Goal: Task Accomplishment & Management: Use online tool/utility

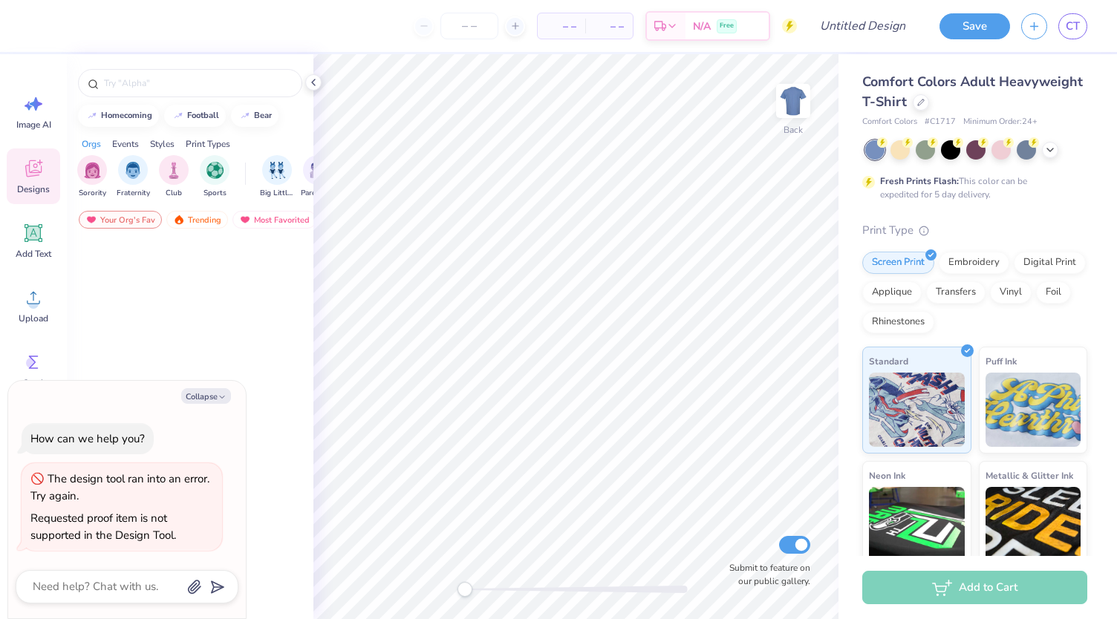
type textarea "x"
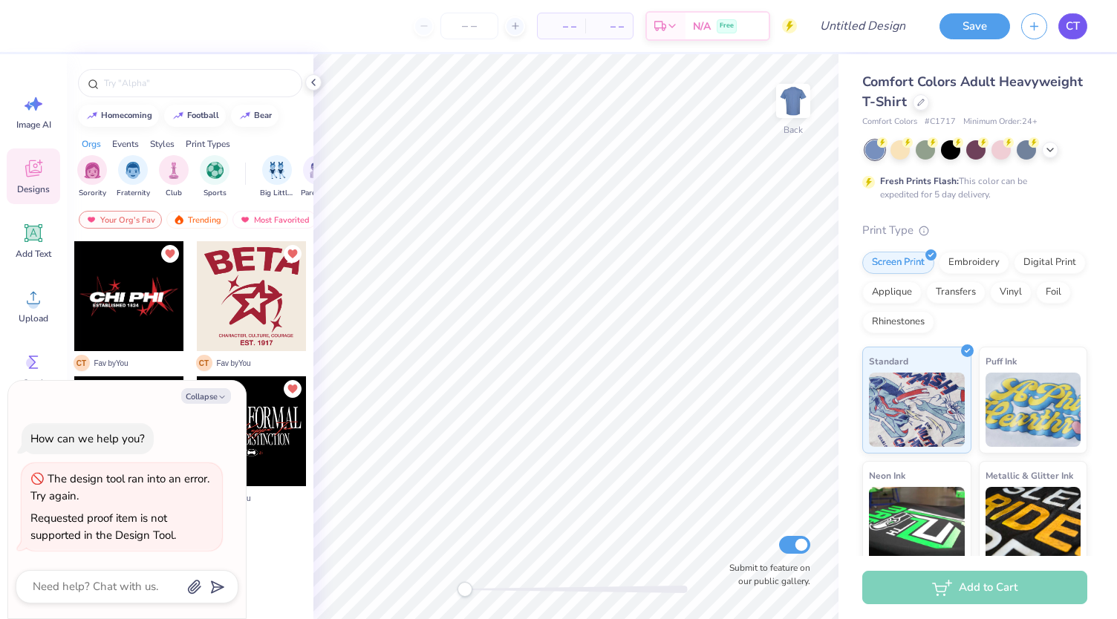
click at [1070, 25] on span "CT" at bounding box center [1073, 26] width 14 height 17
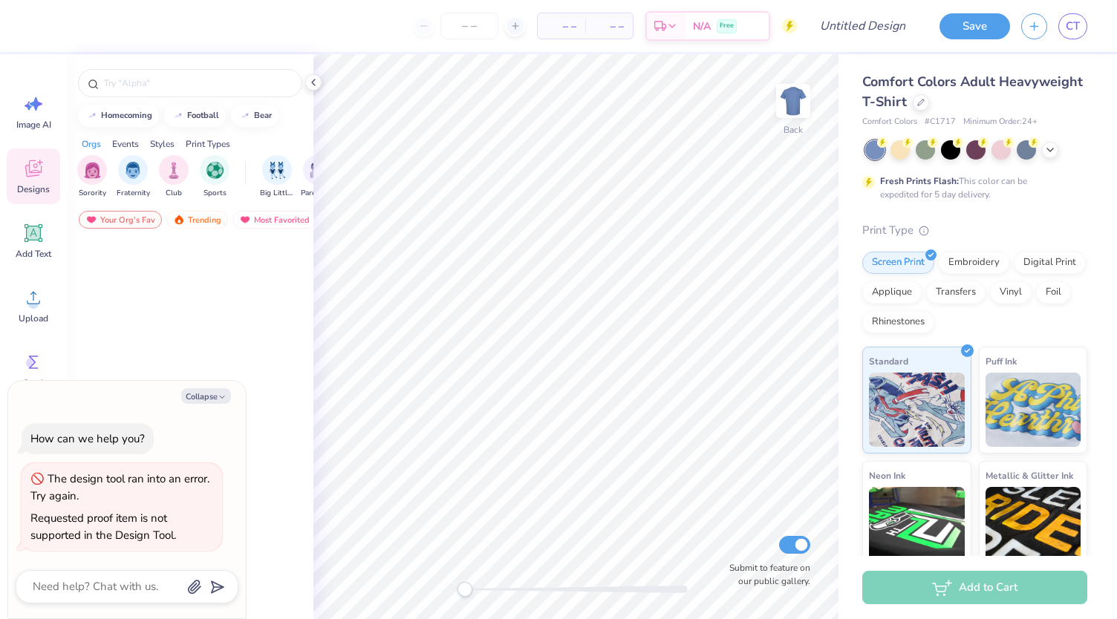
type textarea "x"
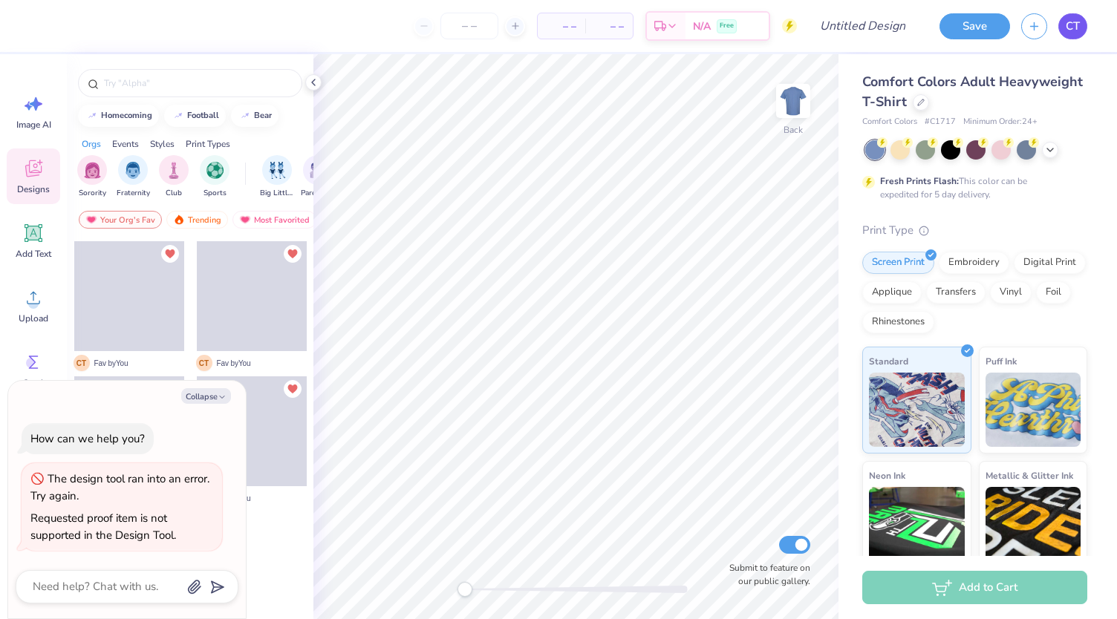
click at [1077, 27] on span "CT" at bounding box center [1073, 26] width 14 height 17
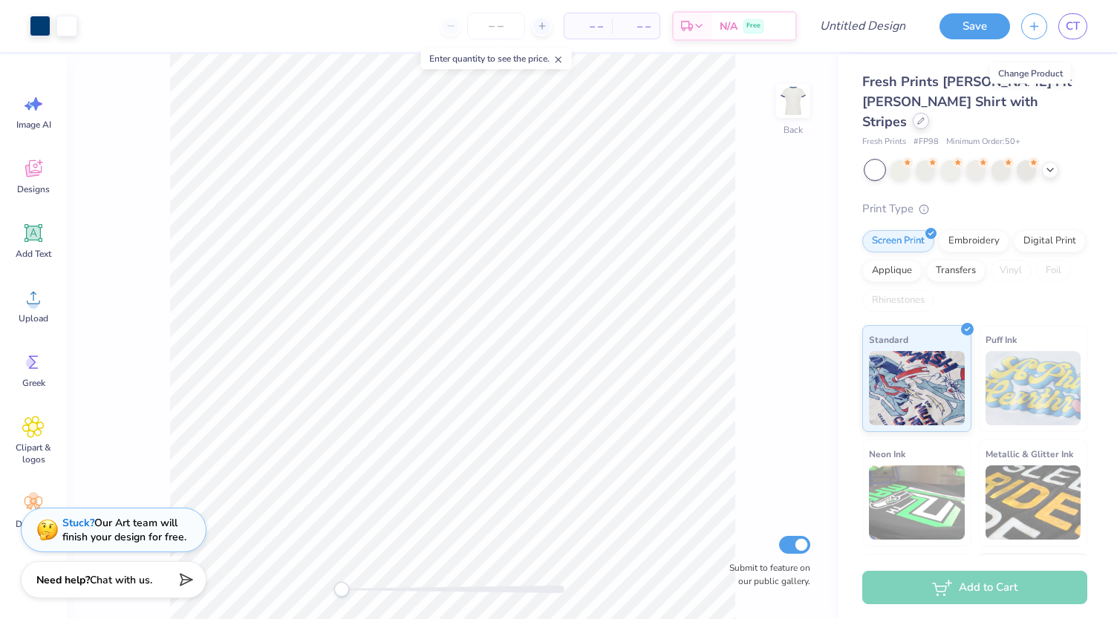
click at [929, 113] on div at bounding box center [921, 121] width 16 height 16
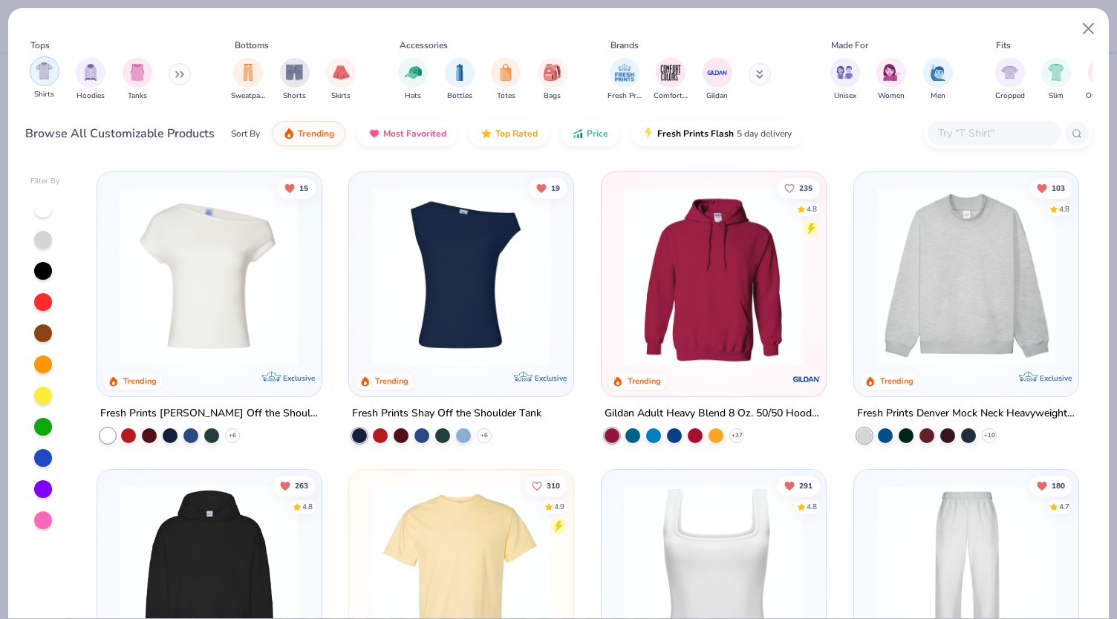
click at [33, 82] on div "Shirts" at bounding box center [45, 78] width 30 height 44
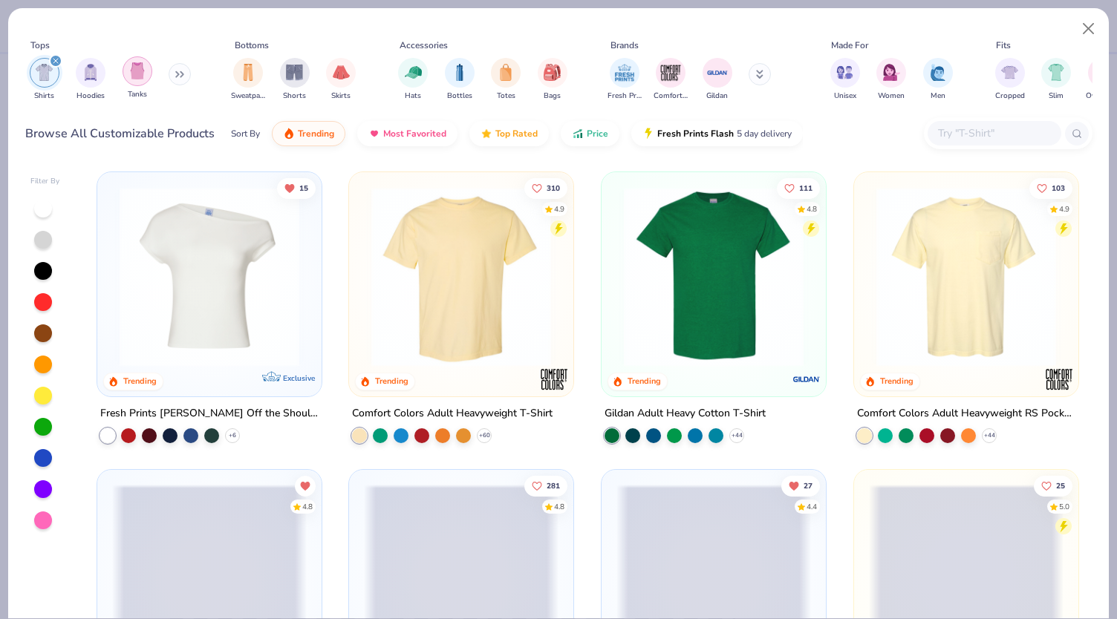
click at [140, 79] on div "filter for Tanks" at bounding box center [138, 71] width 30 height 30
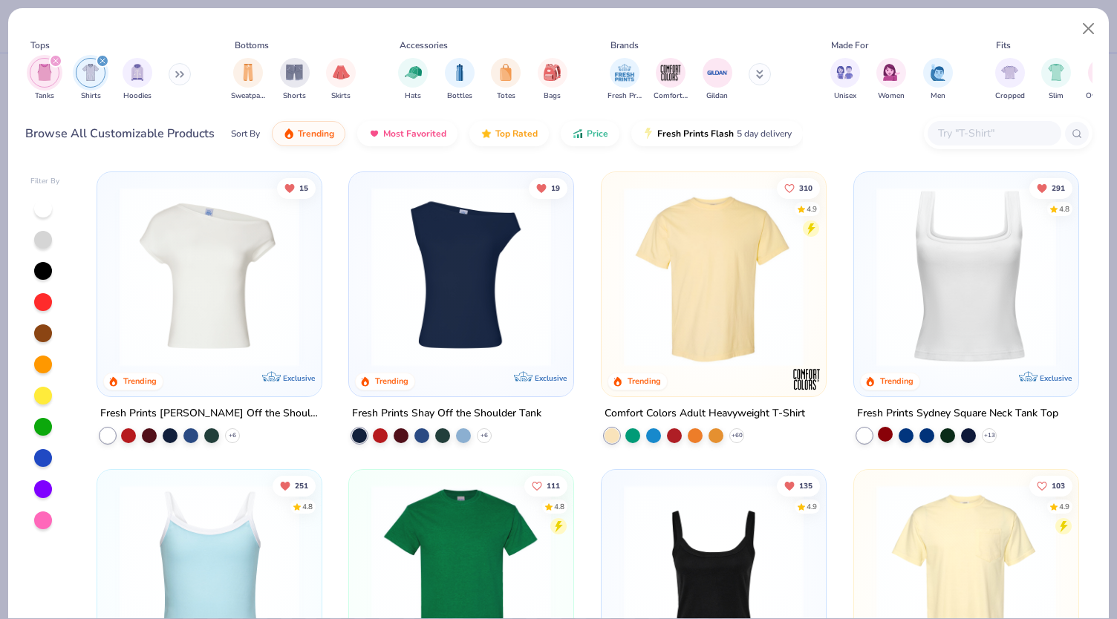
click at [878, 438] on div at bounding box center [885, 434] width 15 height 15
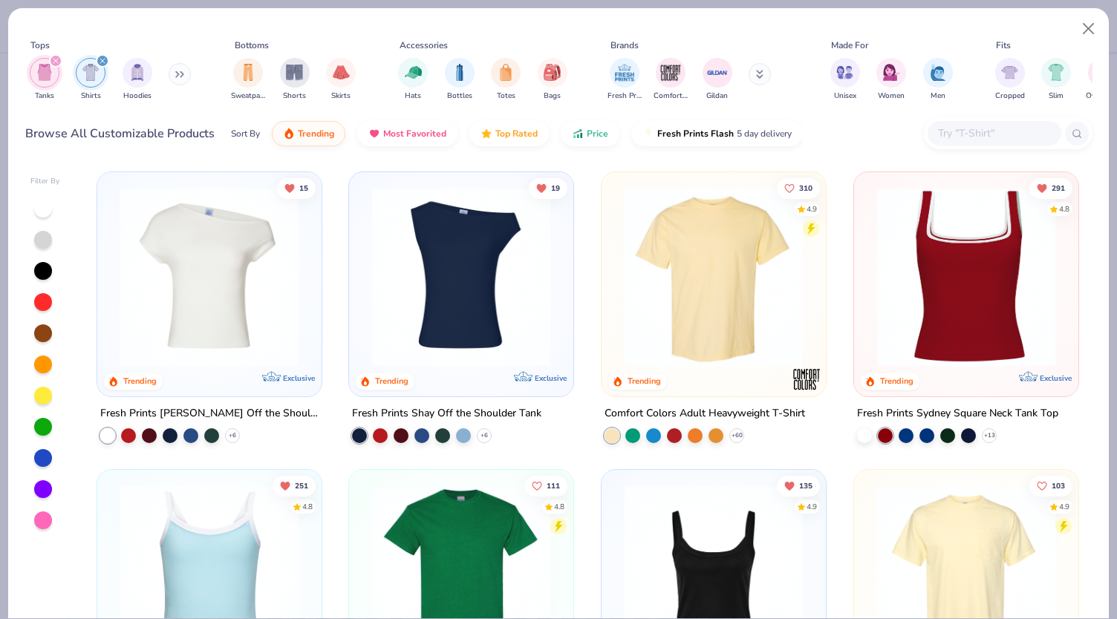
click at [966, 292] on img at bounding box center [966, 277] width 195 height 180
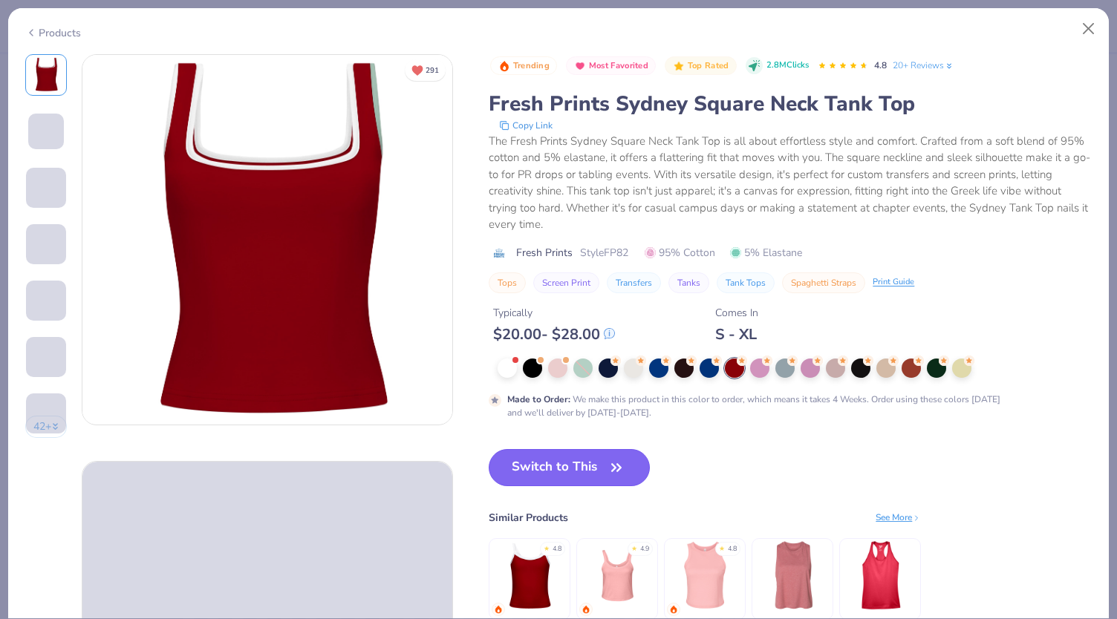
click at [589, 466] on button "Switch to This" at bounding box center [569, 467] width 161 height 37
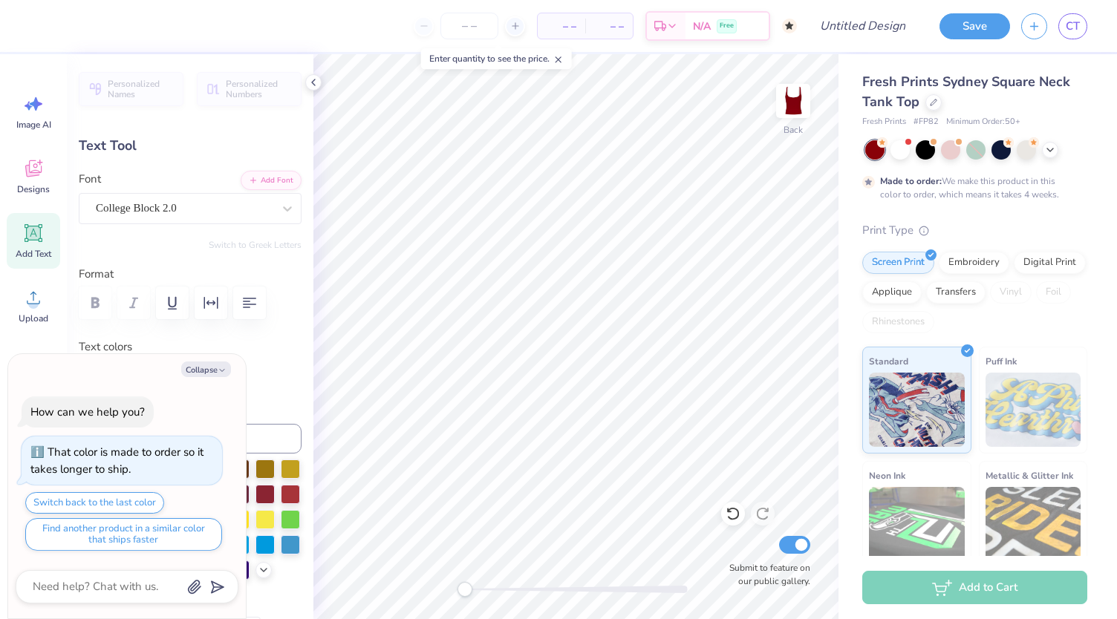
scroll to position [12, 1]
type textarea "x"
type textarea "Phi"
type textarea "x"
type textarea "Ph"
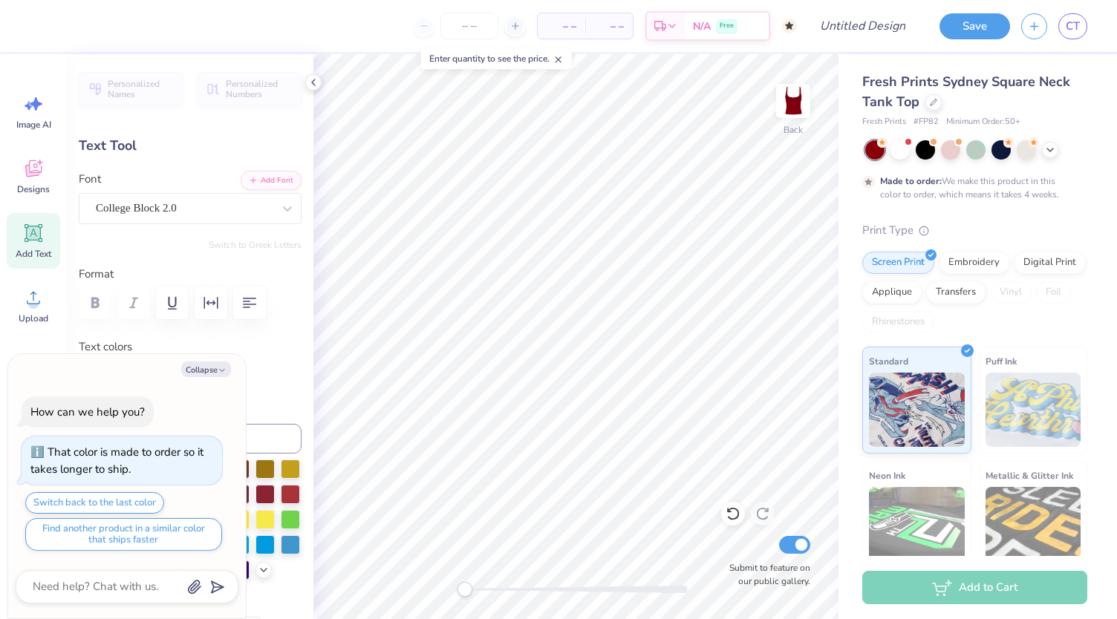
type textarea "x"
type textarea "P"
type textarea "x"
type textarea "d"
type textarea "x"
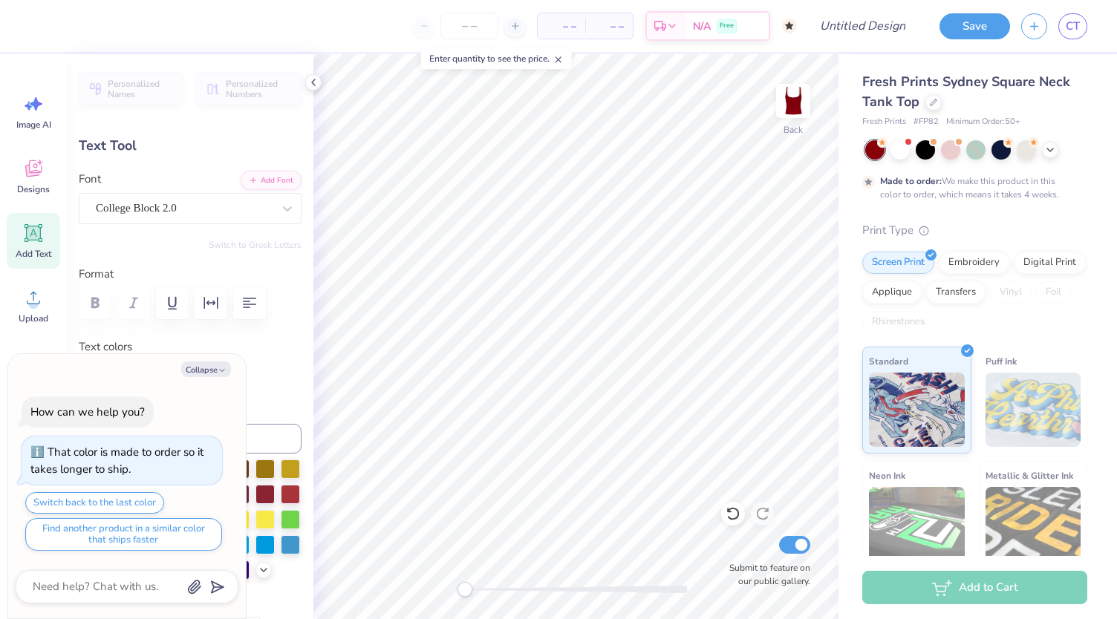
type textarea "db"
type textarea "x"
type textarea "dbrs"
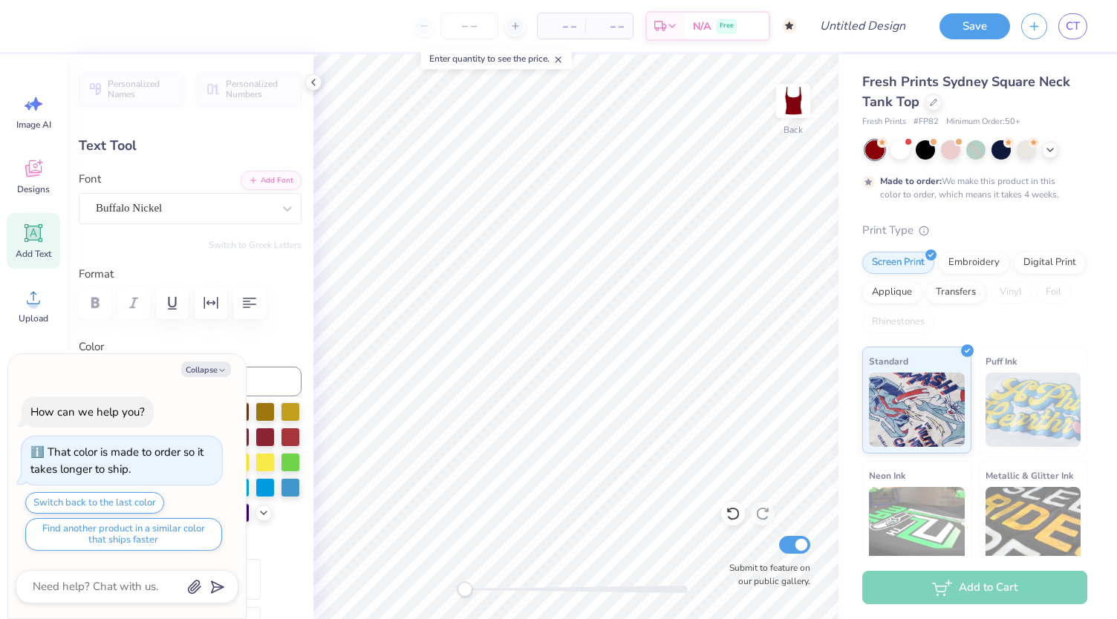
type textarea "x"
type input "0.53"
type input "0.20"
type input "3.05"
type textarea "x"
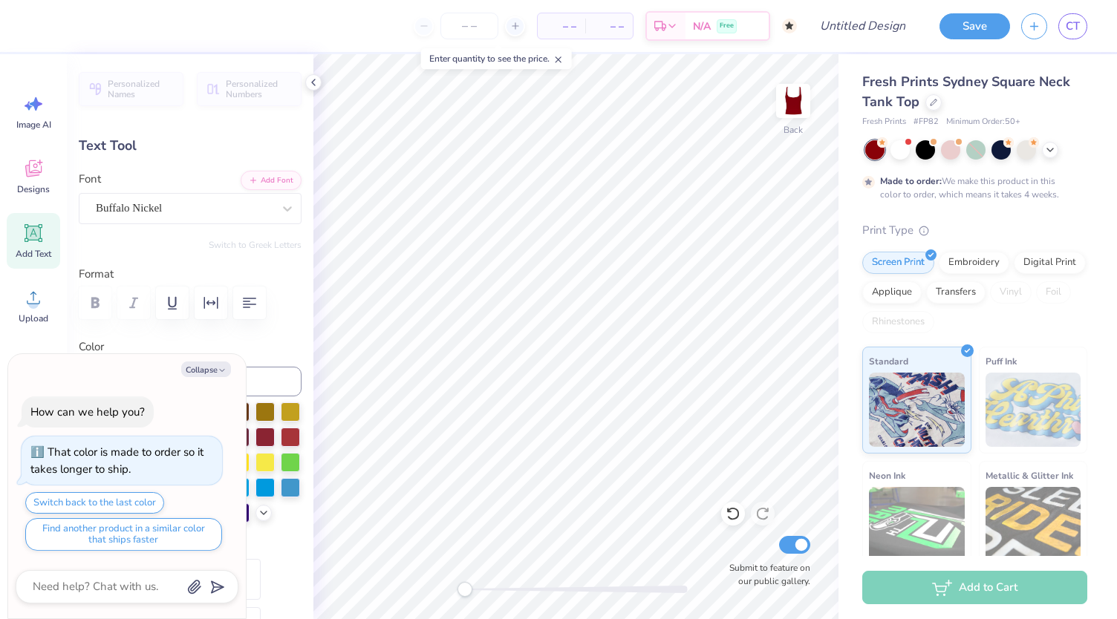
type textarea "2"
type textarea "x"
type textarea "20"
type textarea "x"
type textarea "2024"
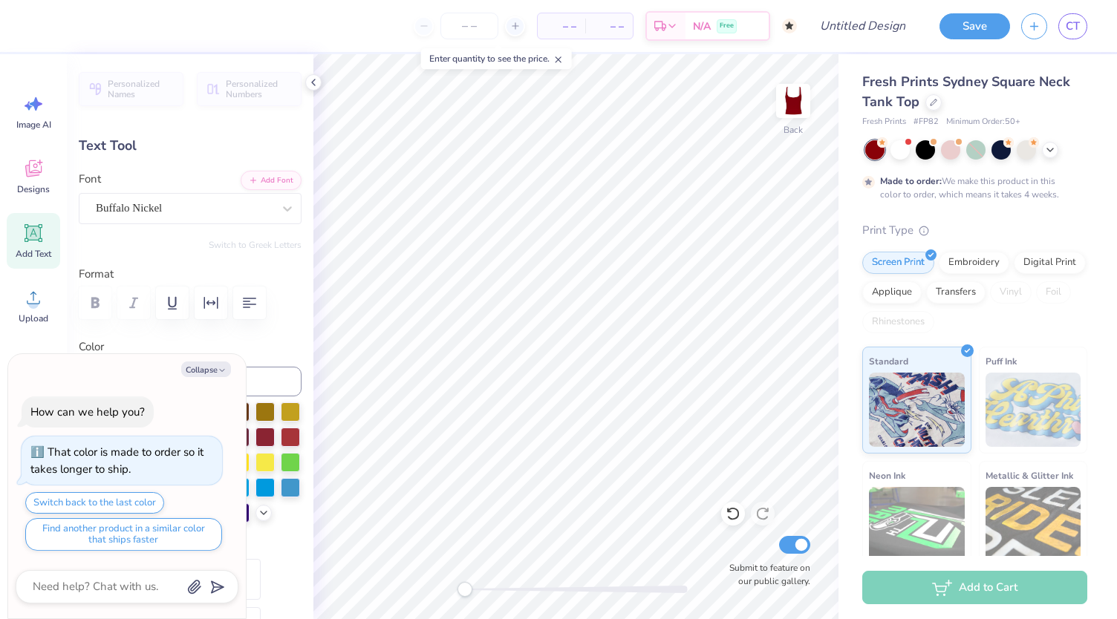
scroll to position [12, 2]
type textarea "x"
click at [874, 30] on input "Design Title" at bounding box center [881, 26] width 73 height 30
type input "d"
type textarea "x"
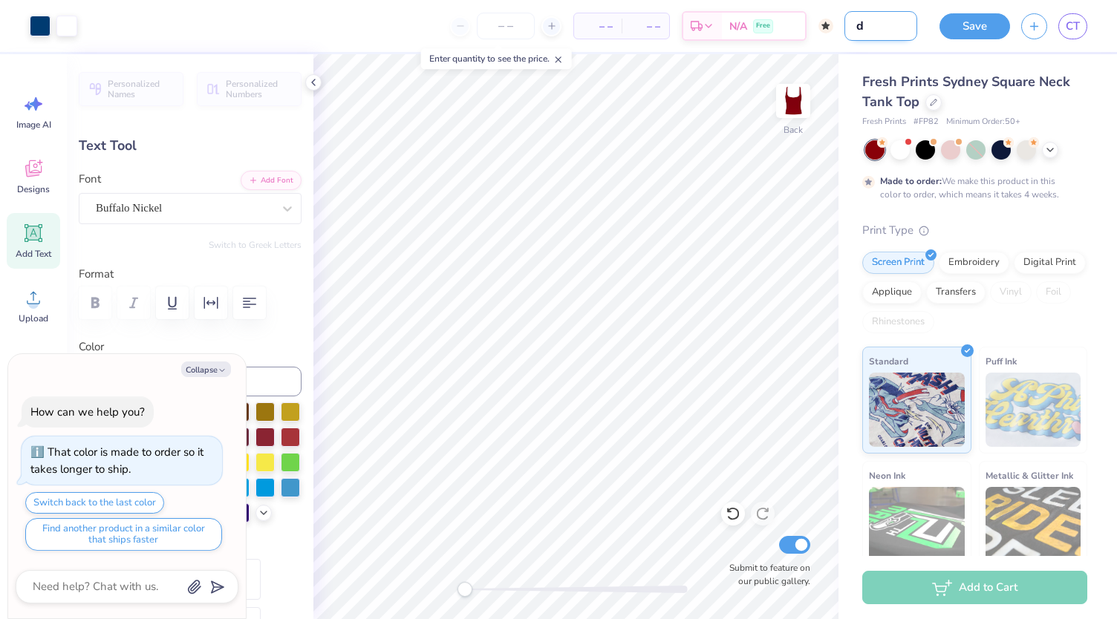
type input "db"
type textarea "x"
type input "dbr"
type textarea "x"
type input "dbrs"
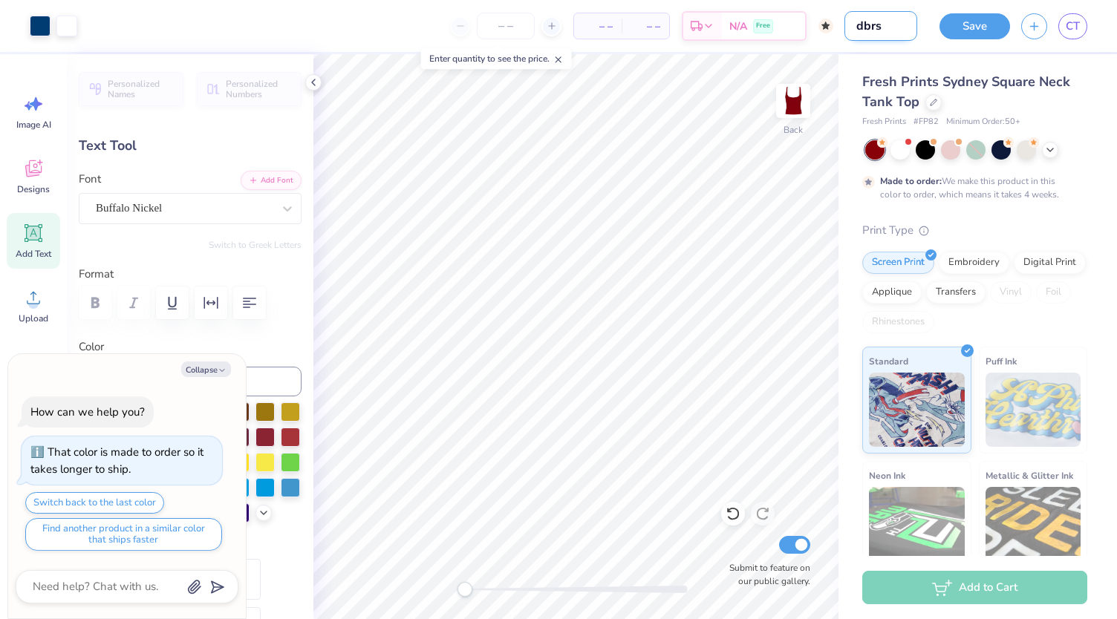
type textarea "x"
type input "dbrs"
click at [971, 30] on button "Save" at bounding box center [975, 24] width 71 height 26
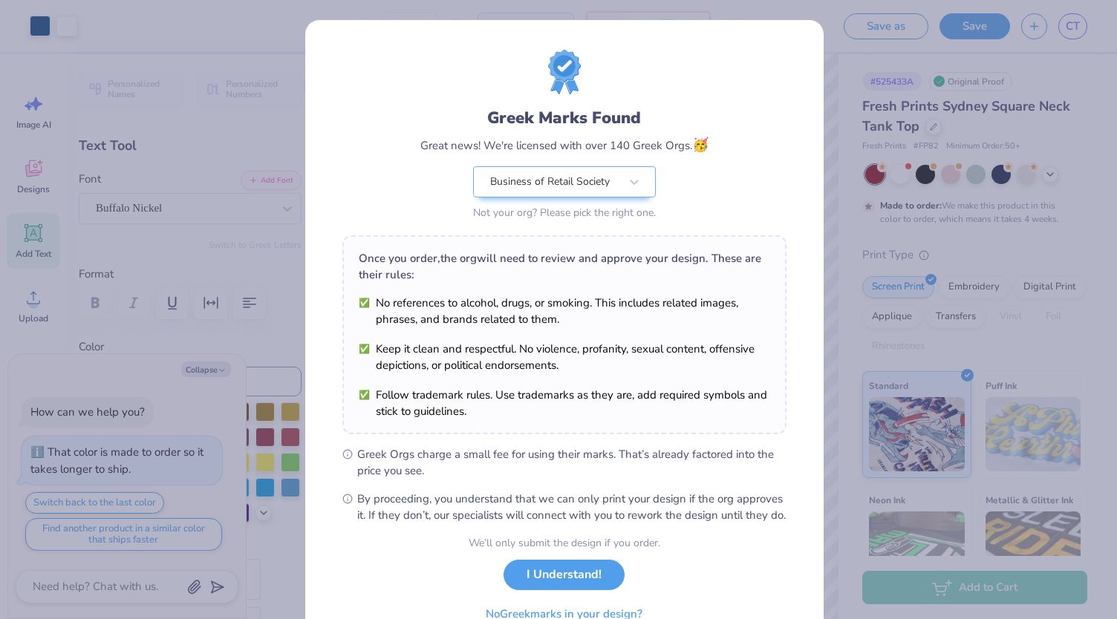
click at [1096, 41] on div "Design Saved" at bounding box center [974, 46] width 264 height 68
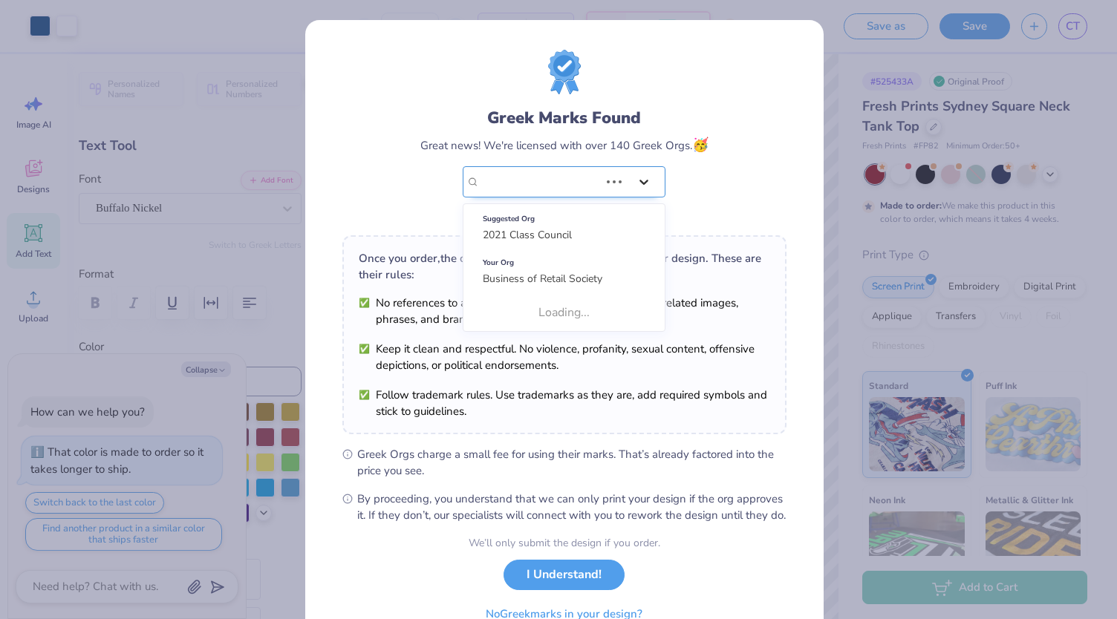
click at [620, 186] on div at bounding box center [629, 182] width 56 height 30
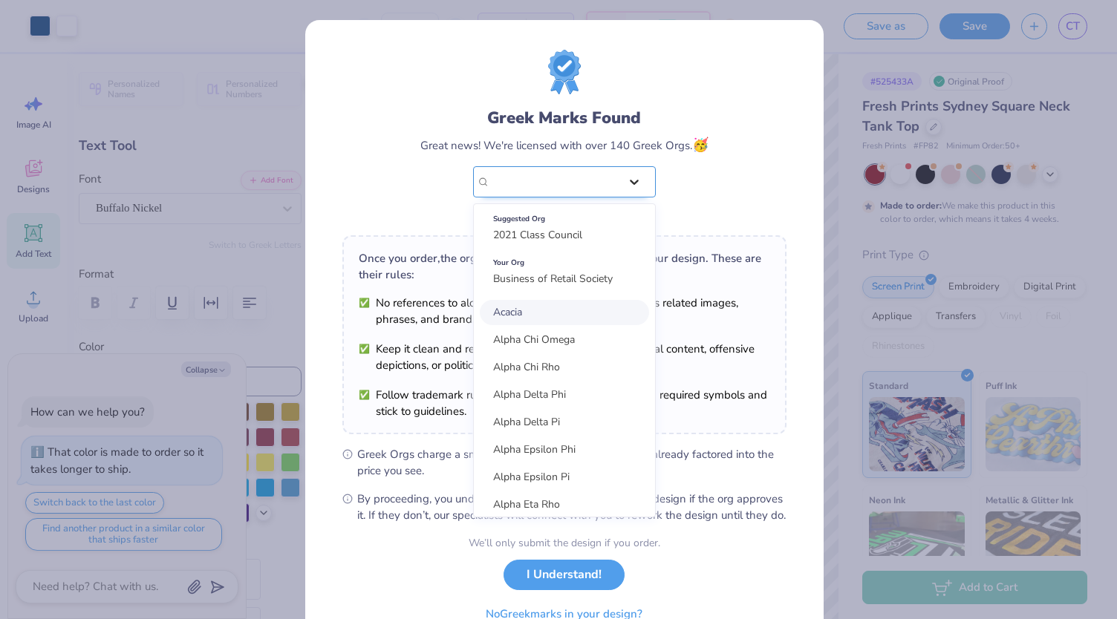
click at [621, 186] on div at bounding box center [634, 182] width 27 height 27
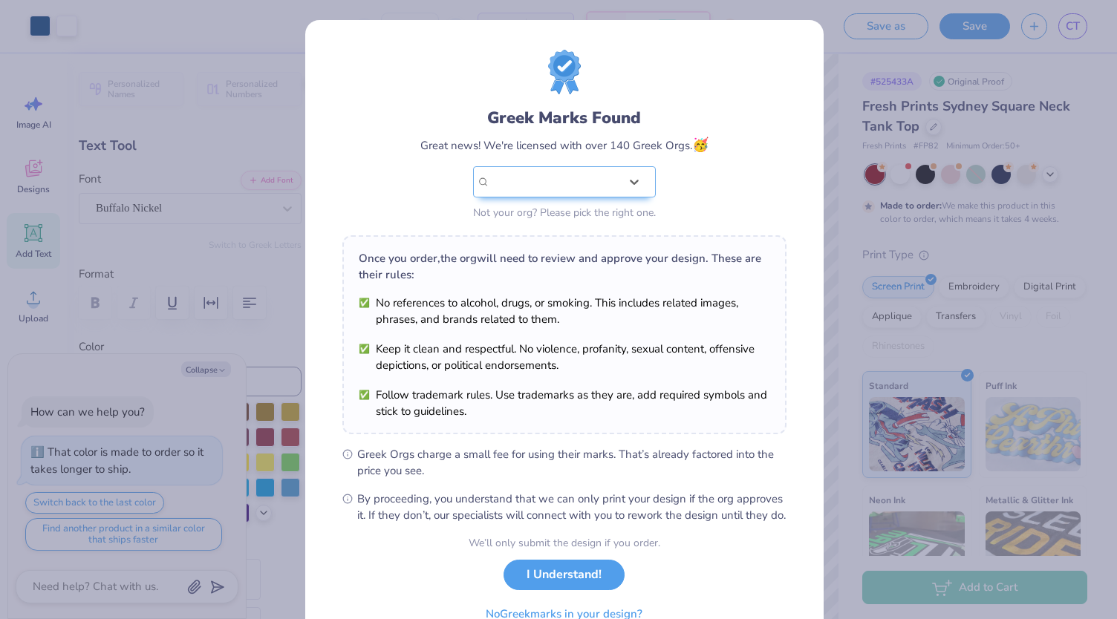
click at [580, 574] on div "We’ll only submit the design if you order. I Understand! No Greek marks in your…" at bounding box center [565, 583] width 192 height 94
click at [581, 585] on button "I Understand!" at bounding box center [564, 571] width 121 height 30
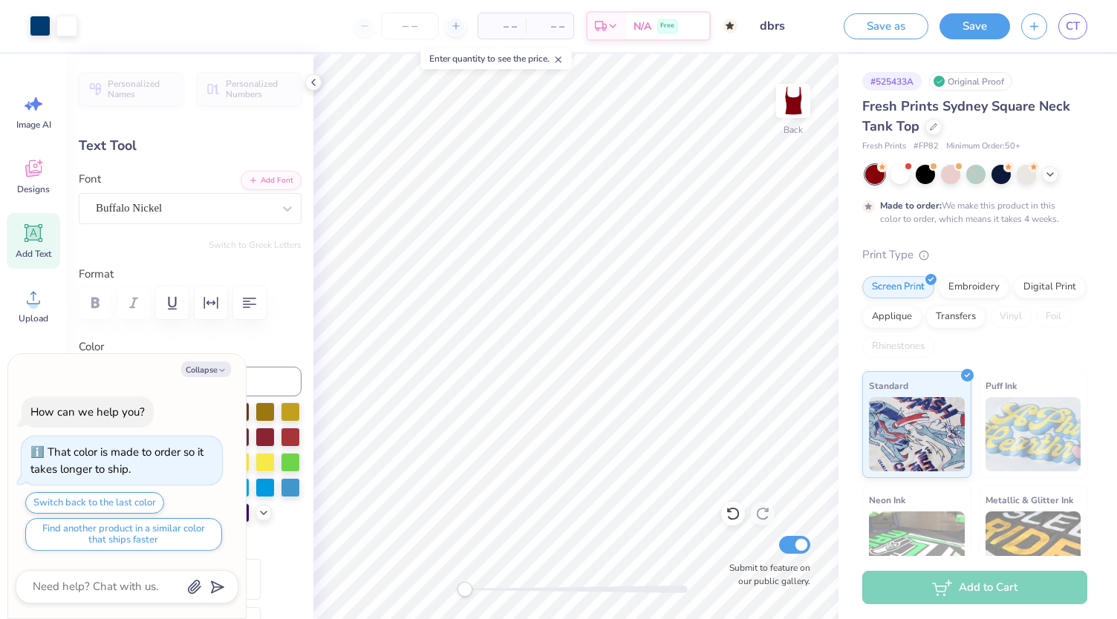
click at [967, 35] on button "Save" at bounding box center [975, 26] width 71 height 26
click at [1088, 34] on div "Save as Saving... CT" at bounding box center [959, 26] width 315 height 52
click at [1073, 27] on span "CT" at bounding box center [1073, 26] width 14 height 17
type textarea "x"
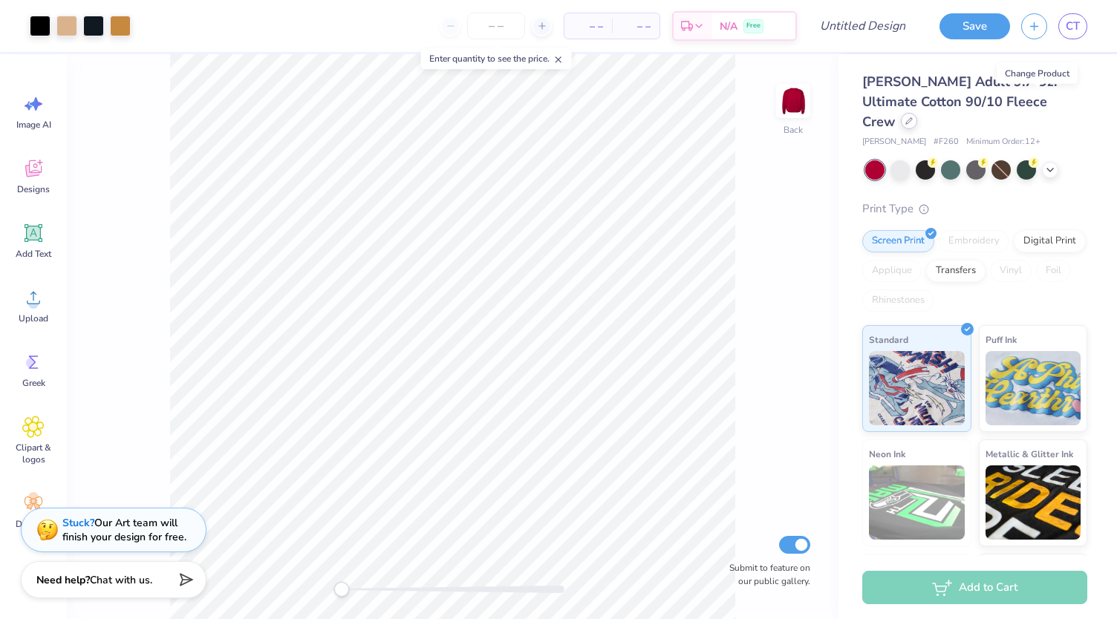
click at [912, 118] on icon at bounding box center [909, 121] width 6 height 6
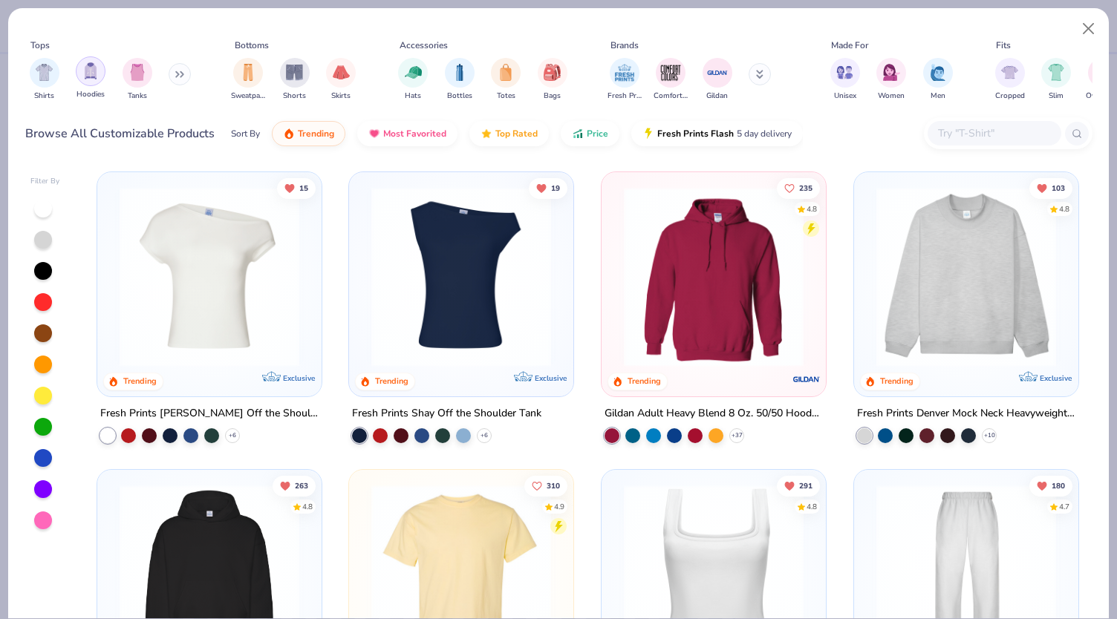
click at [85, 80] on div "filter for Hoodies" at bounding box center [91, 71] width 30 height 30
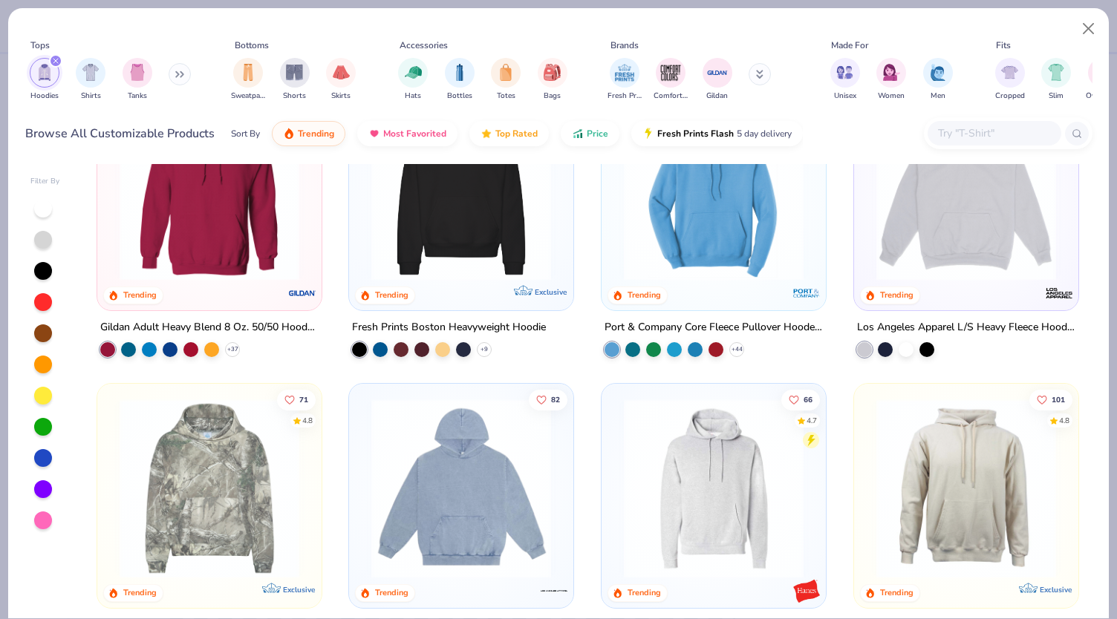
scroll to position [68, 0]
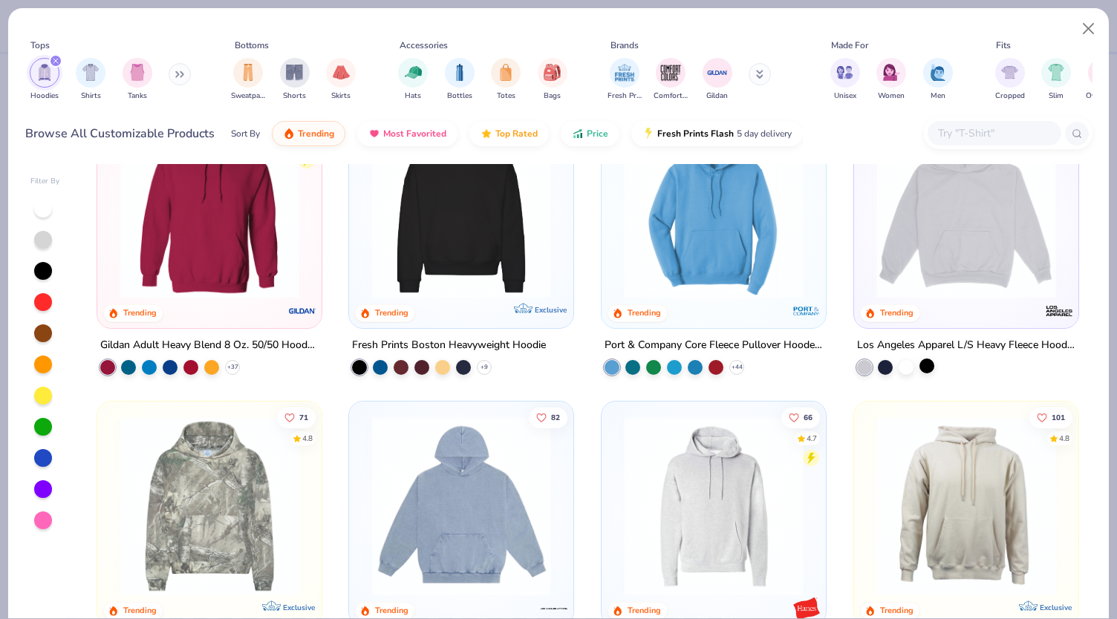
click at [920, 368] on div at bounding box center [927, 366] width 15 height 15
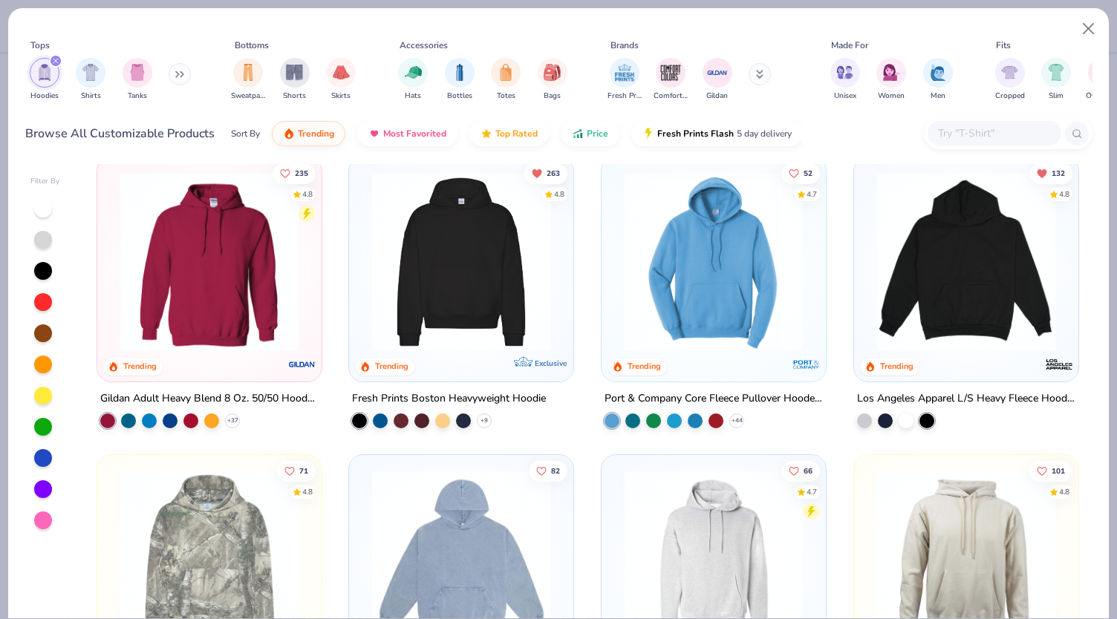
scroll to position [19, 0]
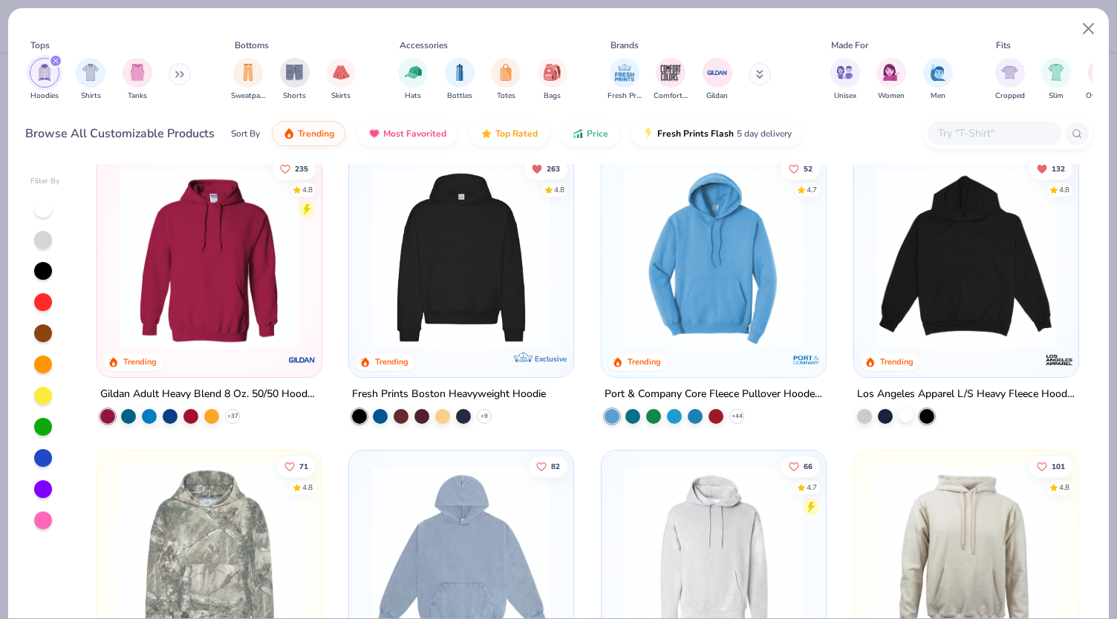
click at [902, 415] on div at bounding box center [906, 415] width 15 height 15
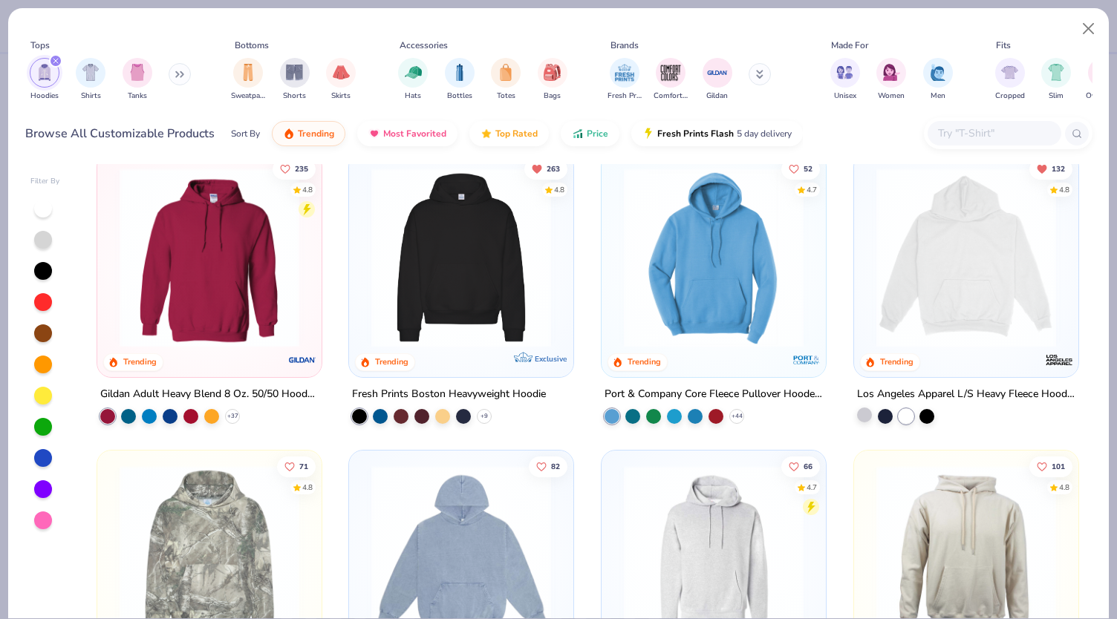
click at [859, 421] on div "132 4.8 Trending Los Angeles Apparel L/S Heavy Fleece Hoodie Po 14 Oz" at bounding box center [966, 288] width 226 height 272
click at [857, 420] on div at bounding box center [864, 415] width 15 height 15
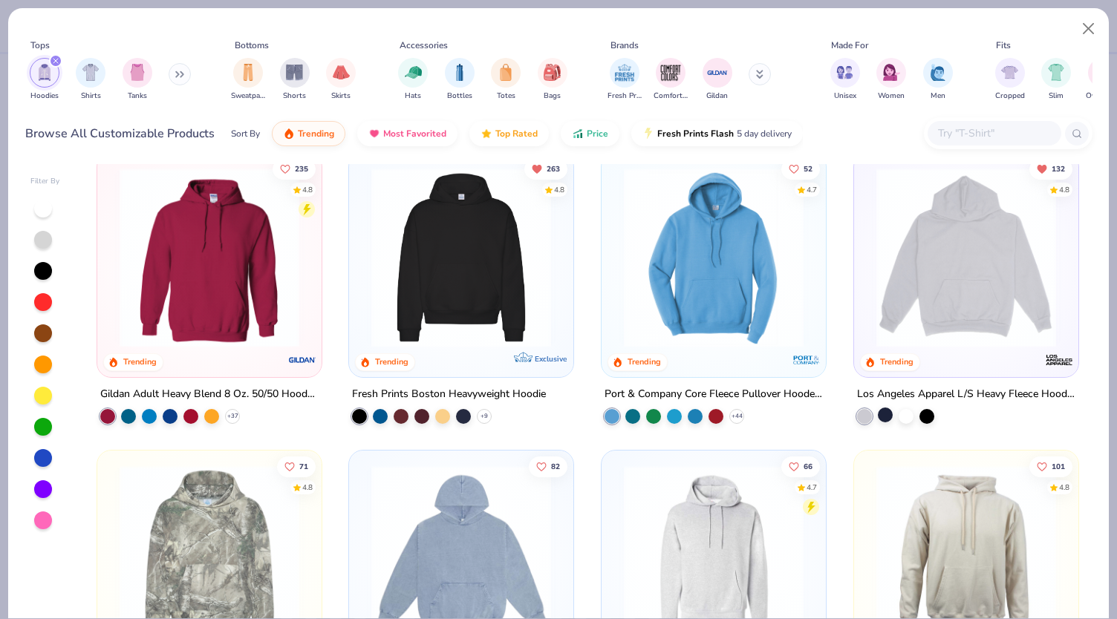
click at [878, 416] on div at bounding box center [885, 415] width 15 height 15
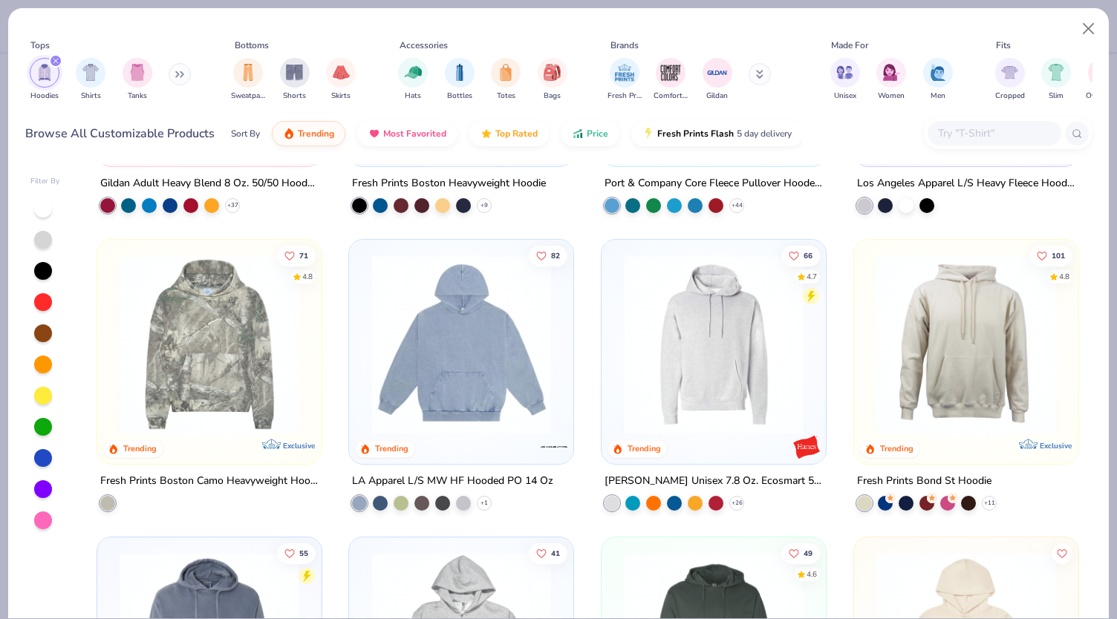
scroll to position [0, 0]
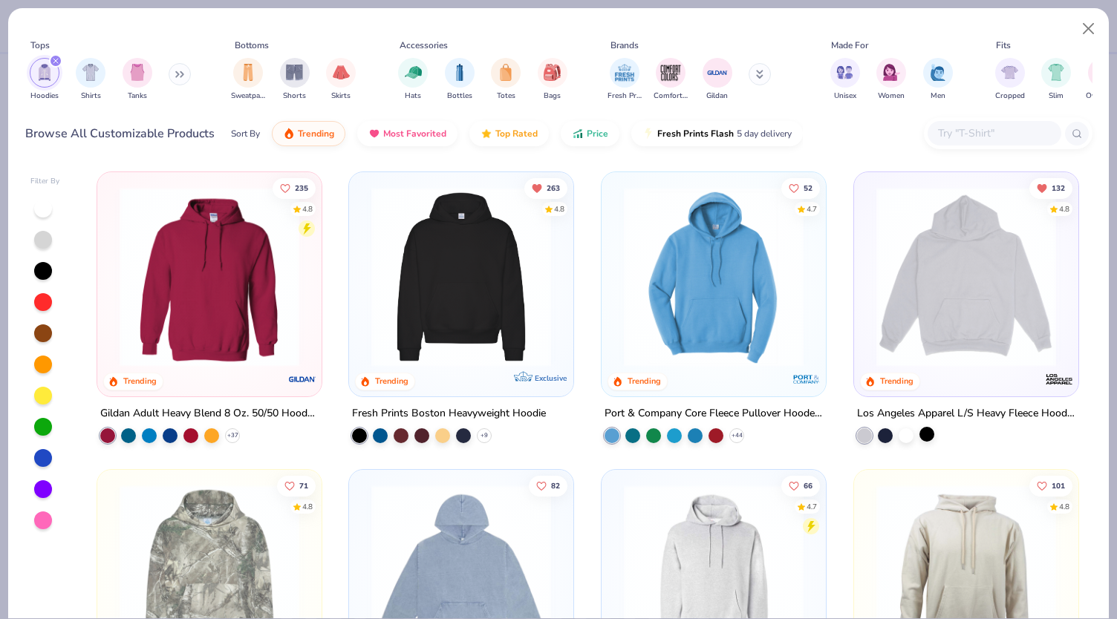
click at [923, 433] on div at bounding box center [927, 434] width 15 height 15
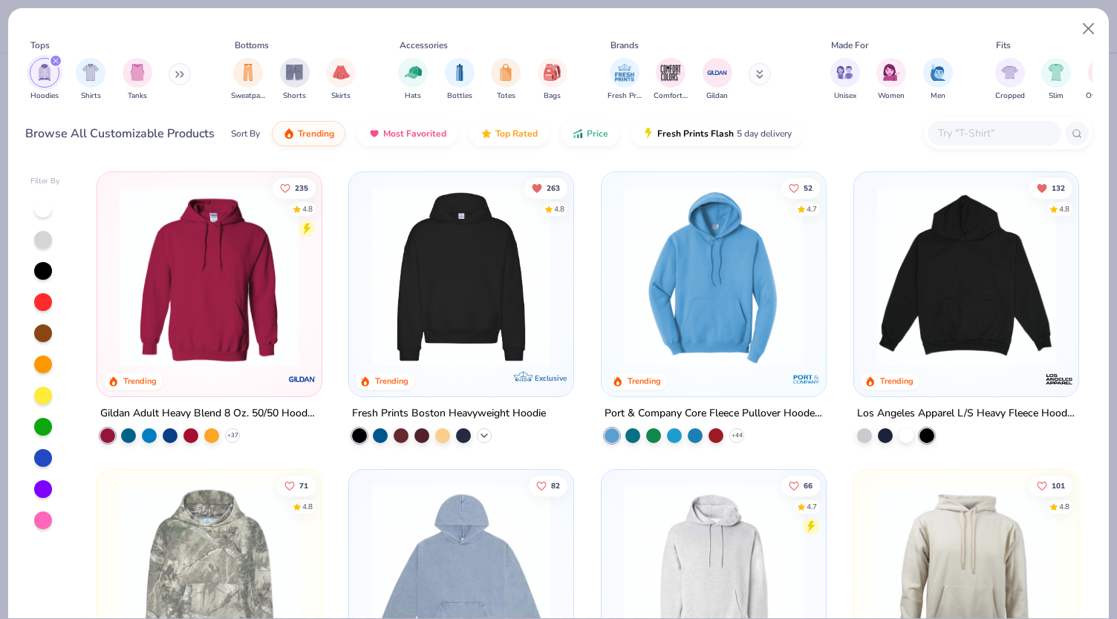
click at [478, 433] on icon at bounding box center [484, 436] width 12 height 12
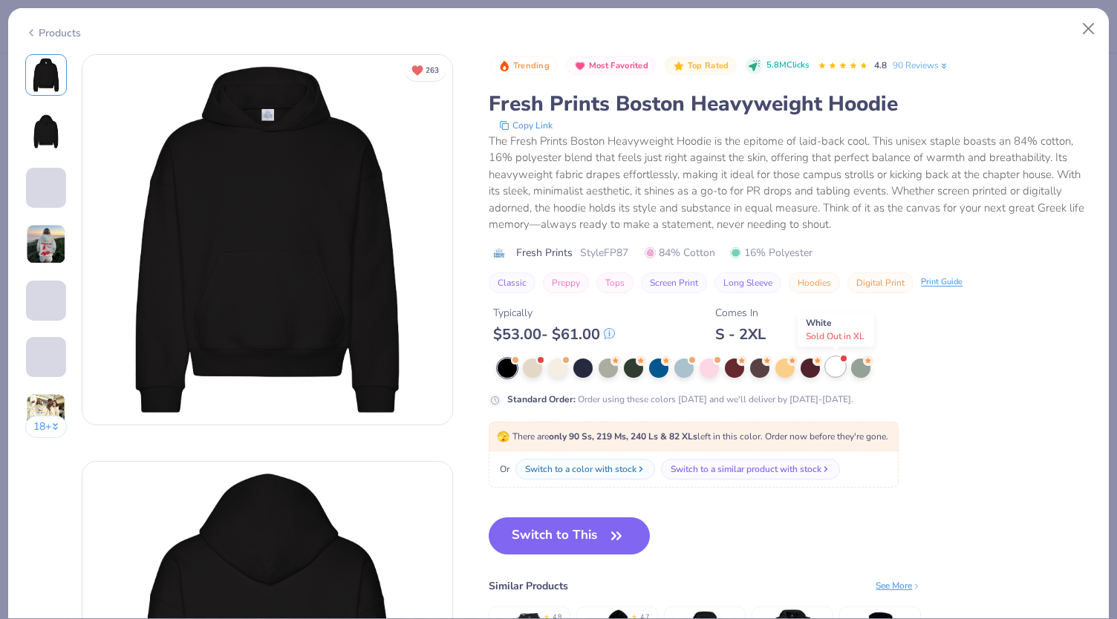
click at [830, 366] on div at bounding box center [835, 366] width 19 height 19
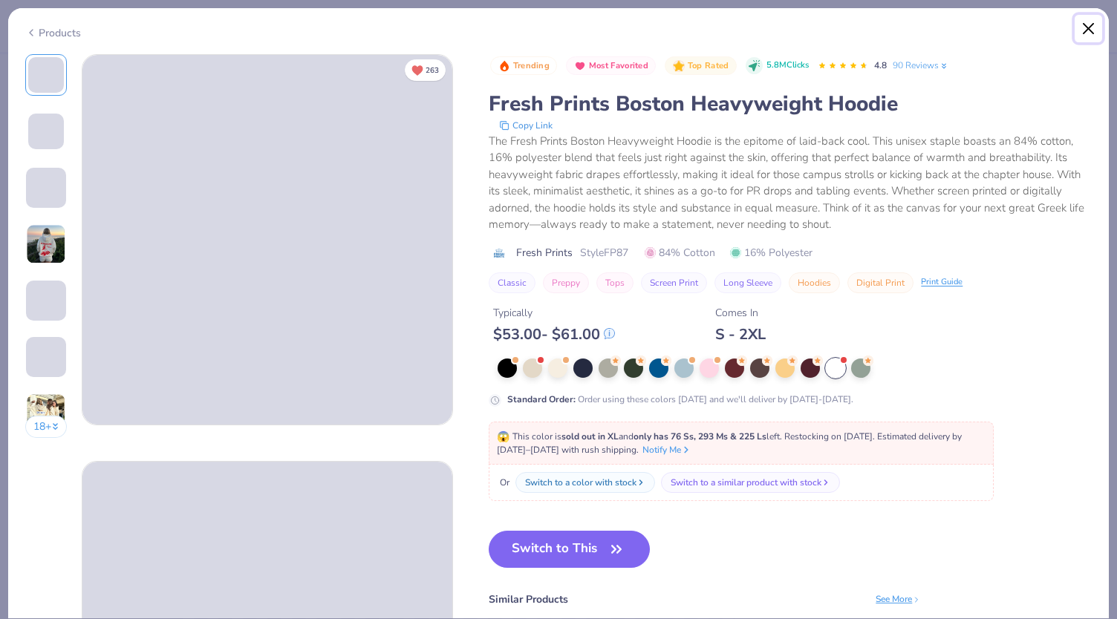
click at [1092, 31] on button "Close" at bounding box center [1089, 29] width 28 height 28
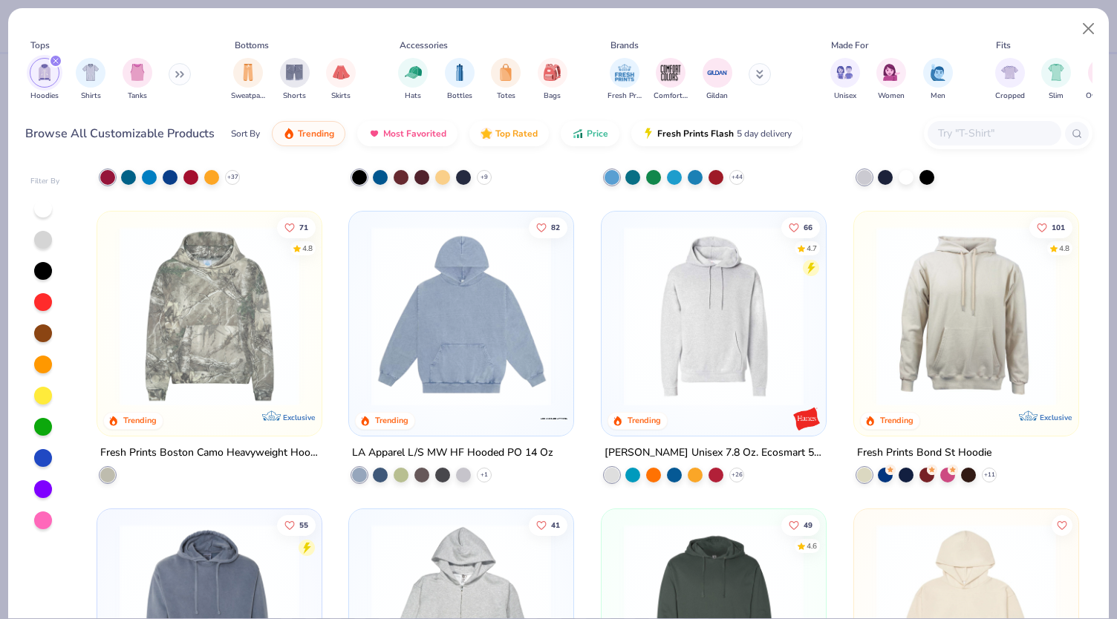
scroll to position [256, 0]
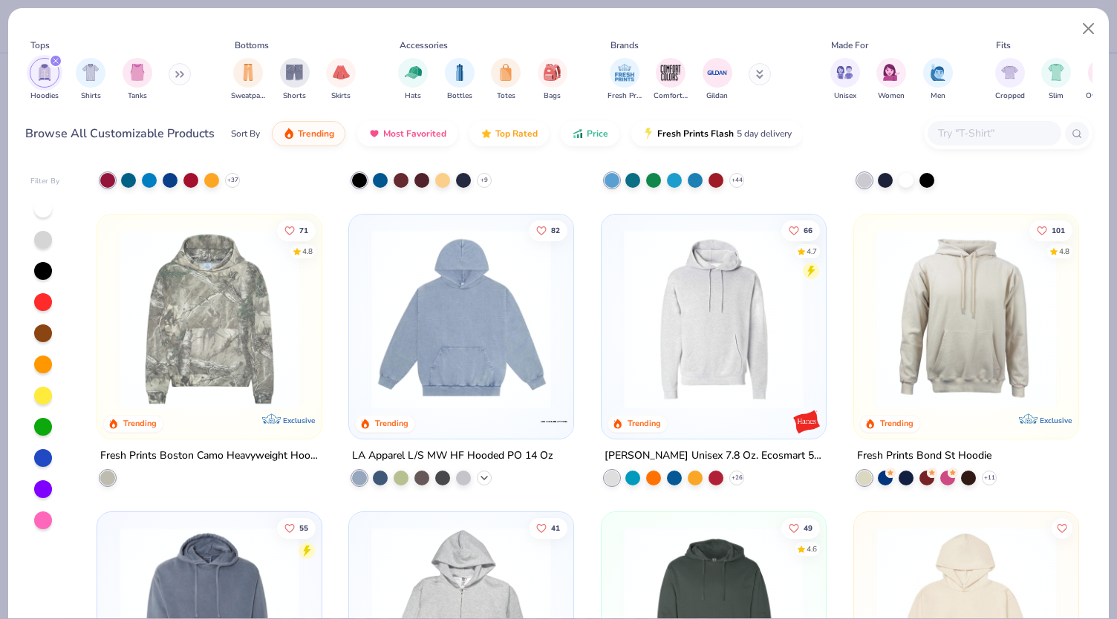
click at [478, 479] on icon at bounding box center [484, 478] width 12 height 12
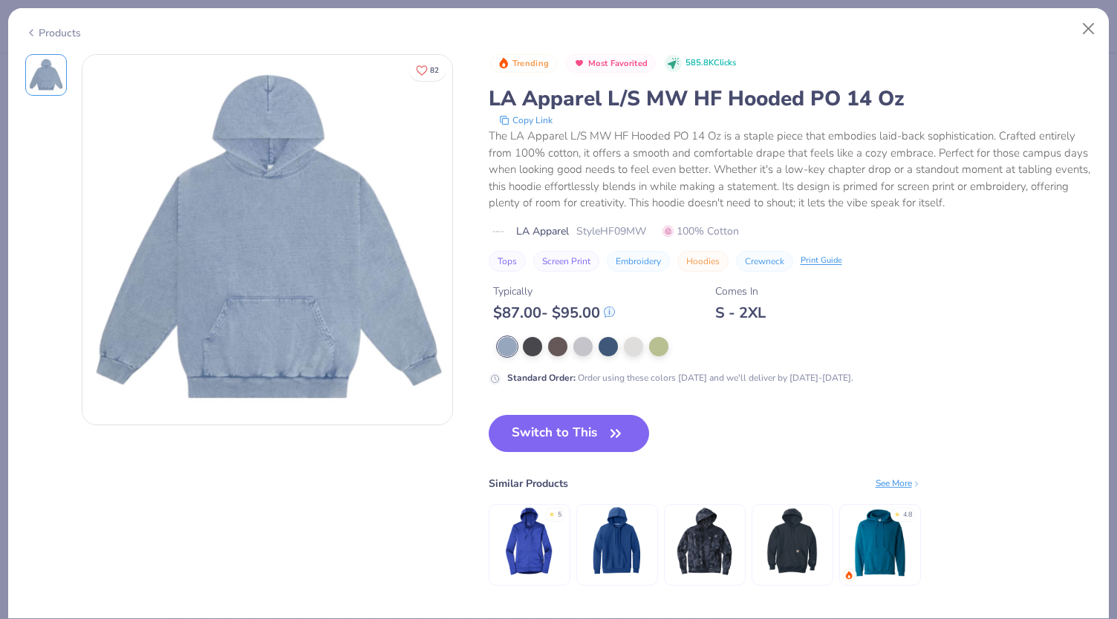
click at [1111, 25] on div "Products 82 Trending Most Favorited 585.8K Clicks LA Apparel L/S MW HF Hooded P…" at bounding box center [558, 309] width 1117 height 619
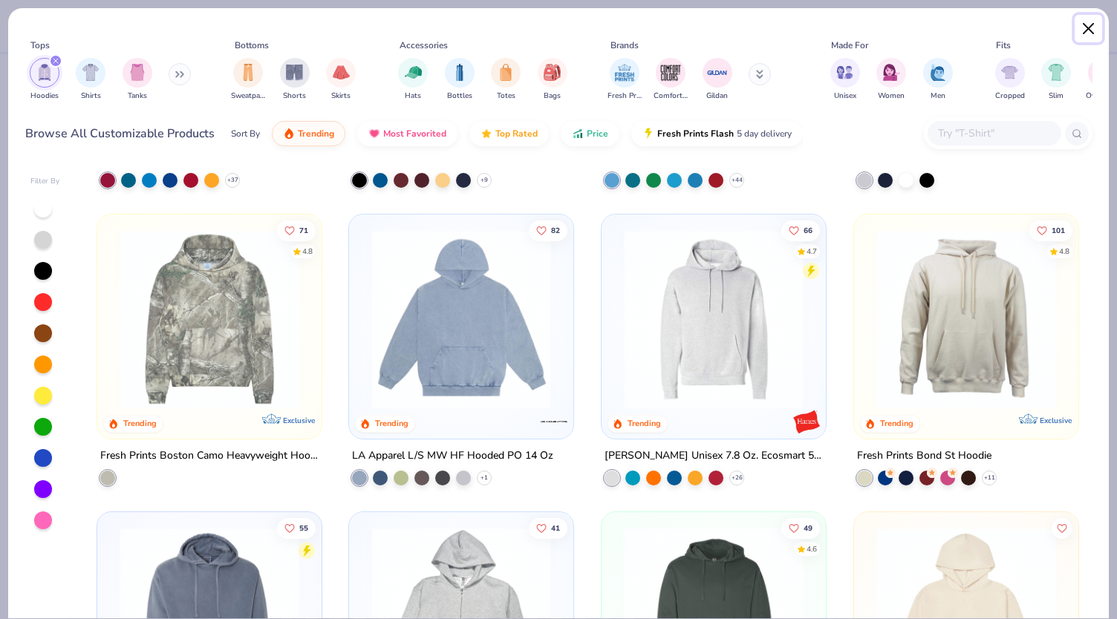
click at [1084, 27] on button "Close" at bounding box center [1089, 29] width 28 height 28
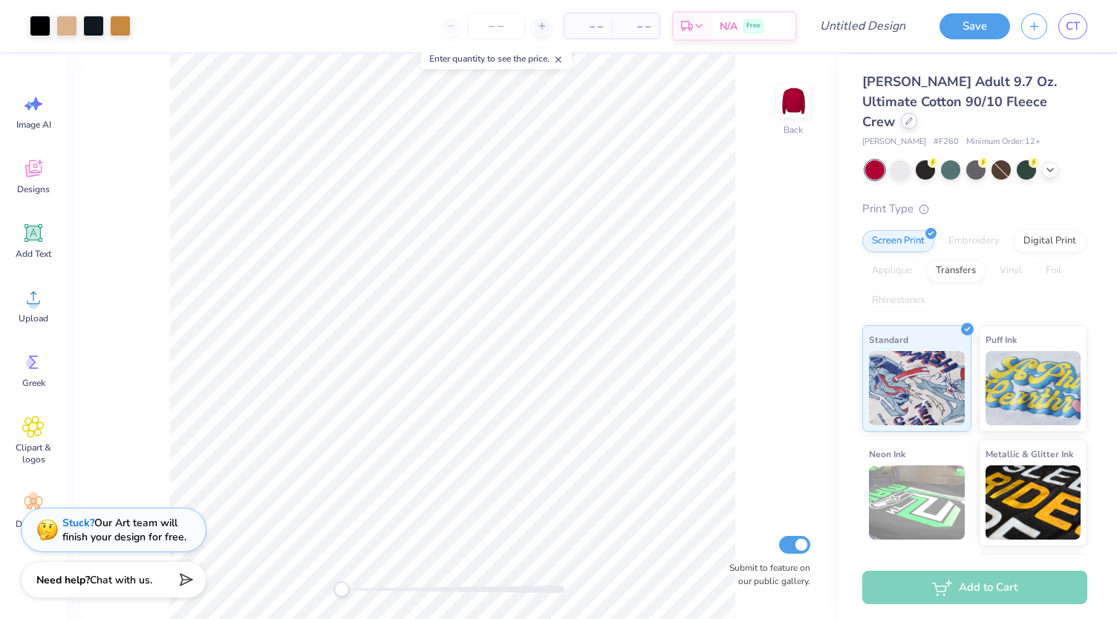
click at [917, 113] on div at bounding box center [909, 121] width 16 height 16
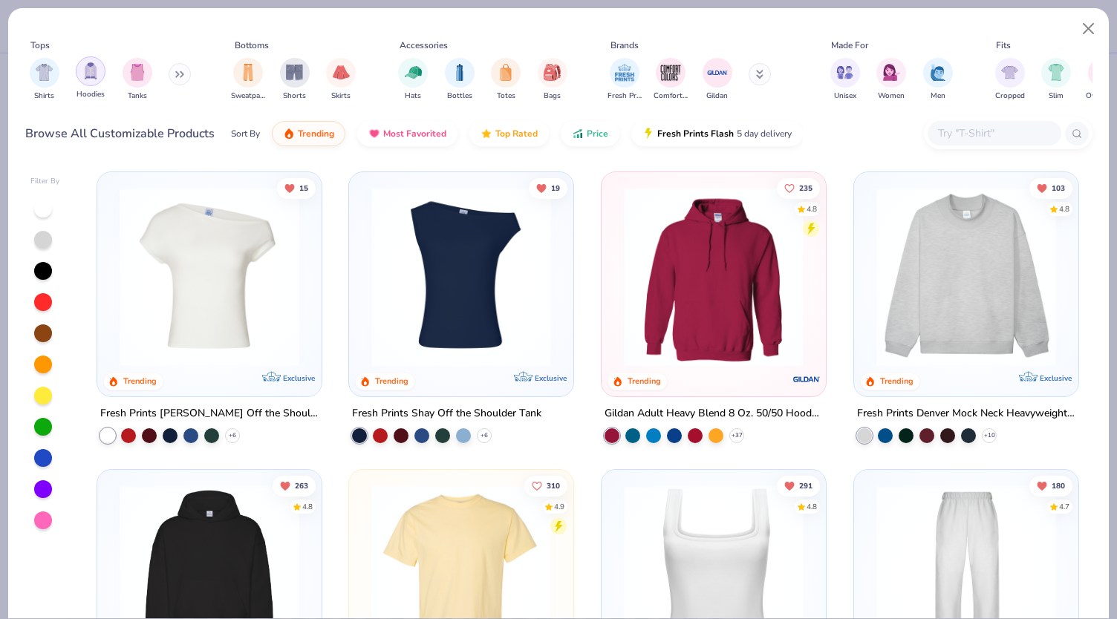
click at [91, 75] on img "filter for Hoodies" at bounding box center [90, 70] width 16 height 17
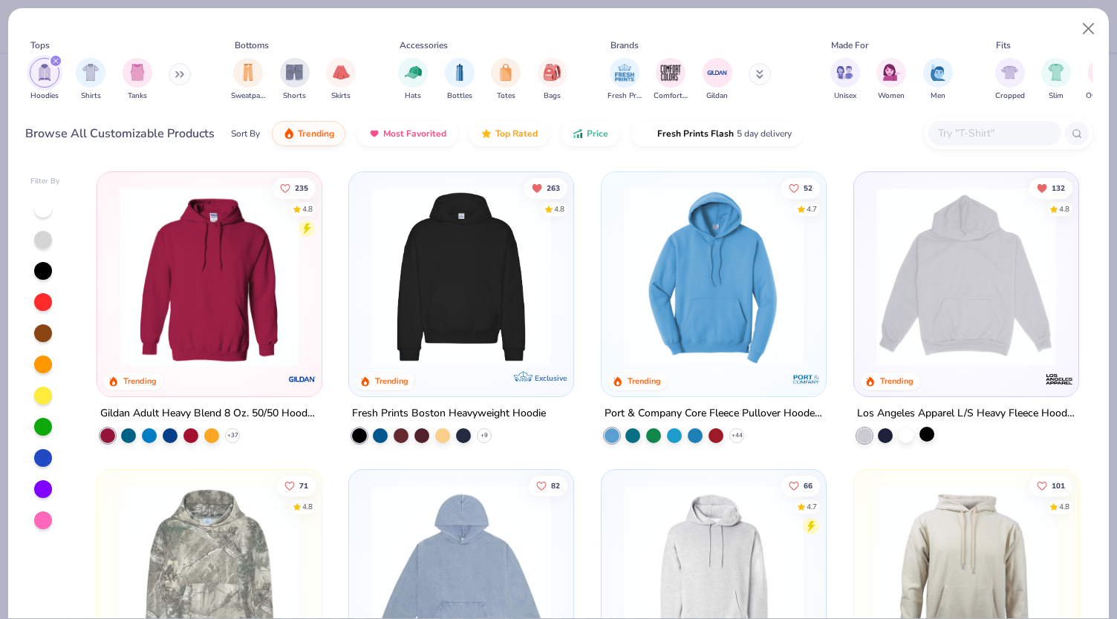
click at [922, 434] on div at bounding box center [927, 434] width 15 height 15
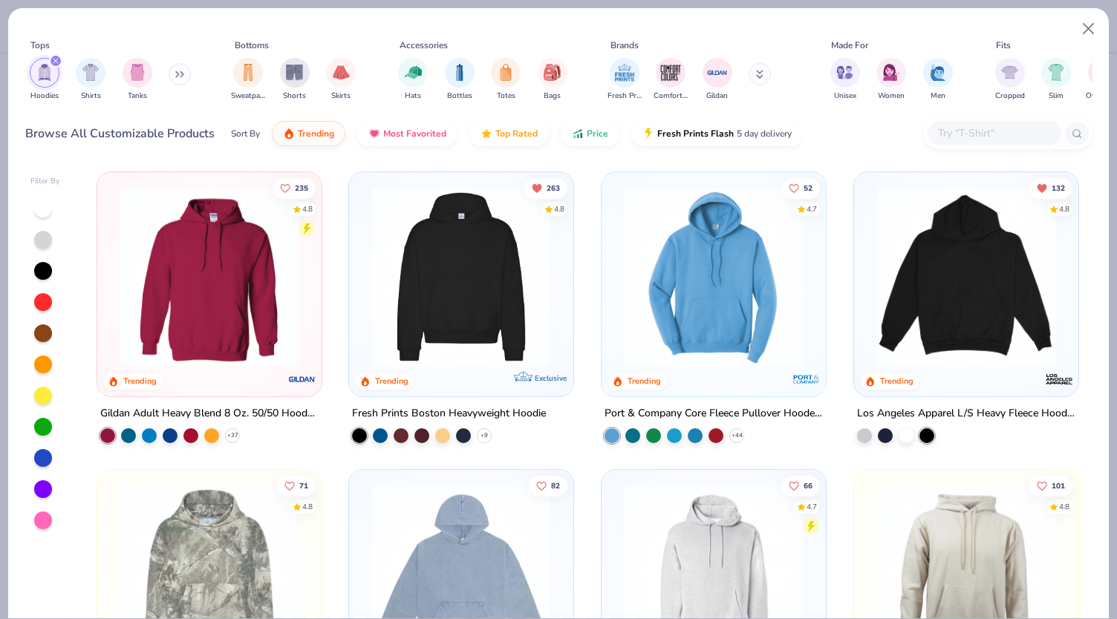
click at [948, 357] on img at bounding box center [966, 277] width 195 height 180
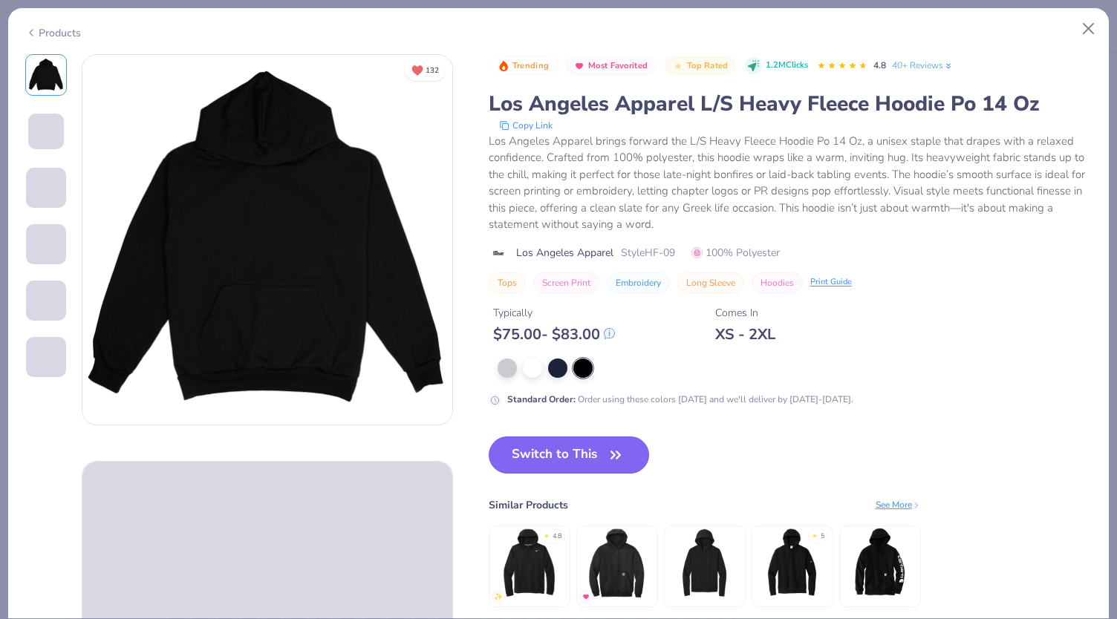
click at [560, 468] on button "Switch to This" at bounding box center [569, 455] width 161 height 37
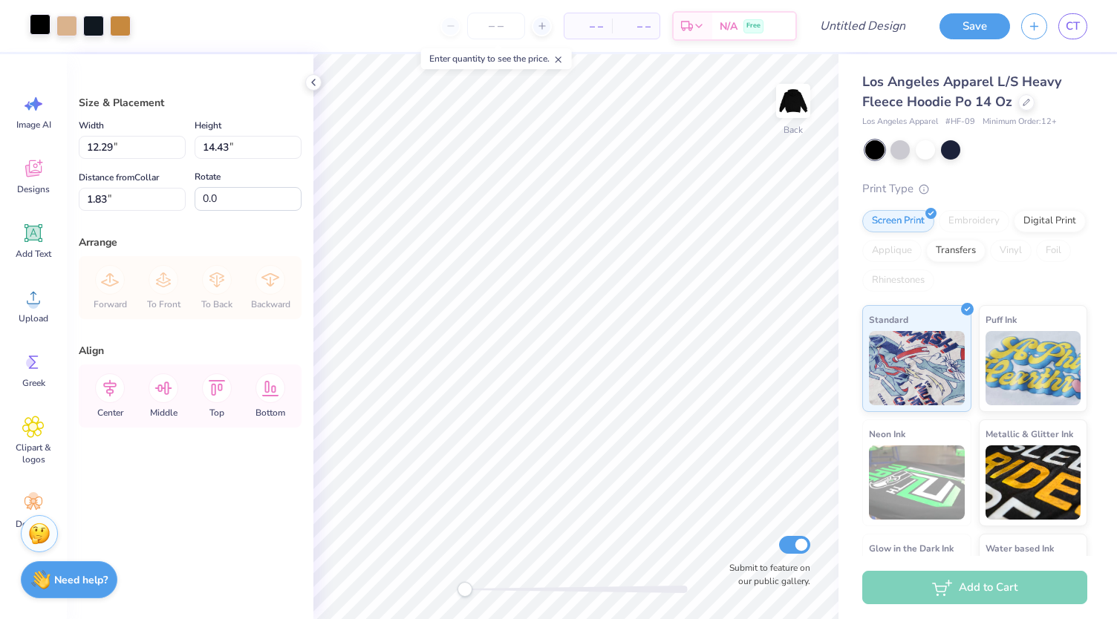
click at [37, 21] on div at bounding box center [40, 24] width 21 height 21
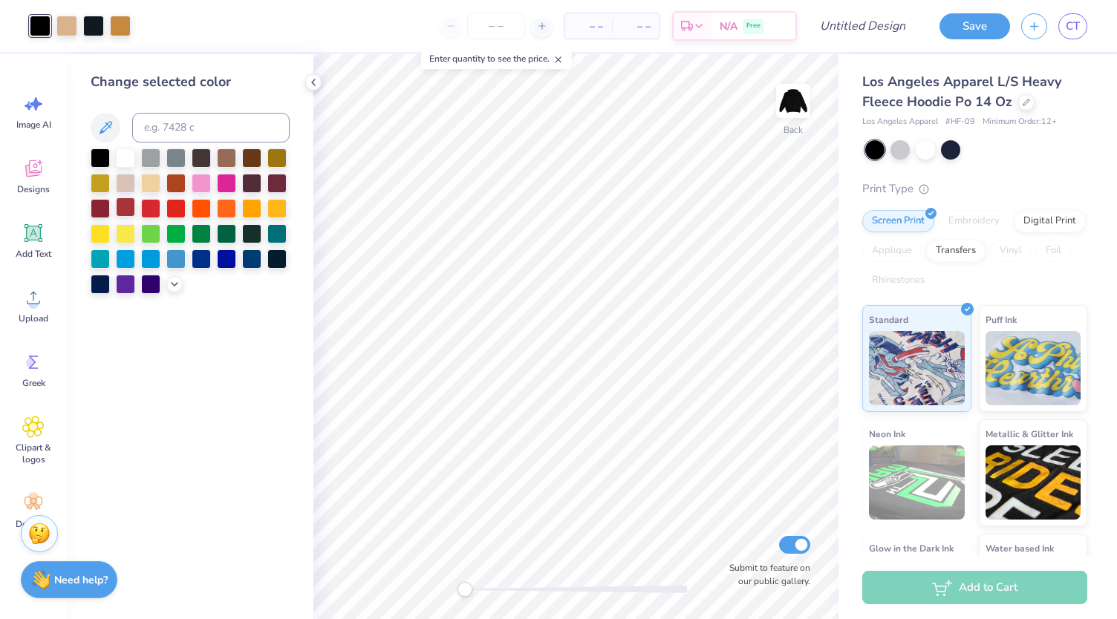
click at [141, 209] on div at bounding box center [150, 208] width 19 height 19
click at [118, 210] on div at bounding box center [125, 207] width 19 height 19
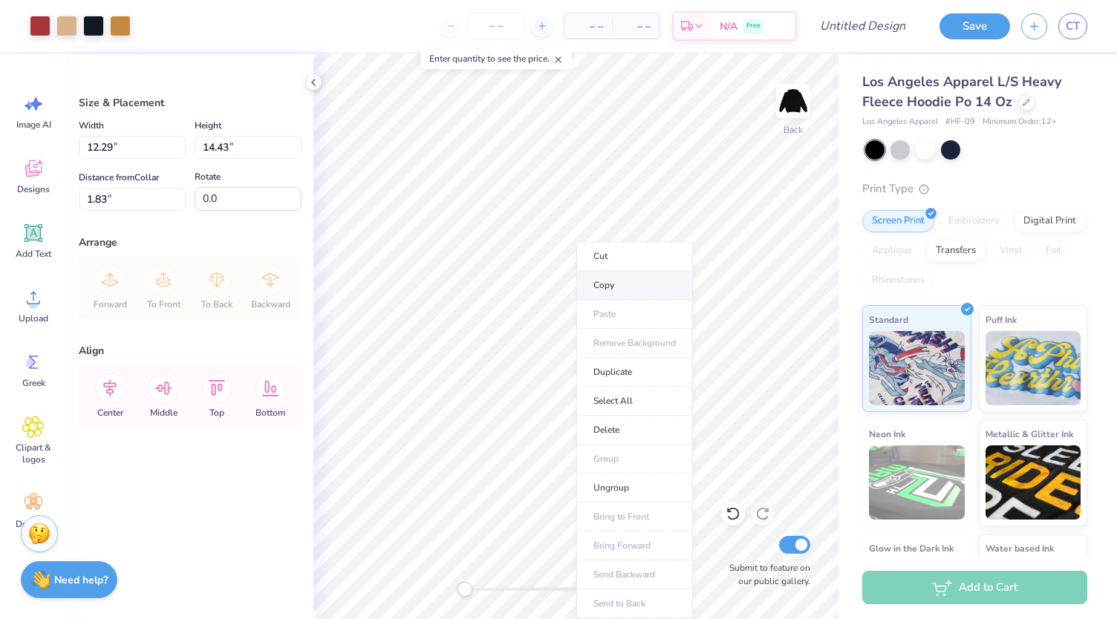
click at [614, 282] on li "Copy" at bounding box center [634, 285] width 117 height 29
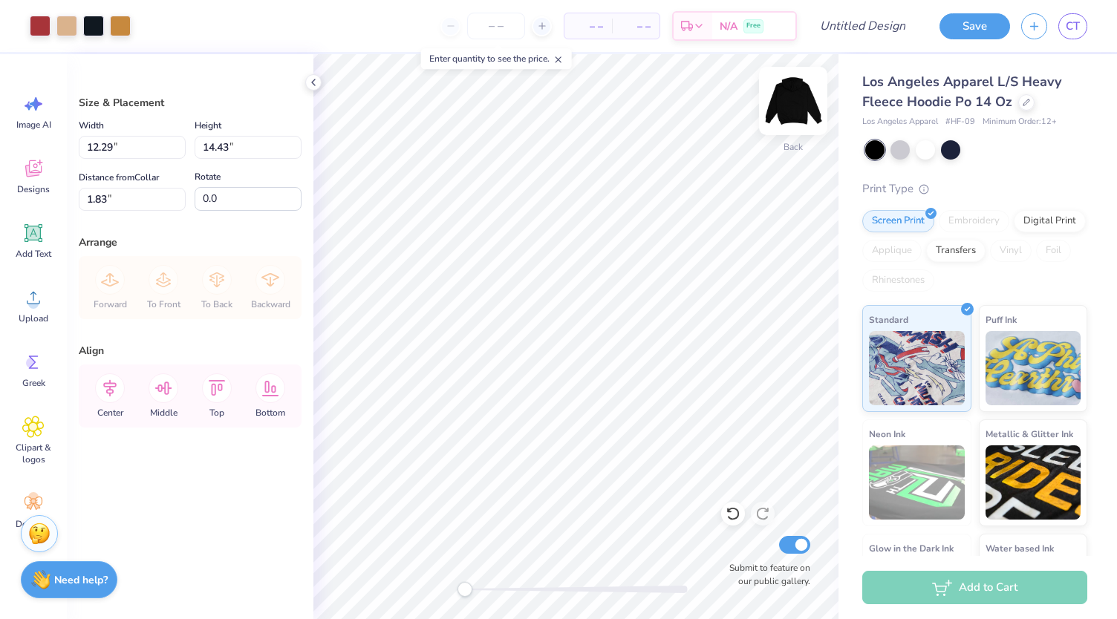
click at [789, 111] on img at bounding box center [793, 100] width 59 height 59
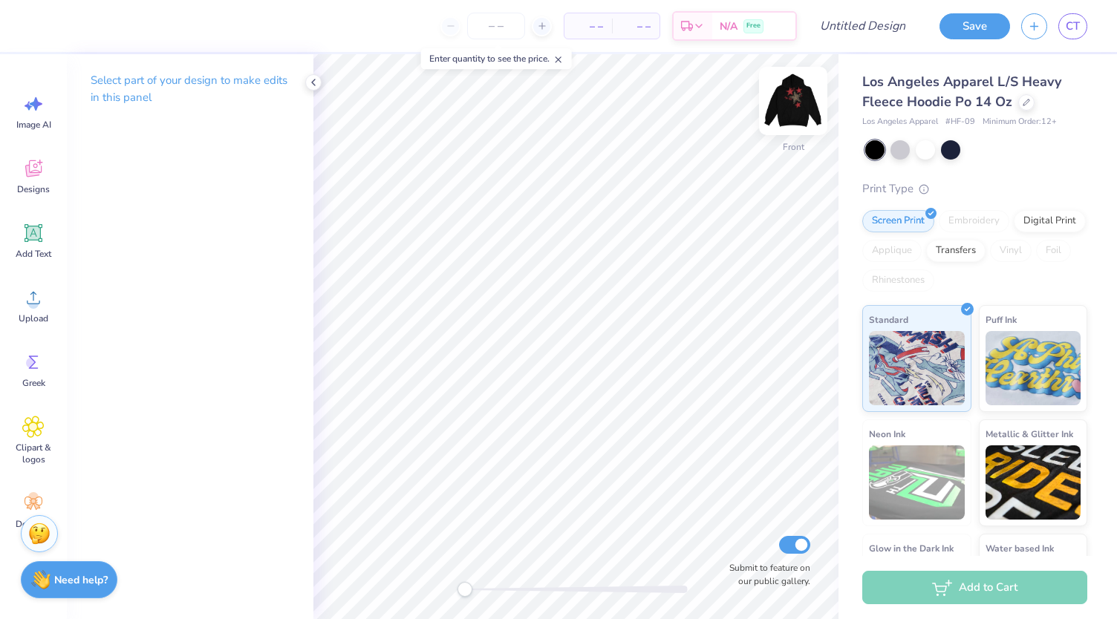
click at [798, 97] on img at bounding box center [793, 100] width 59 height 59
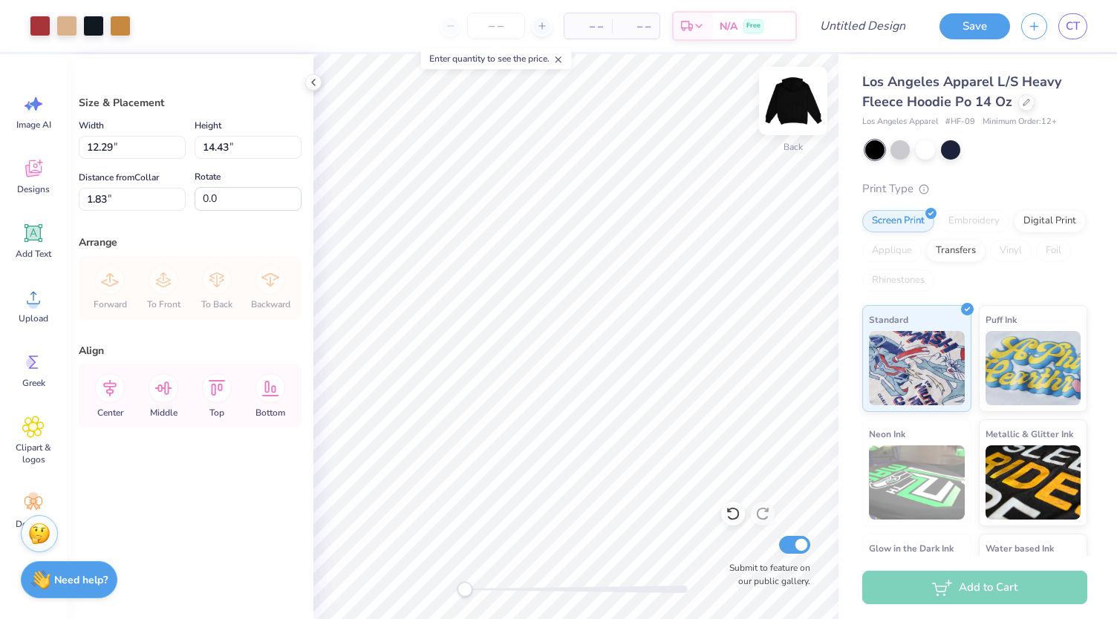
click at [789, 114] on img at bounding box center [793, 100] width 59 height 59
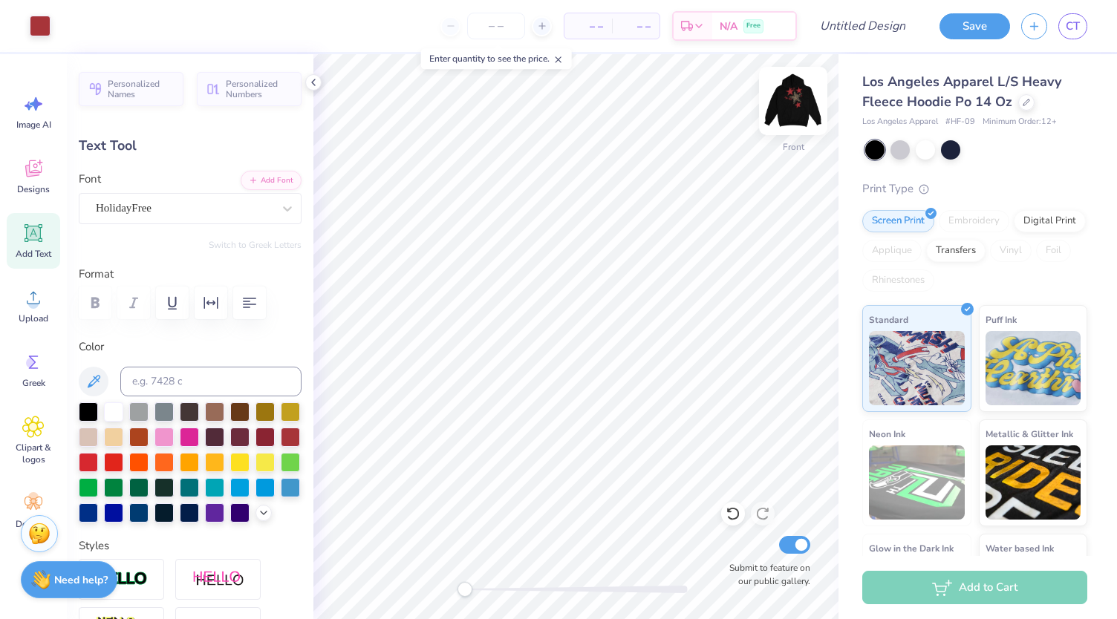
scroll to position [12, 1]
type textarea "K"
type textarea "DBRS"
type input "3.81"
type input "1.56"
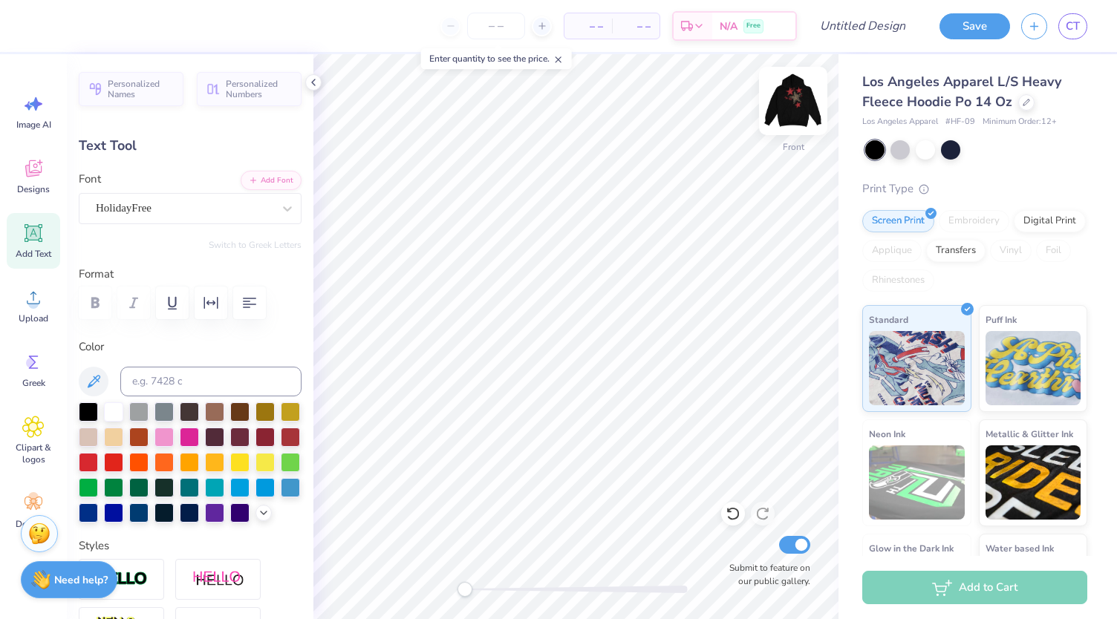
type input "7.98"
type input "-12.8"
type textarea "N"
type textarea "Durham, NC"
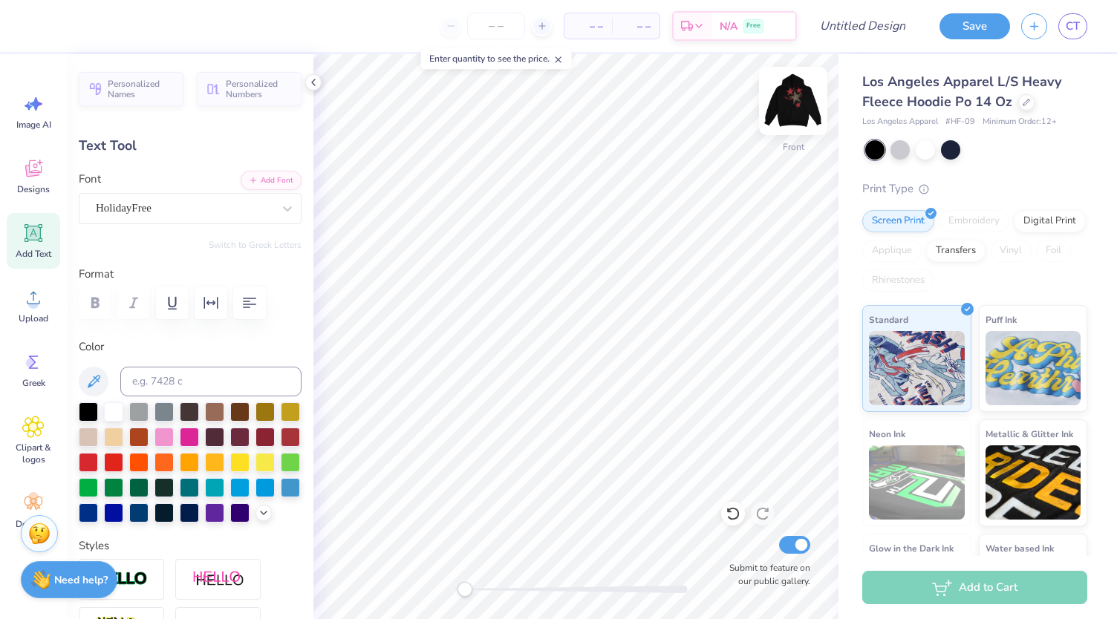
click at [795, 103] on img at bounding box center [793, 100] width 59 height 59
type input "4.66"
type input "1.78"
type input "7.97"
click at [801, 111] on img at bounding box center [793, 100] width 59 height 59
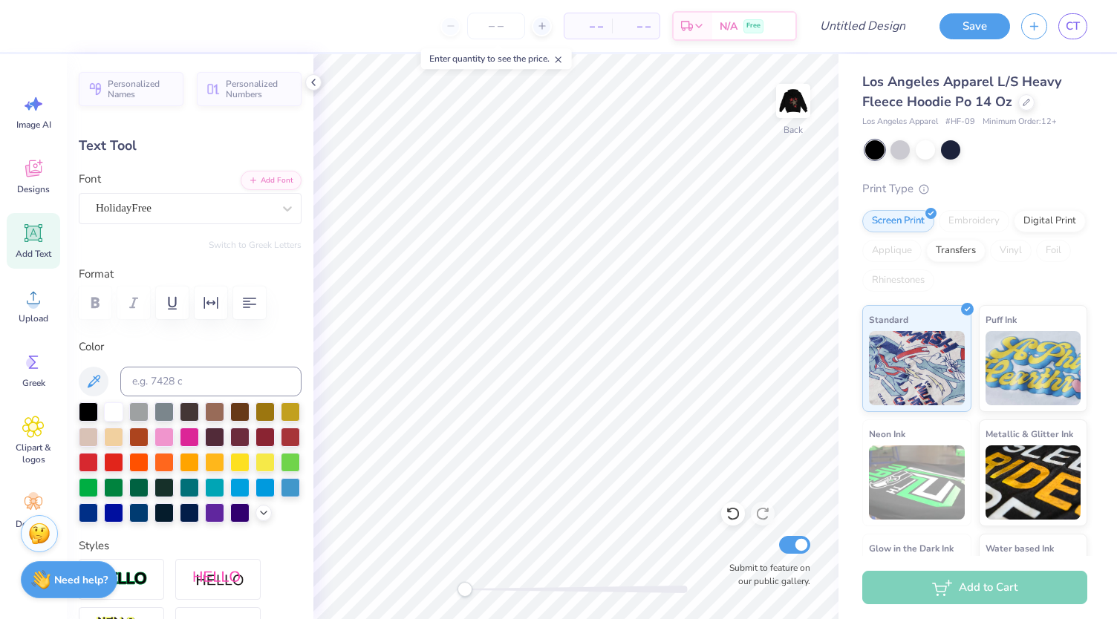
type input "4.57"
type input "1.75"
type input "6.47"
type input "0.0"
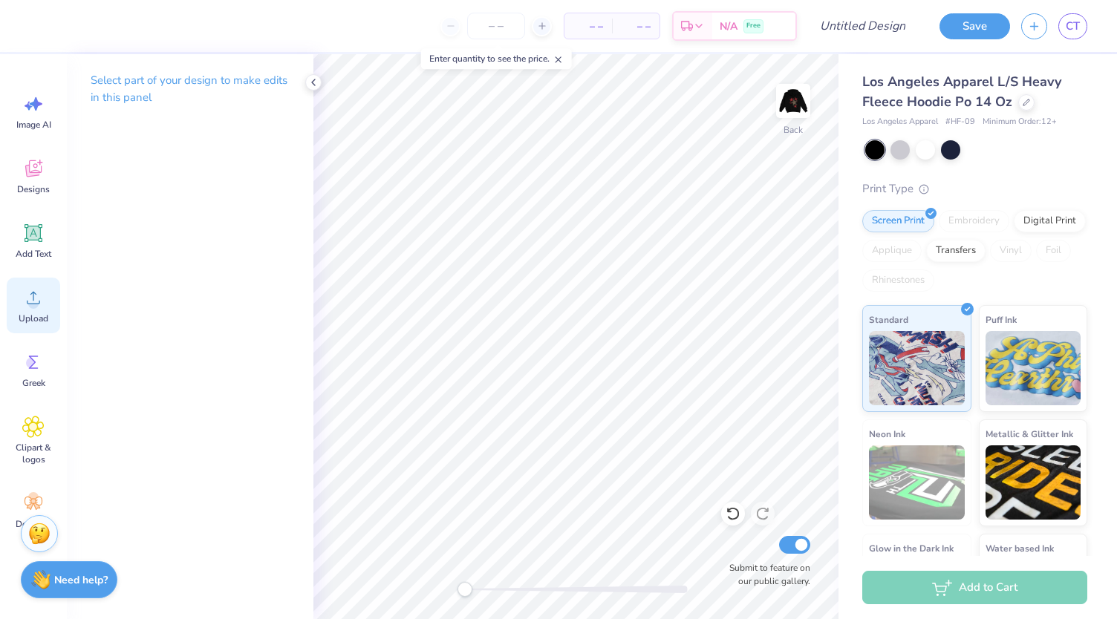
click at [33, 292] on icon at bounding box center [33, 298] width 13 height 13
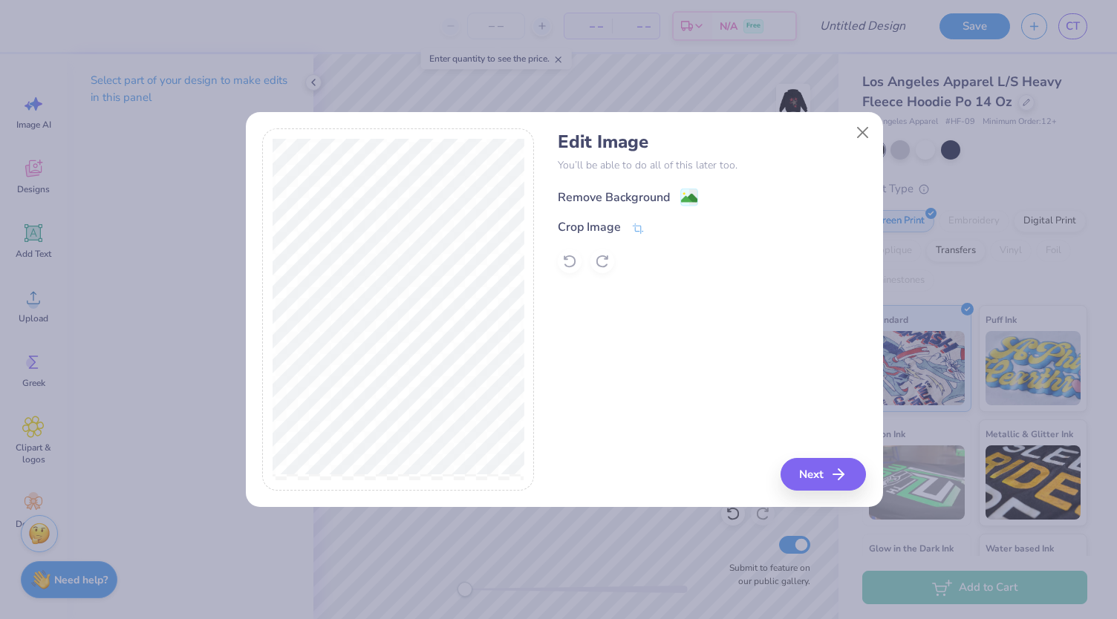
click at [622, 190] on div "Remove Background" at bounding box center [614, 198] width 112 height 18
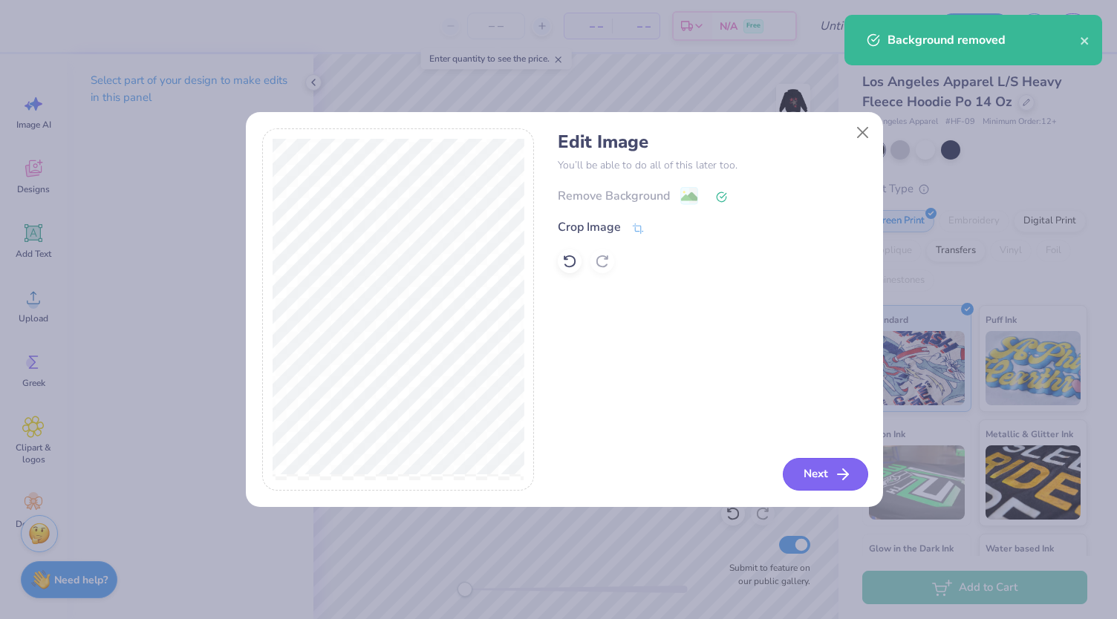
click at [829, 472] on button "Next" at bounding box center [825, 474] width 85 height 33
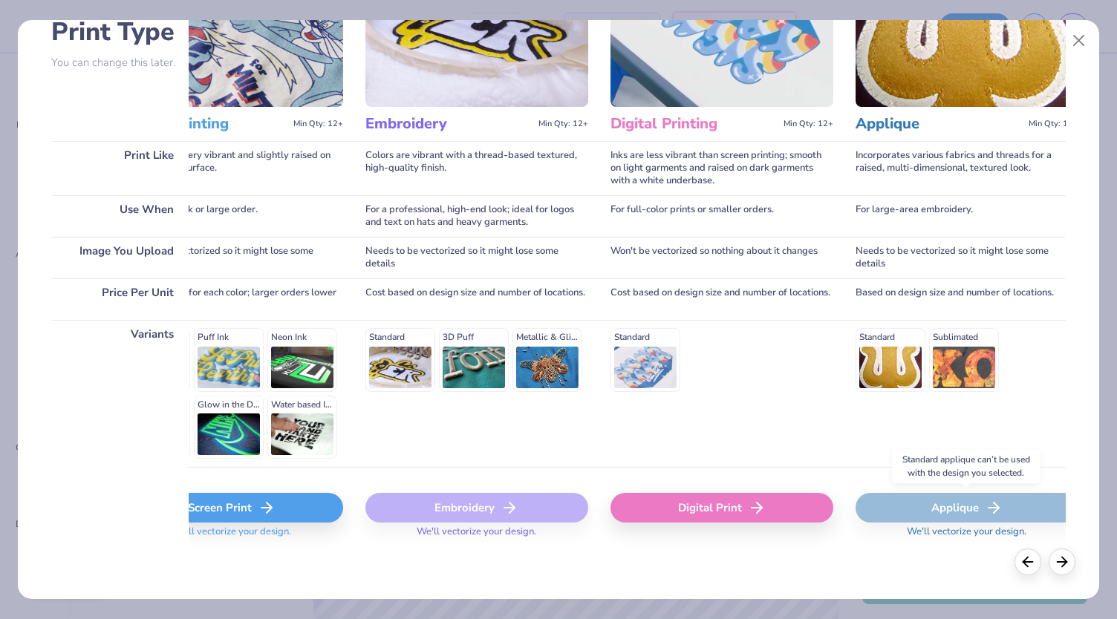
scroll to position [0, 0]
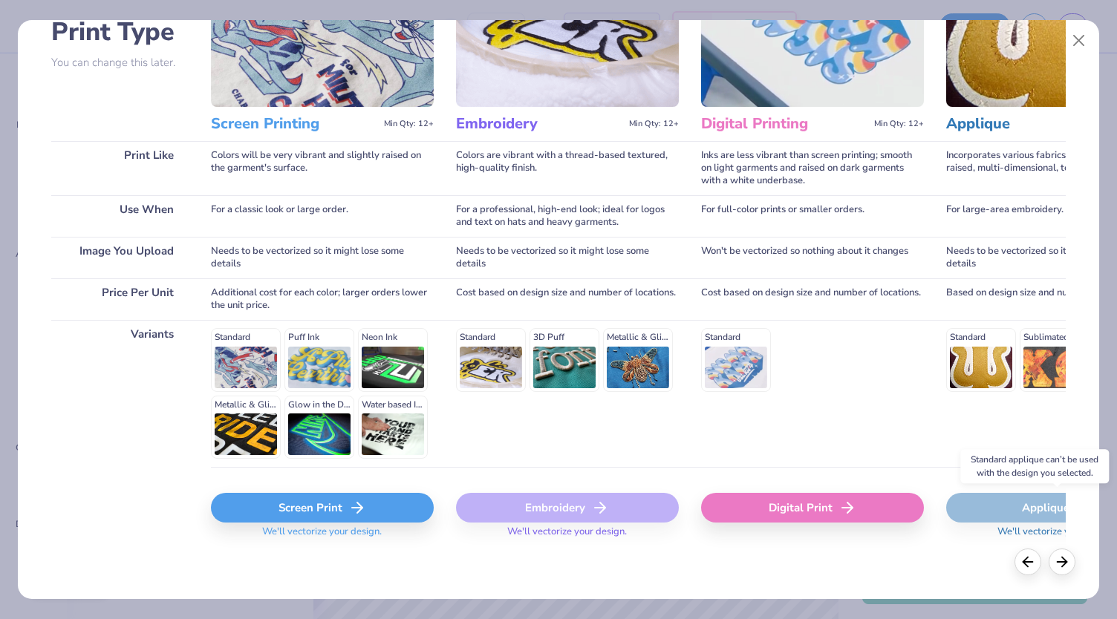
click at [352, 508] on line at bounding box center [357, 508] width 10 height 0
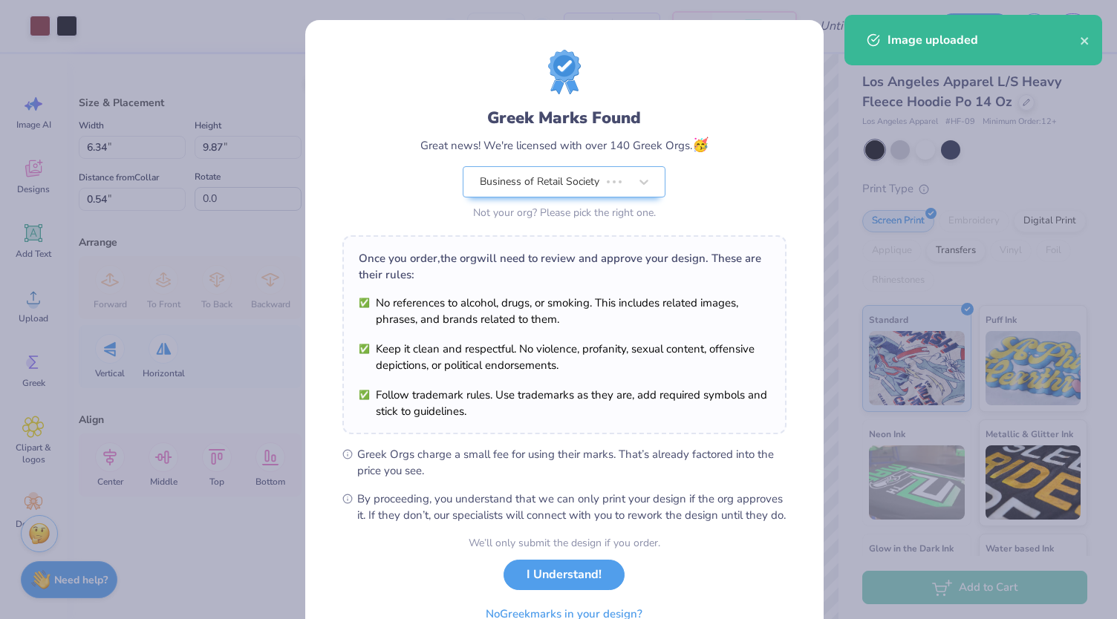
type input "6.34"
type input "9.87"
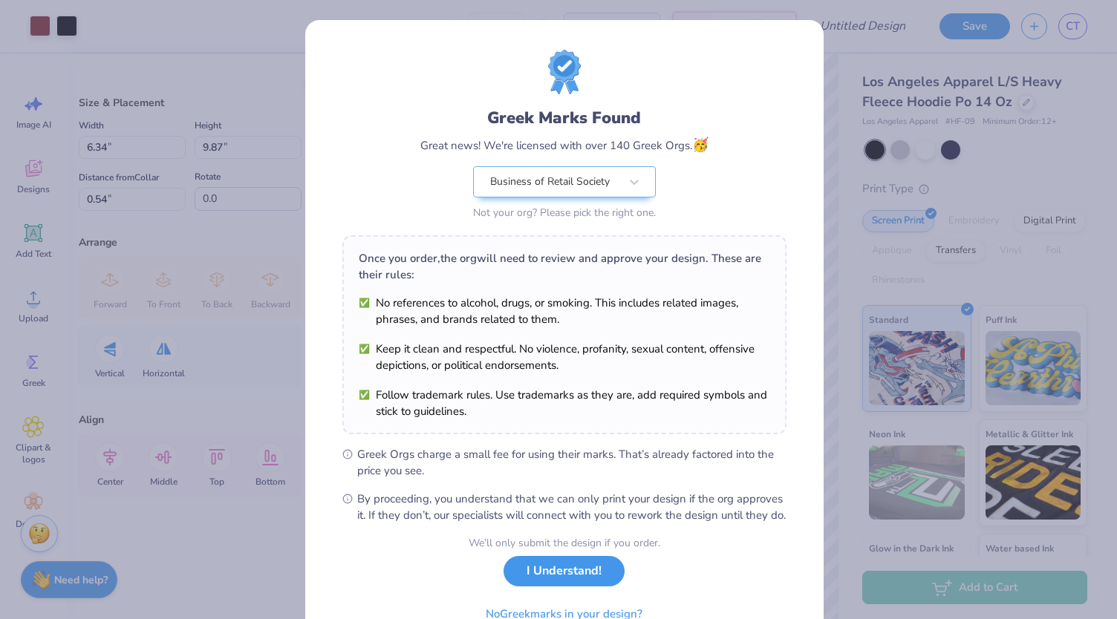
click at [554, 587] on button "I Understand!" at bounding box center [564, 571] width 121 height 30
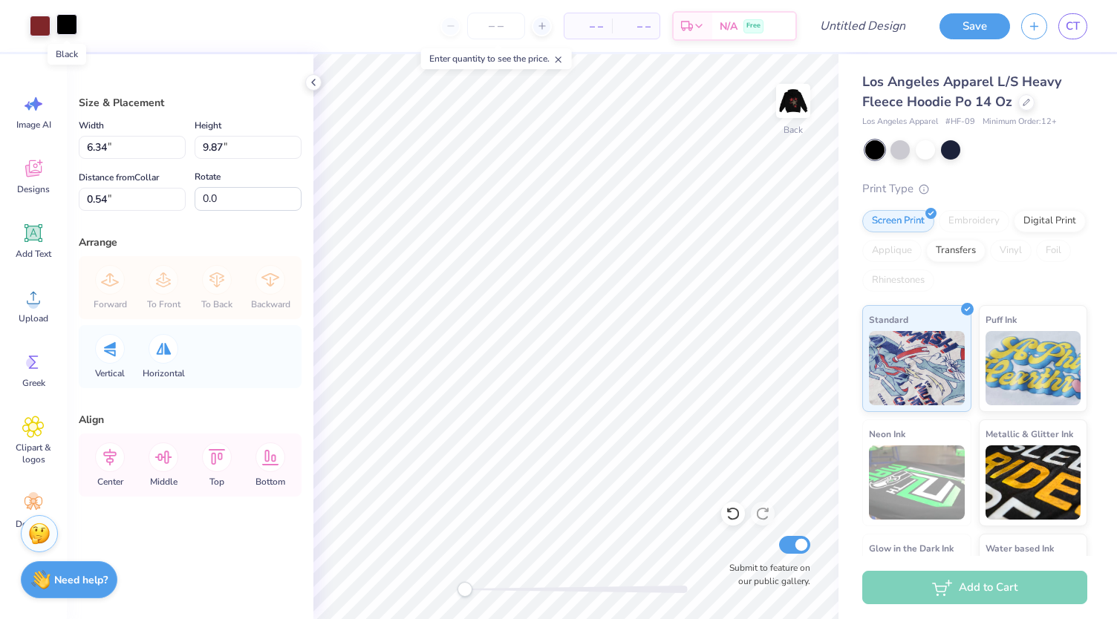
click at [64, 32] on div at bounding box center [66, 24] width 21 height 21
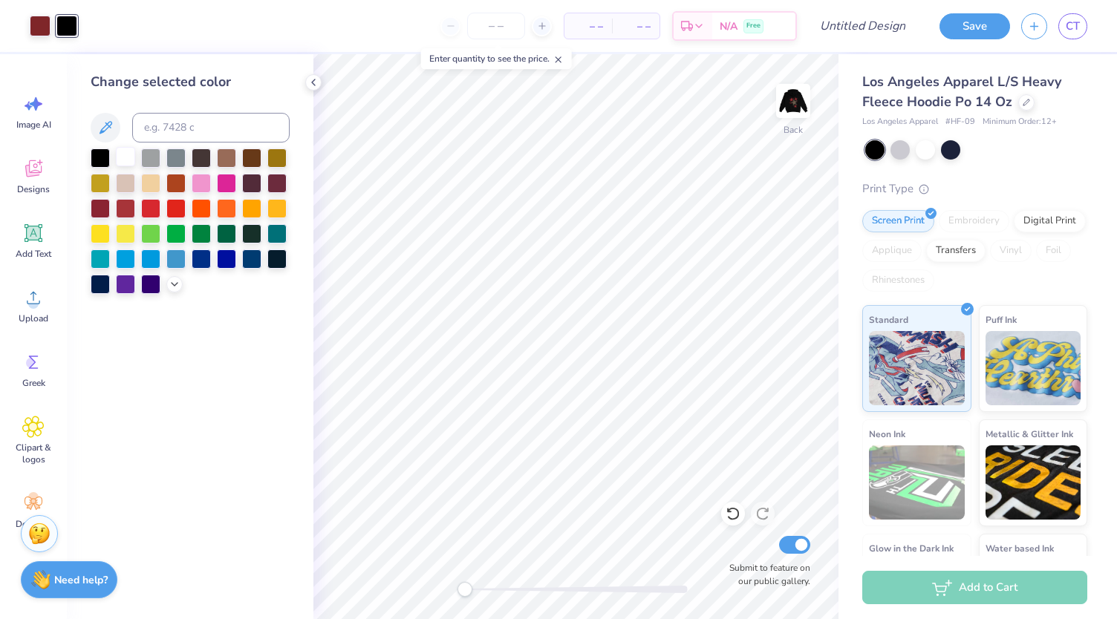
click at [117, 158] on div at bounding box center [125, 156] width 19 height 19
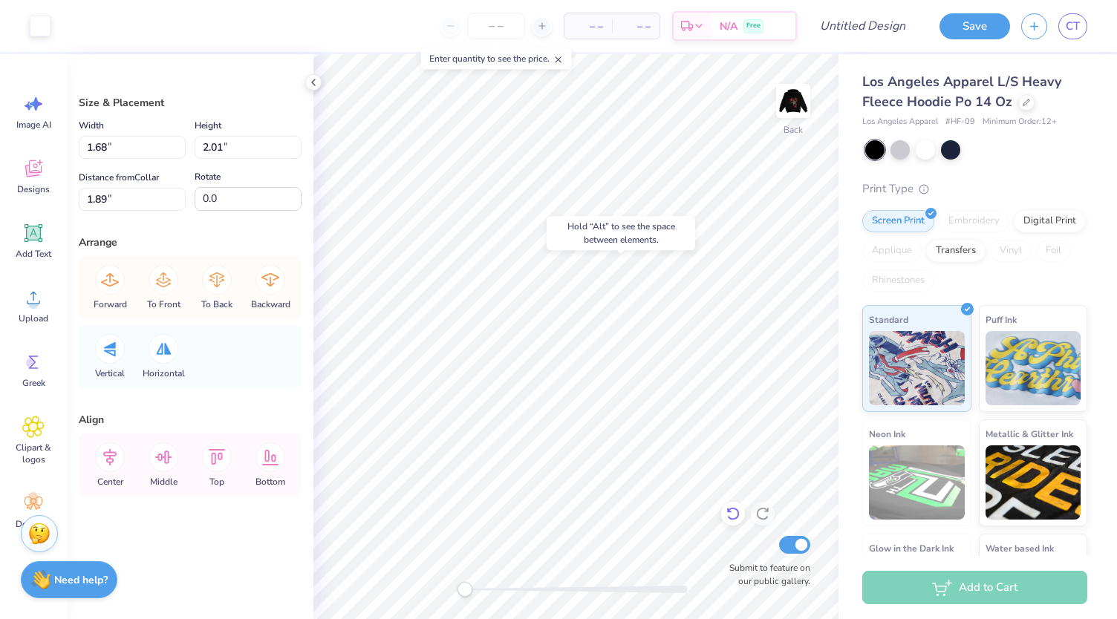
click at [730, 511] on icon at bounding box center [733, 514] width 15 height 15
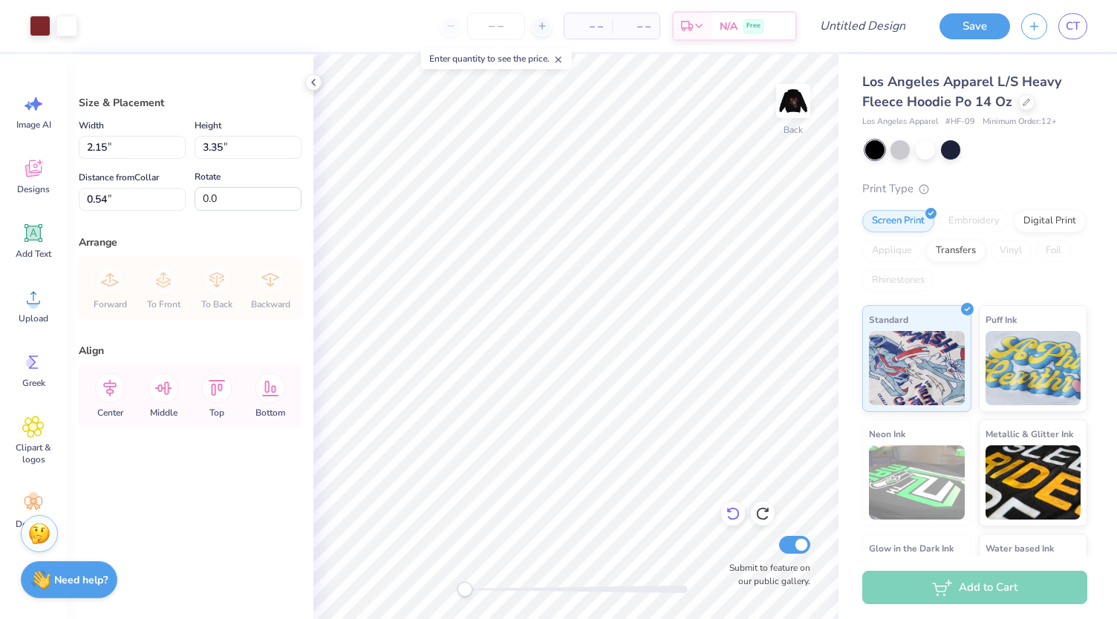
type input "4.44"
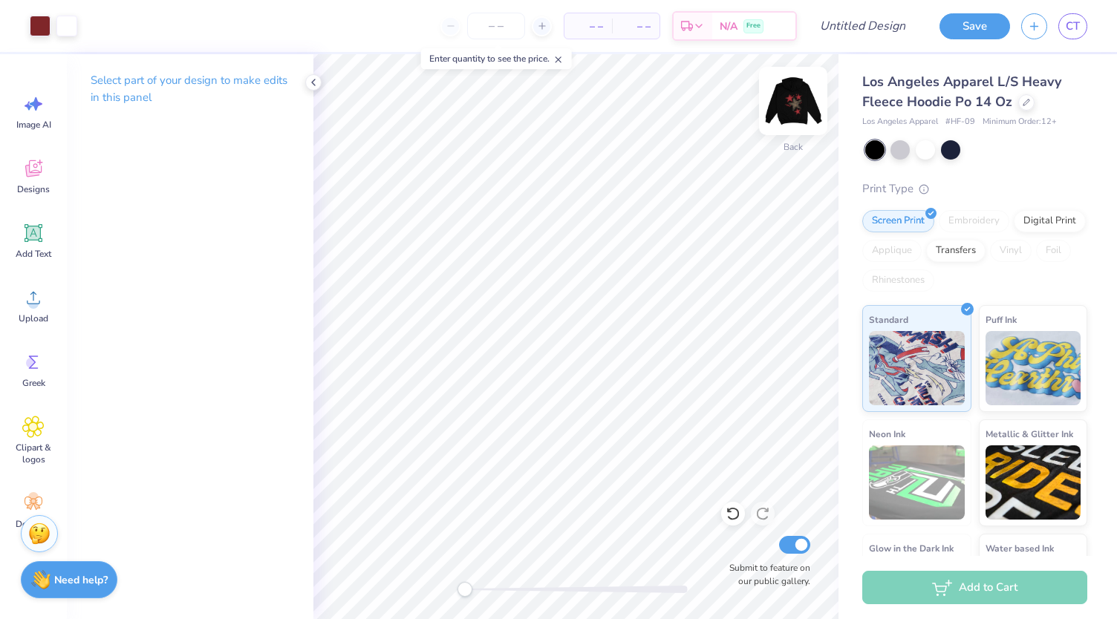
click at [783, 91] on img at bounding box center [793, 100] width 59 height 59
click at [799, 105] on img at bounding box center [793, 100] width 59 height 59
click at [792, 105] on img at bounding box center [793, 100] width 59 height 59
click at [730, 519] on div "Front Submit to feature on our public gallery." at bounding box center [575, 336] width 525 height 565
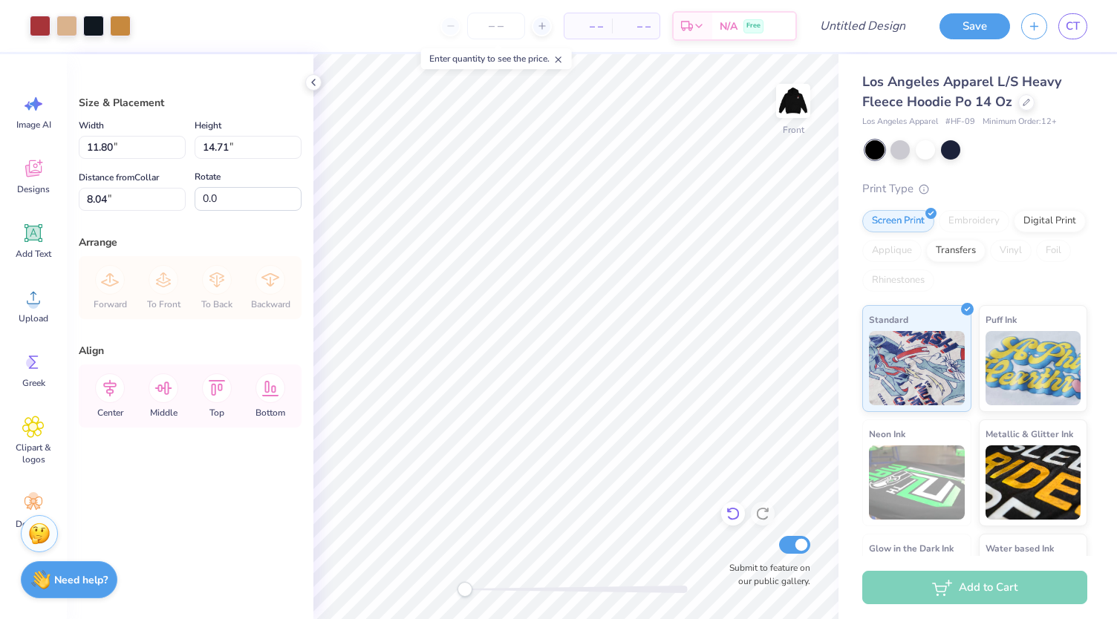
type input "8.04"
click at [845, 35] on input "Design Title" at bounding box center [881, 26] width 73 height 30
type input "dbrs"
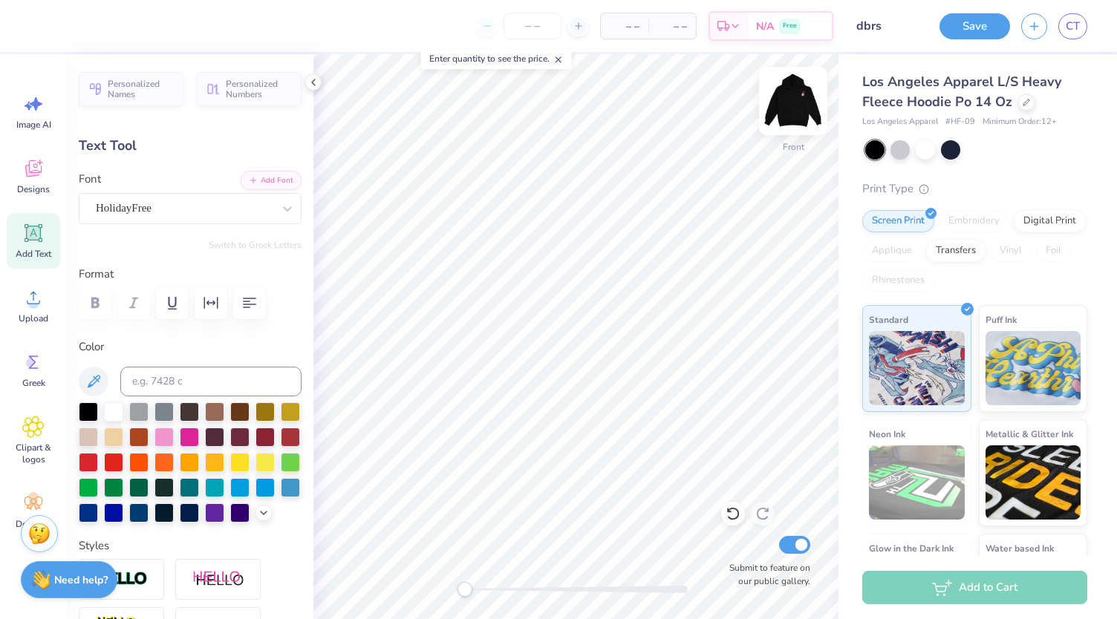
type input "0.0"
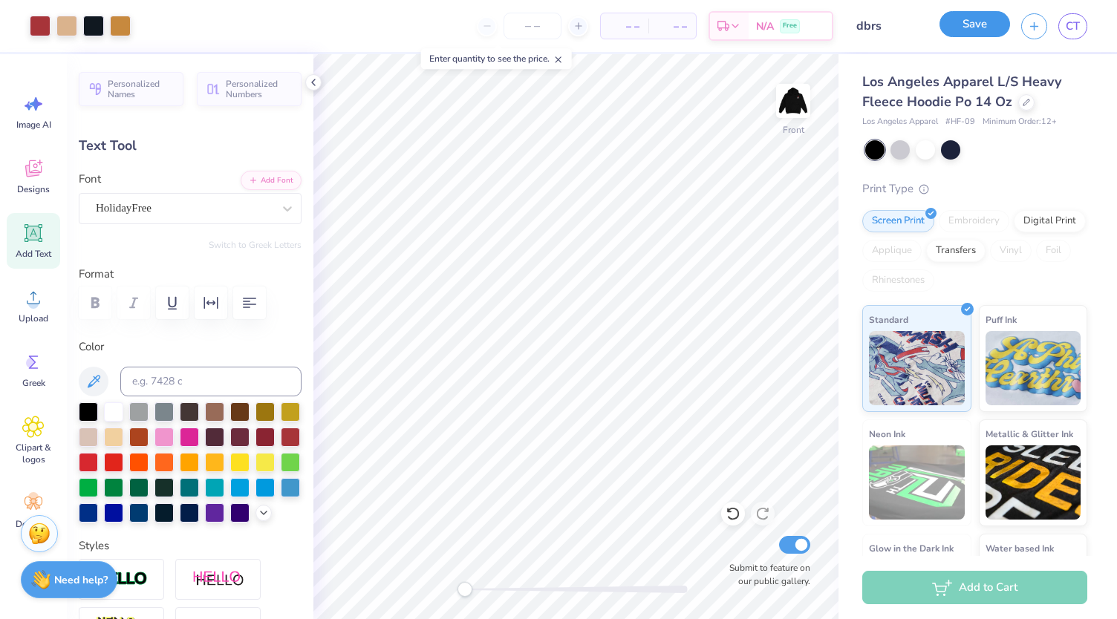
click at [971, 27] on button "Save" at bounding box center [975, 24] width 71 height 26
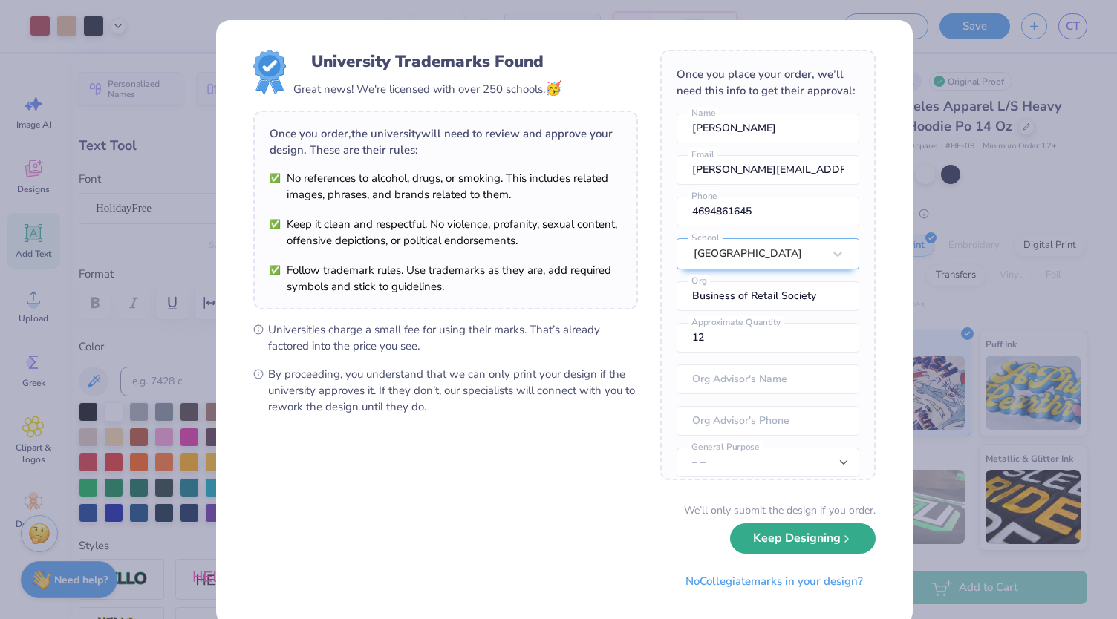
click at [807, 542] on button "Keep Designing" at bounding box center [803, 539] width 146 height 30
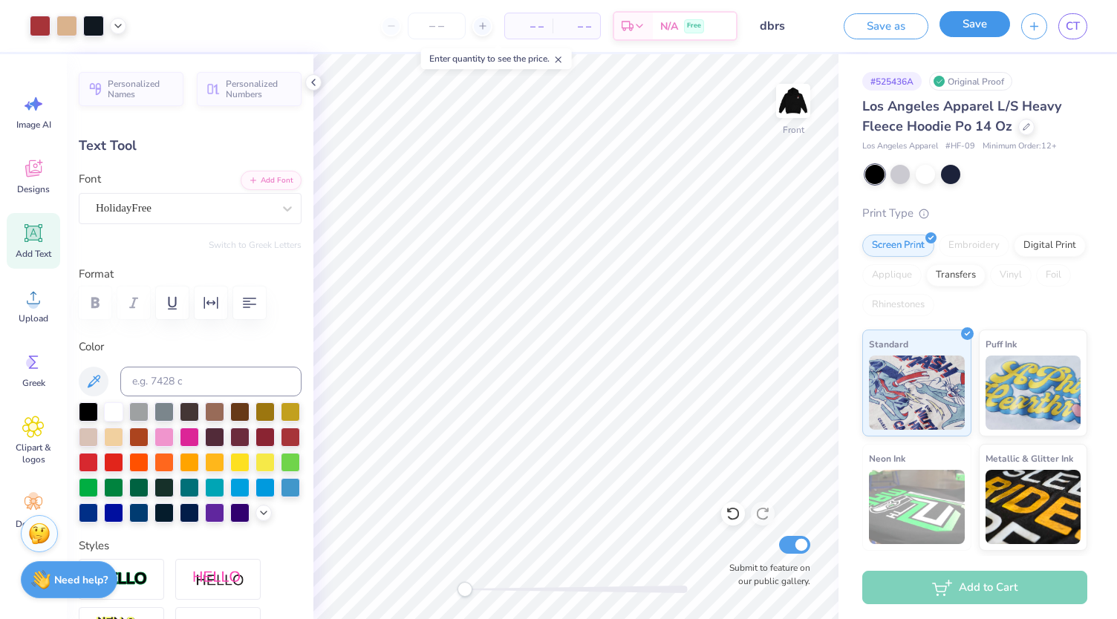
click at [990, 27] on button "Save" at bounding box center [975, 24] width 71 height 26
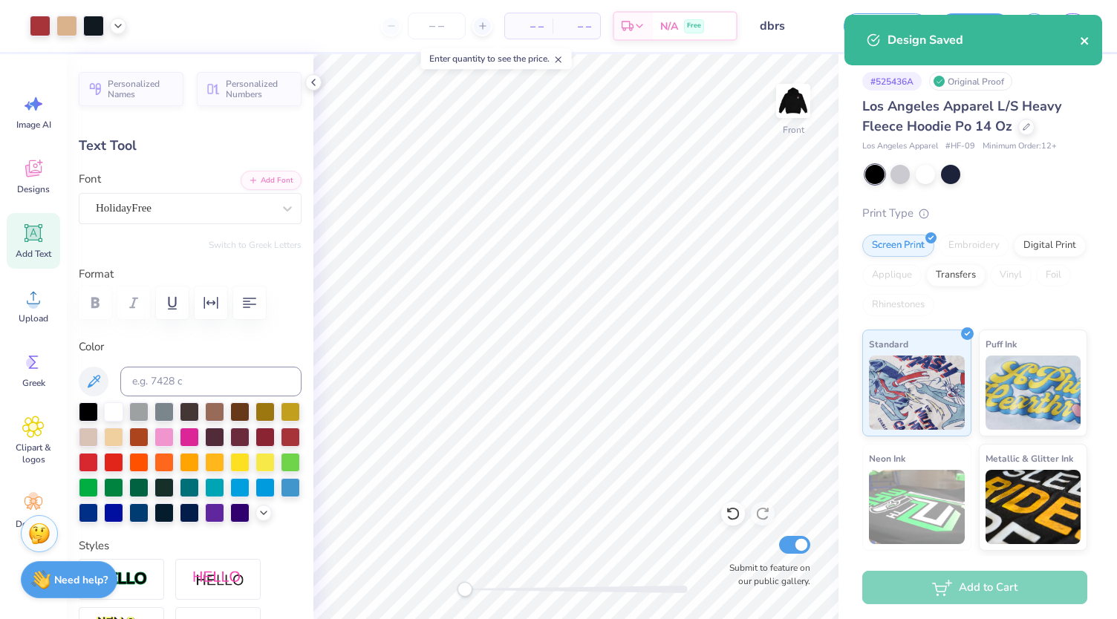
click at [1083, 41] on icon "close" at bounding box center [1085, 41] width 10 height 12
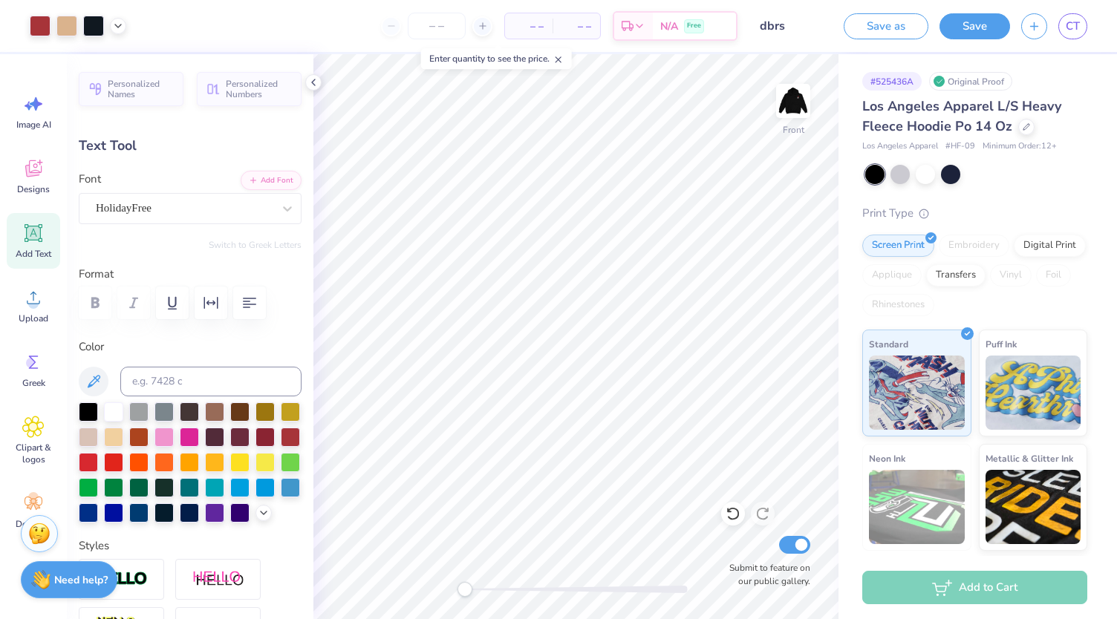
click at [1074, 27] on div "Design Saved" at bounding box center [974, 46] width 264 height 68
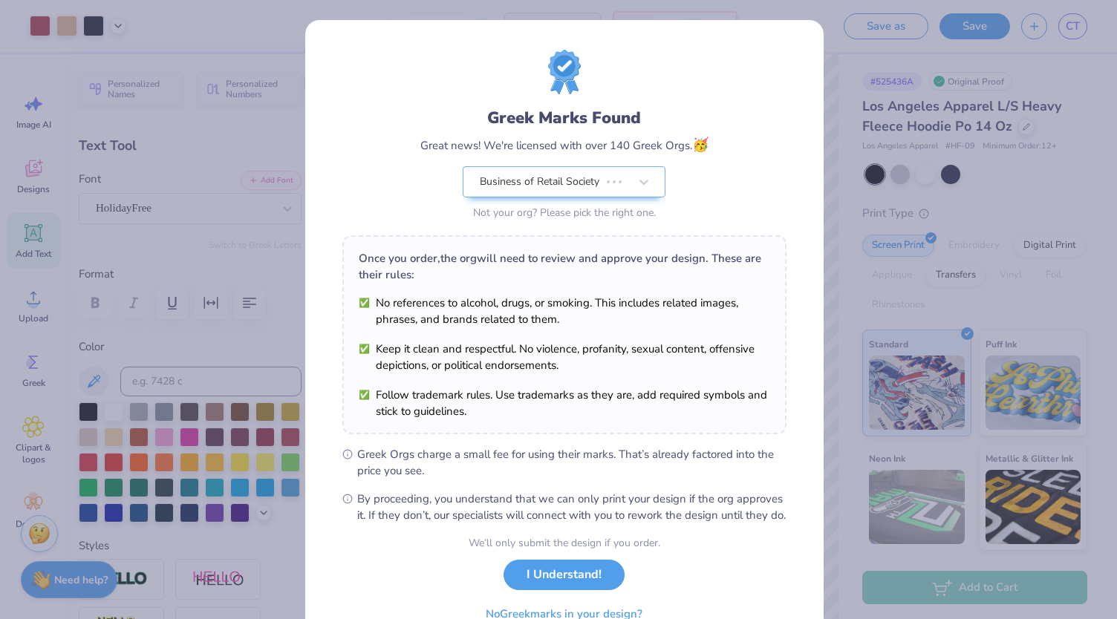
click at [1074, 27] on div "Greek Marks Found Great news! We're licensed with over 140 Greek Orgs. 🥳 Busine…" at bounding box center [558, 309] width 1117 height 619
click at [573, 587] on button "I Understand!" at bounding box center [564, 571] width 121 height 30
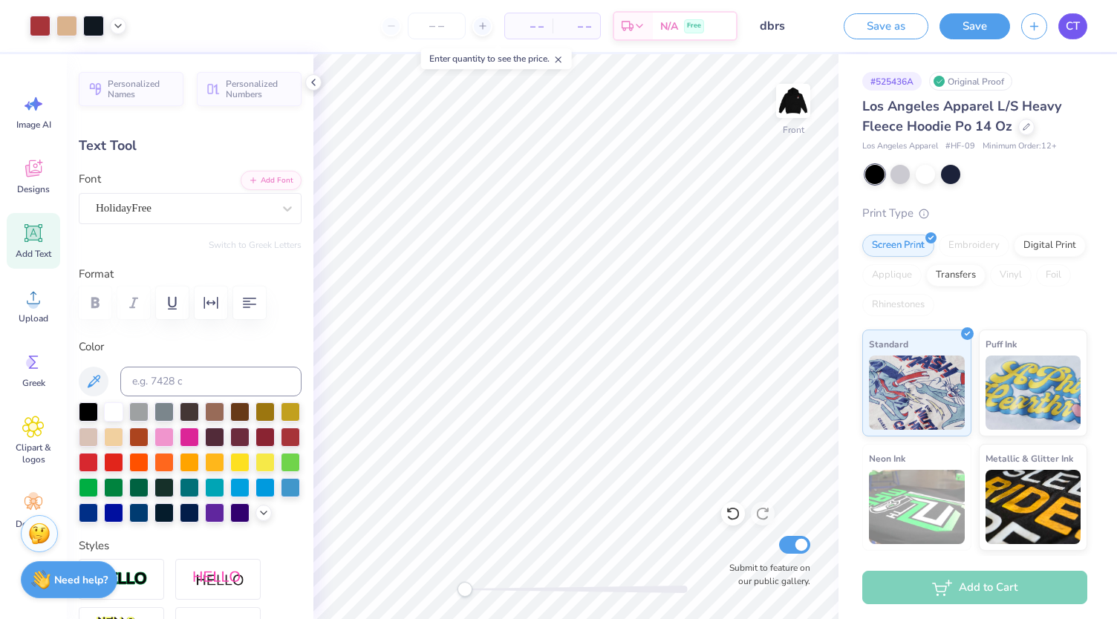
click at [1073, 30] on span "CT" at bounding box center [1073, 26] width 14 height 17
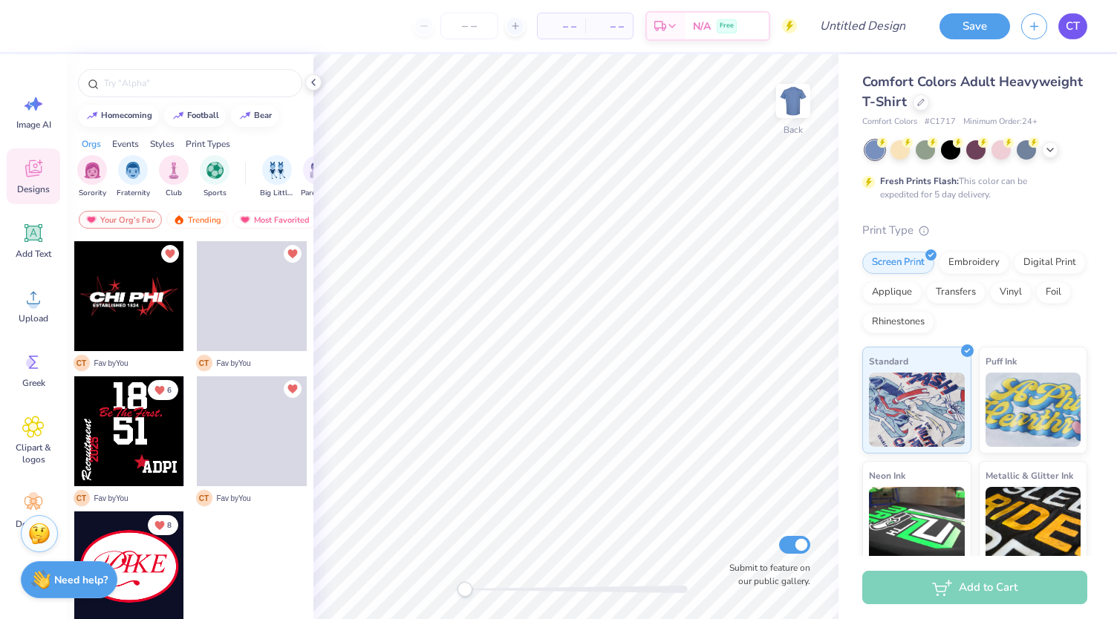
click at [1074, 29] on span "CT" at bounding box center [1073, 26] width 14 height 17
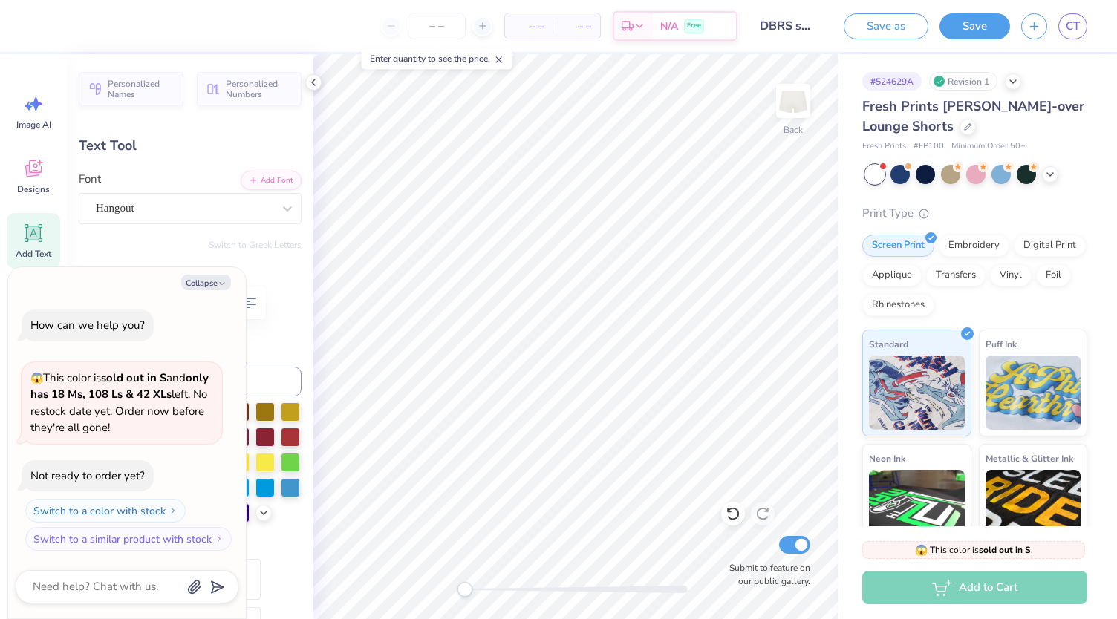
scroll to position [12, 1]
type textarea "x"
type textarea "R S"
type textarea "x"
type input "0.0"
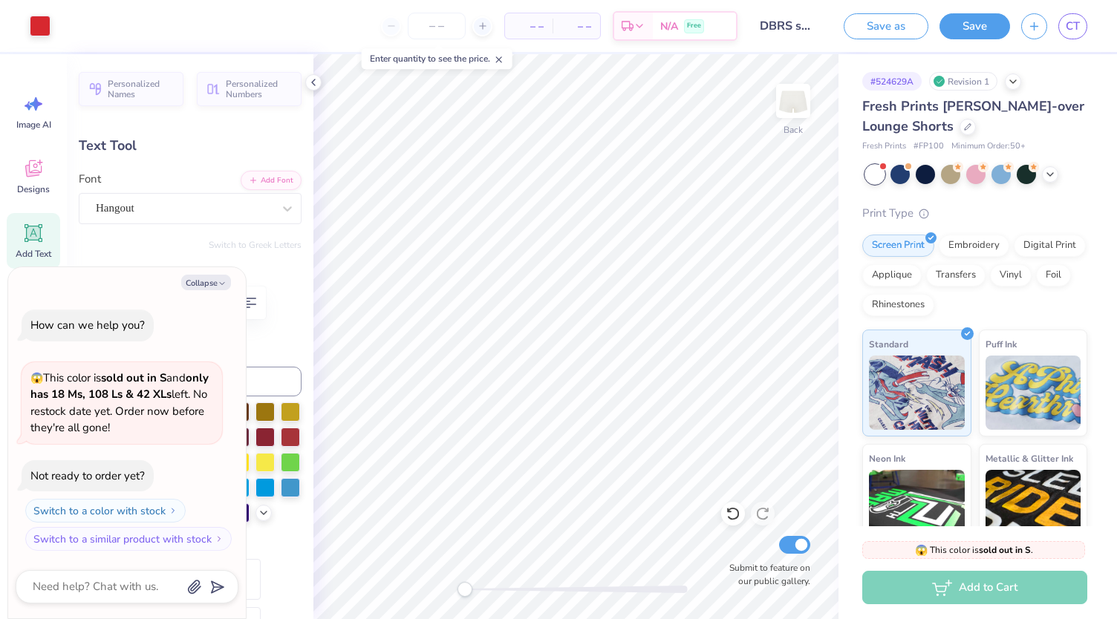
type textarea "x"
type input "0.54"
type input "0.38"
type input "4.95"
type input "4.2"
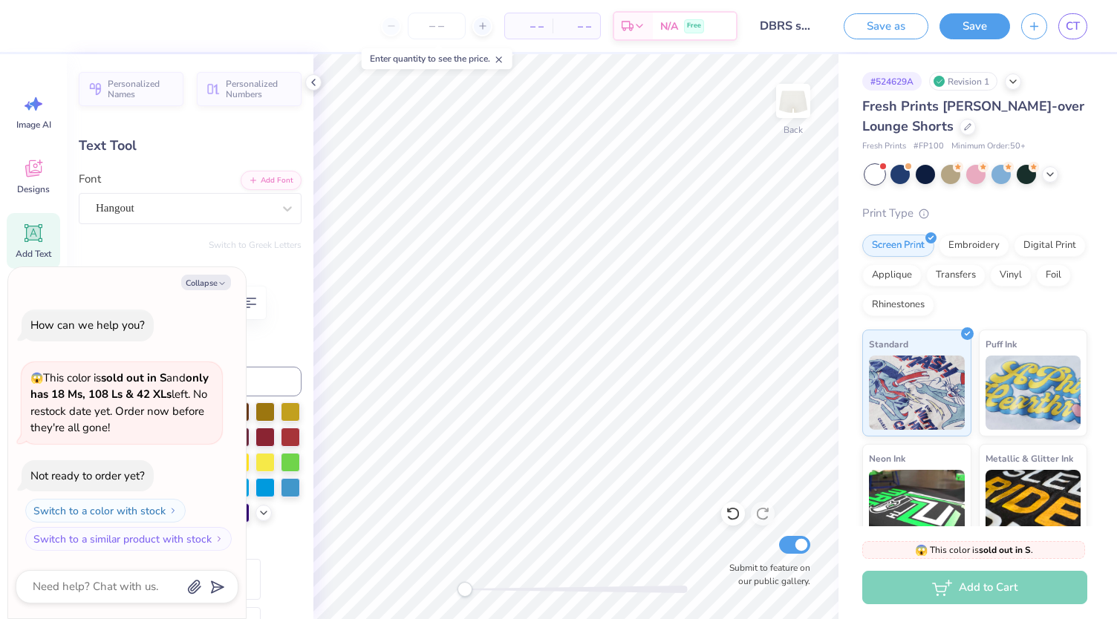
type textarea "x"
type input "7.2"
type textarea "x"
type input "0.0"
type textarea "x"
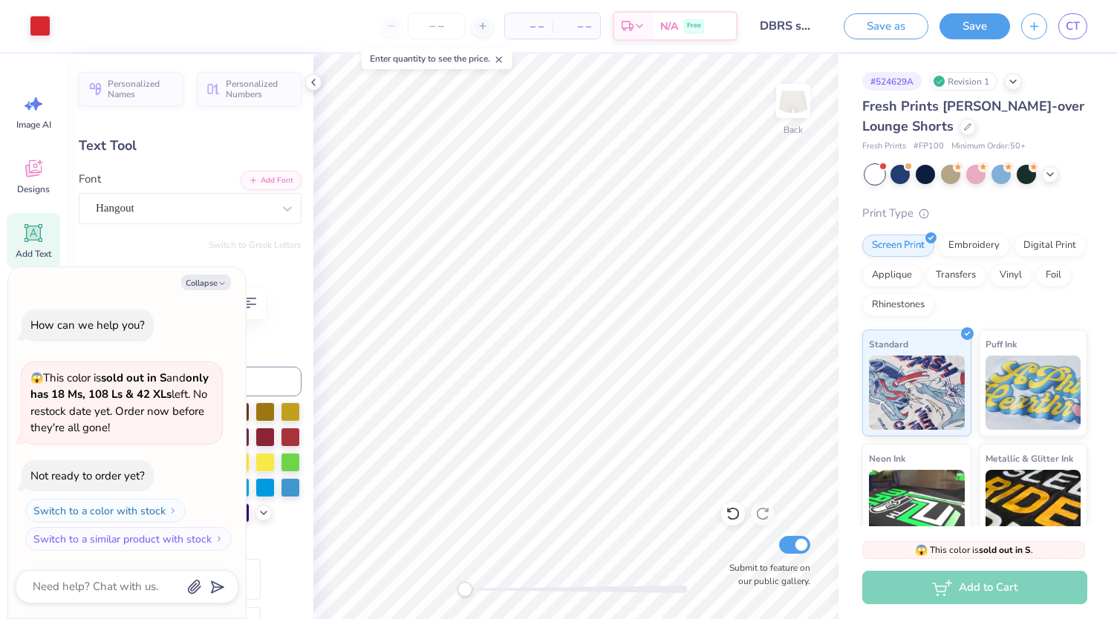
type input "0.55"
type input "0.35"
type input "4.91"
type input "7.2"
type textarea "x"
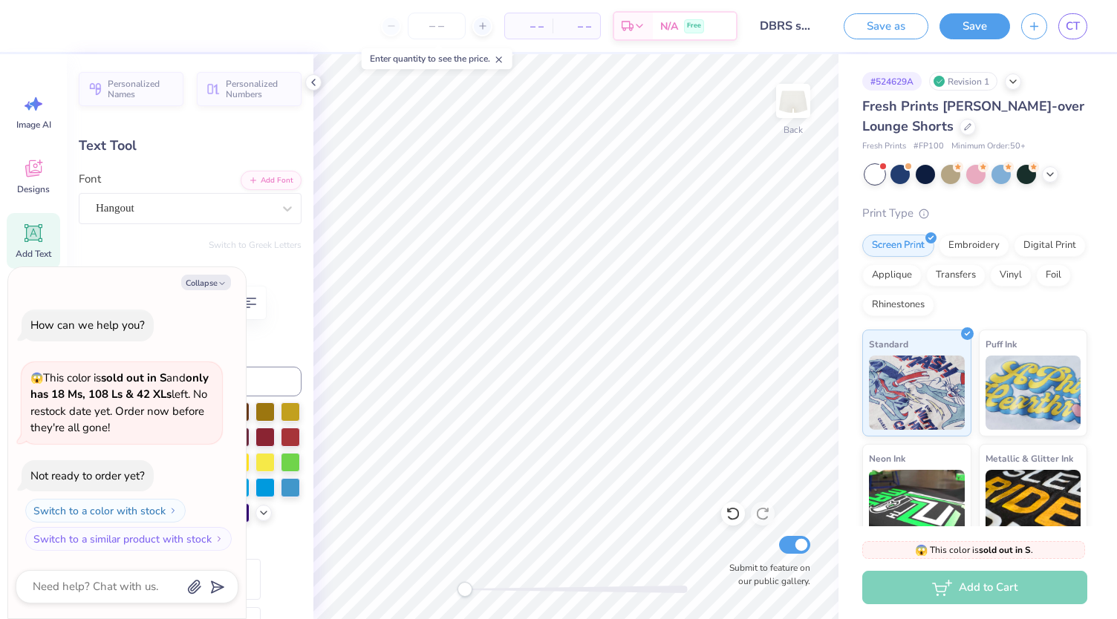
type textarea "R"
type textarea "x"
type textarea "R"
type textarea "x"
type input "0.0"
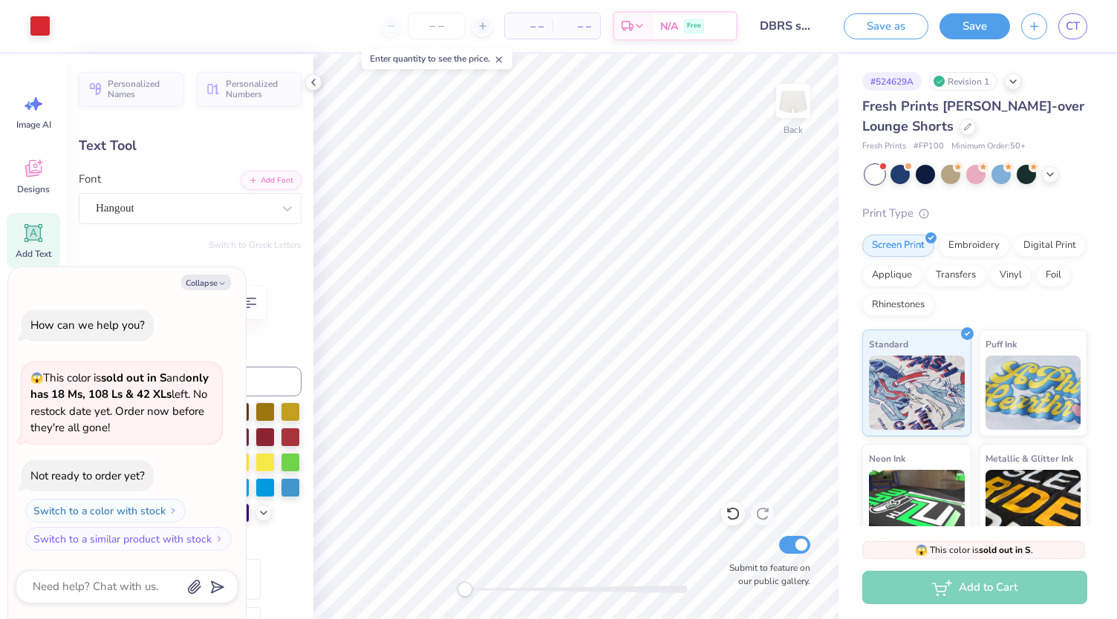
type textarea "x"
type input "0.22"
type input "0.36"
type input "4.85"
type input "7.2"
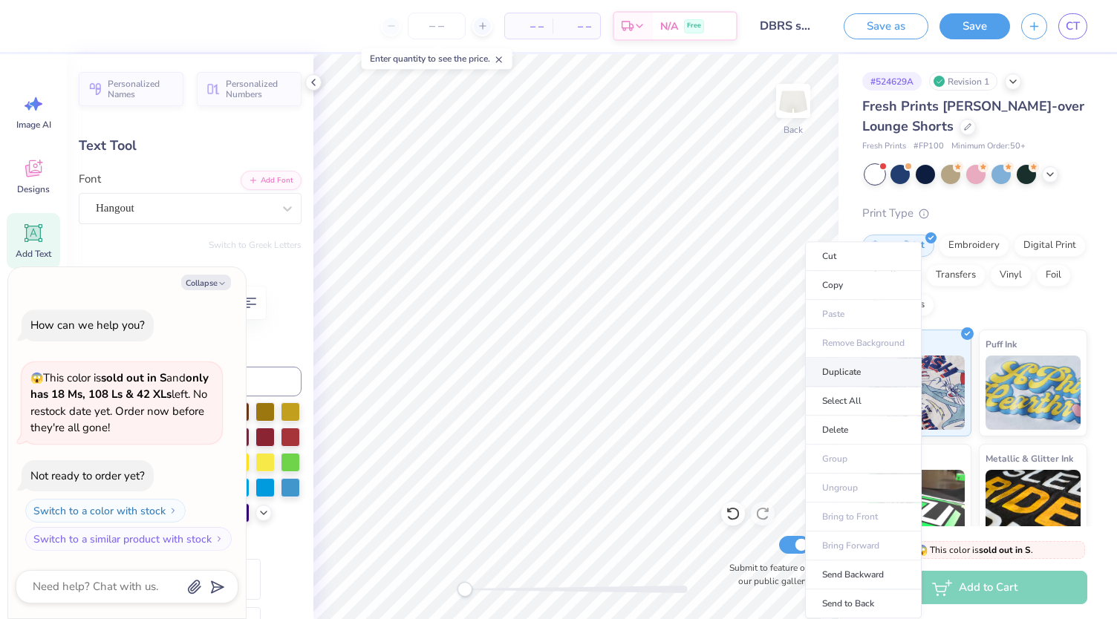
click at [833, 376] on li "Duplicate" at bounding box center [863, 372] width 117 height 29
type textarea "x"
type input "5.91"
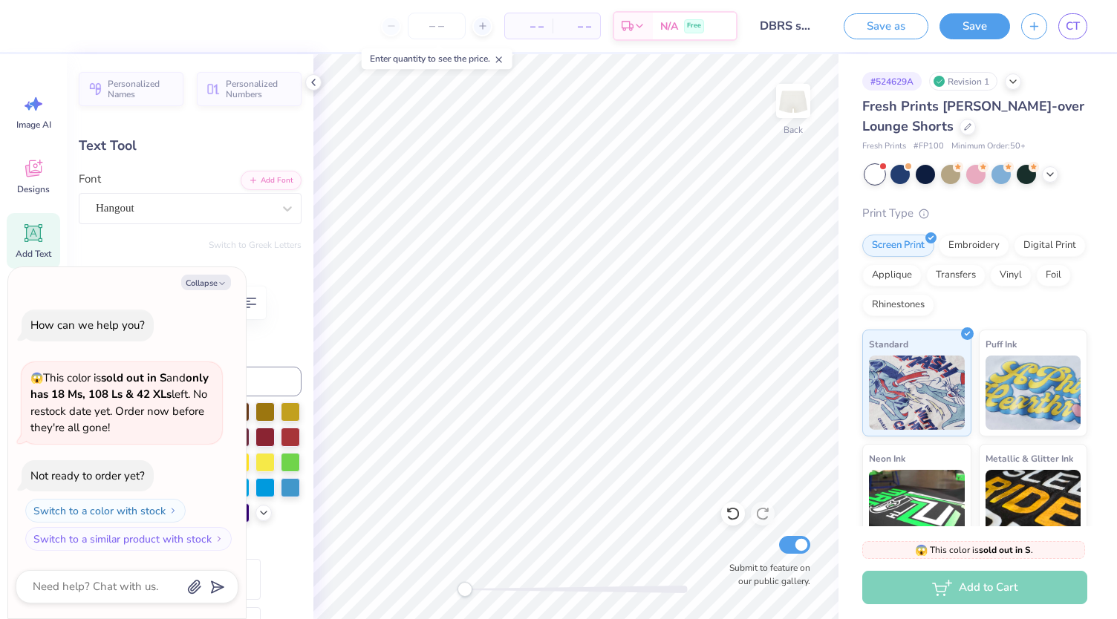
type textarea "x"
type textarea "SD"
type textarea "x"
type textarea "S"
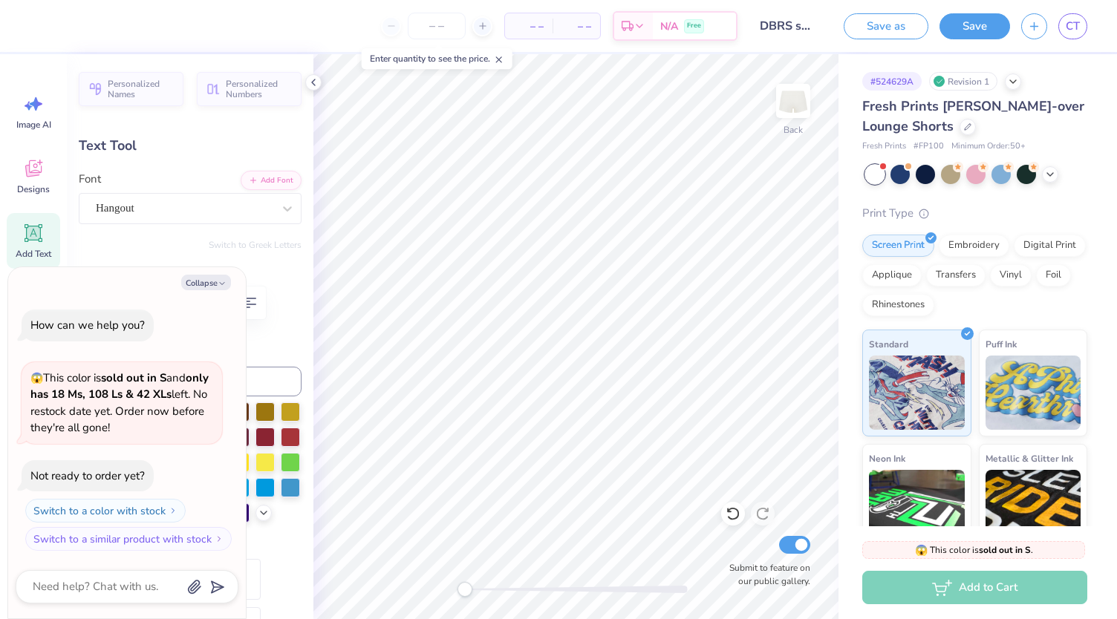
type textarea "x"
type input "0.0"
type textarea "x"
type input "0.35"
type input "4.91"
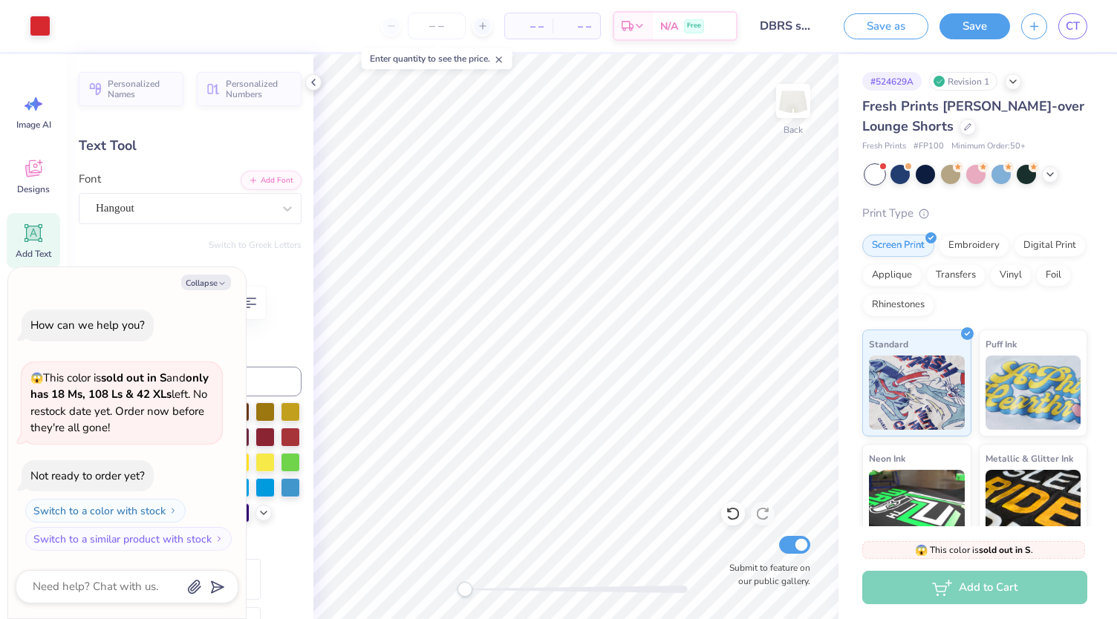
type input "7.2"
type textarea "x"
type input "0.17"
type input "0.28"
type textarea "x"
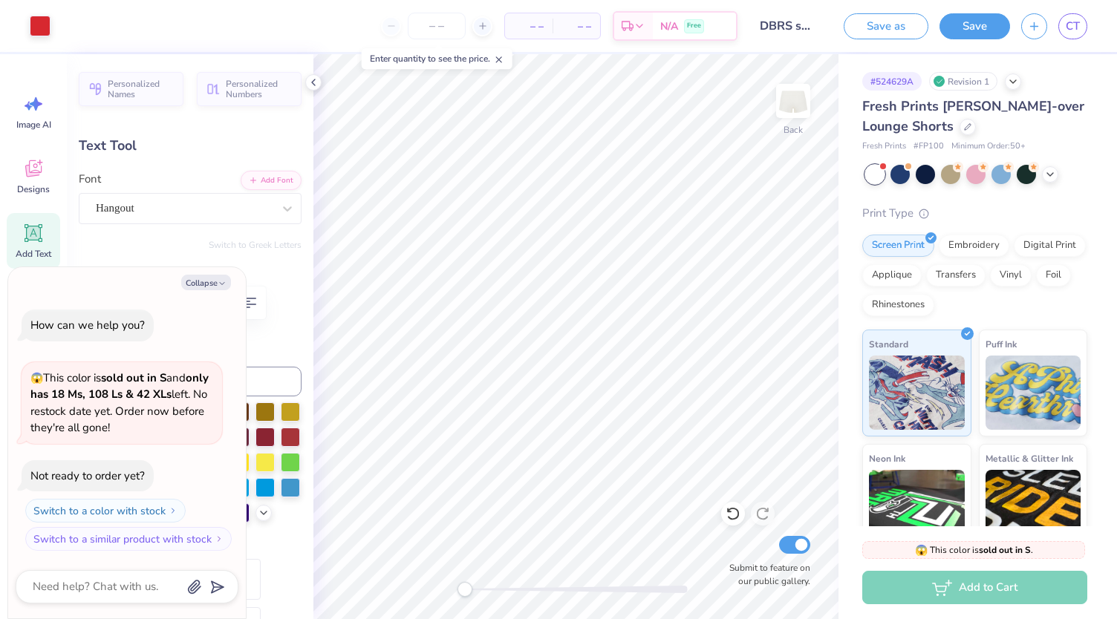
type input "0.0"
type textarea "x"
type input "7.2"
type textarea "x"
type input "0.0"
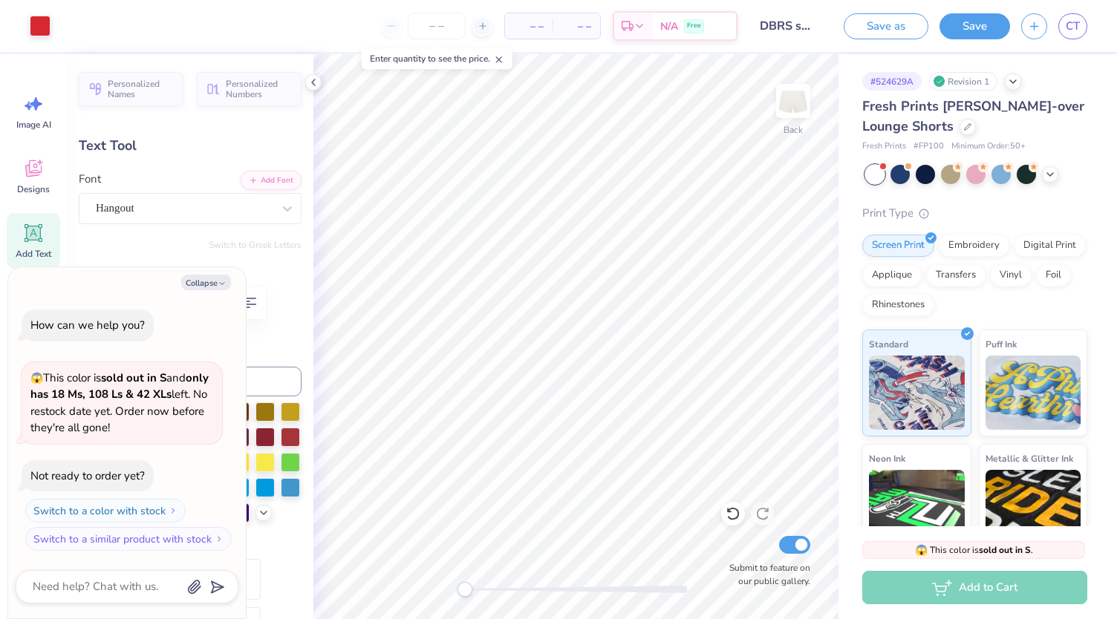
type textarea "x"
type input "0.32"
type input "0.41"
type input "13.3"
type textarea "x"
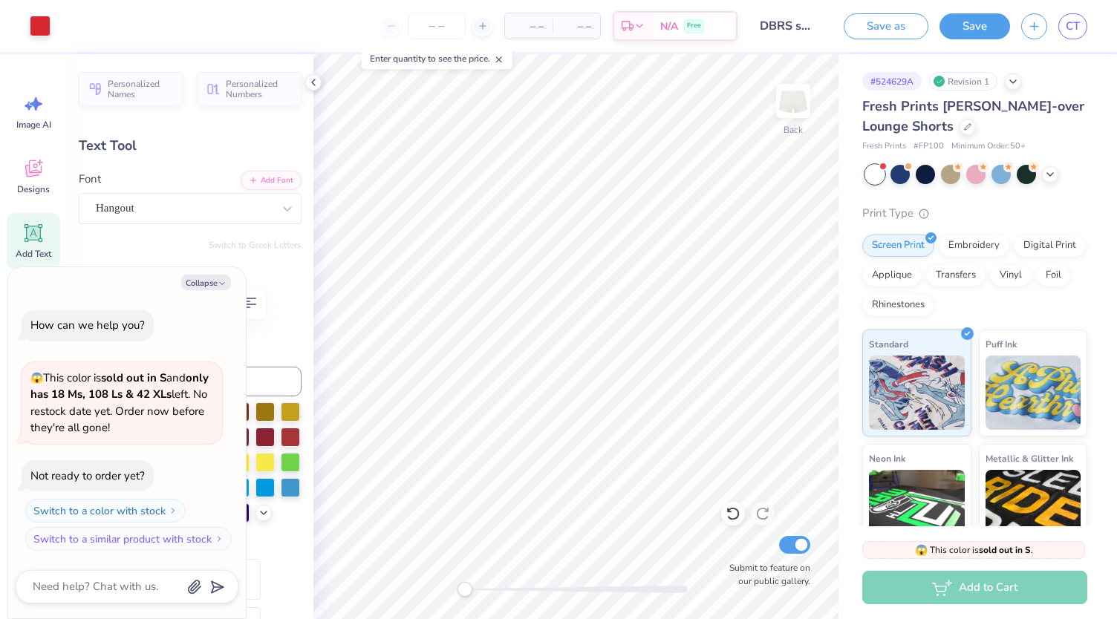
type input "0.0"
type textarea "x"
type input "0.22"
type input "0.36"
type input "7.2"
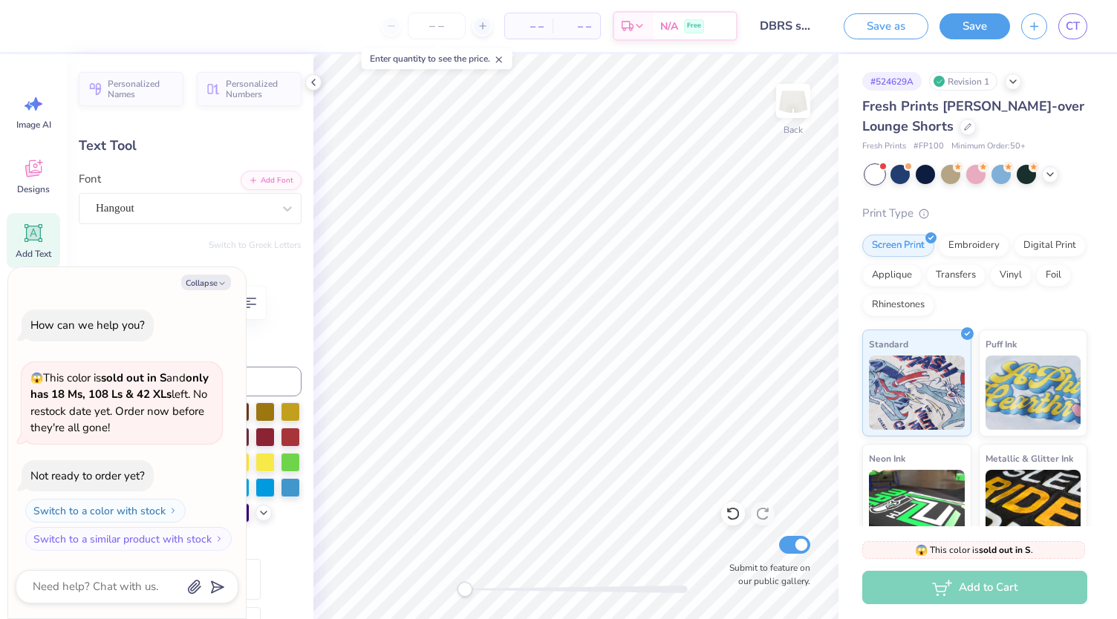
type textarea "x"
type input "0.0"
type textarea "x"
type input "7.2"
click at [839, 475] on div "# 524629A Revision 1 Fresh Prints Lindsey Fold-over Lounge Shorts Fresh Prints …" at bounding box center [978, 359] width 279 height 611
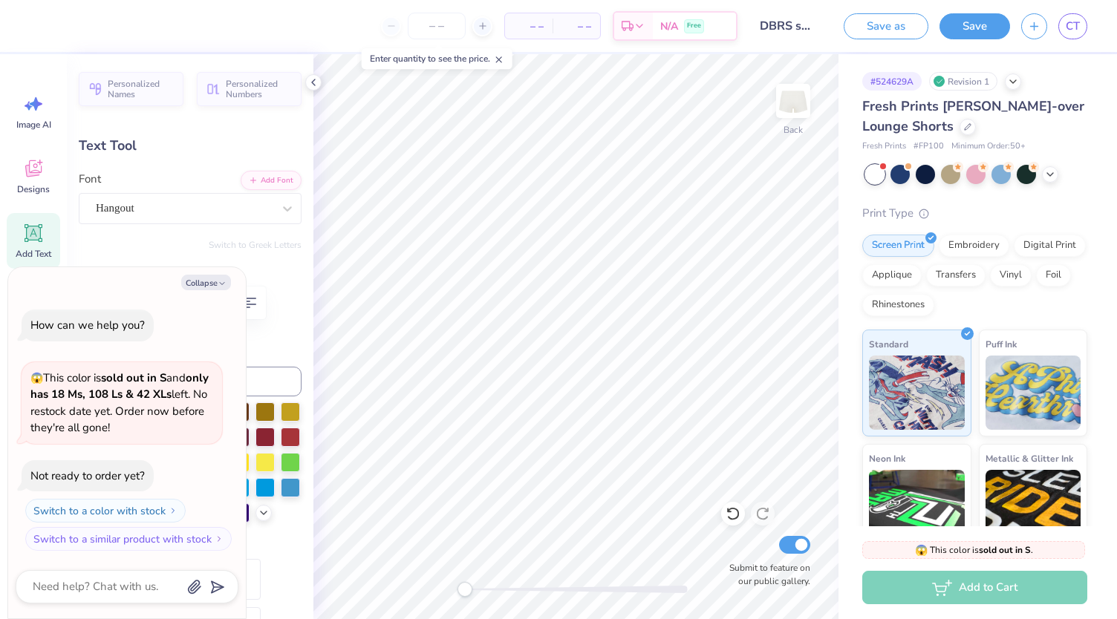
type textarea "x"
type input "0.0"
type textarea "x"
type input "0.17"
type input "0.28"
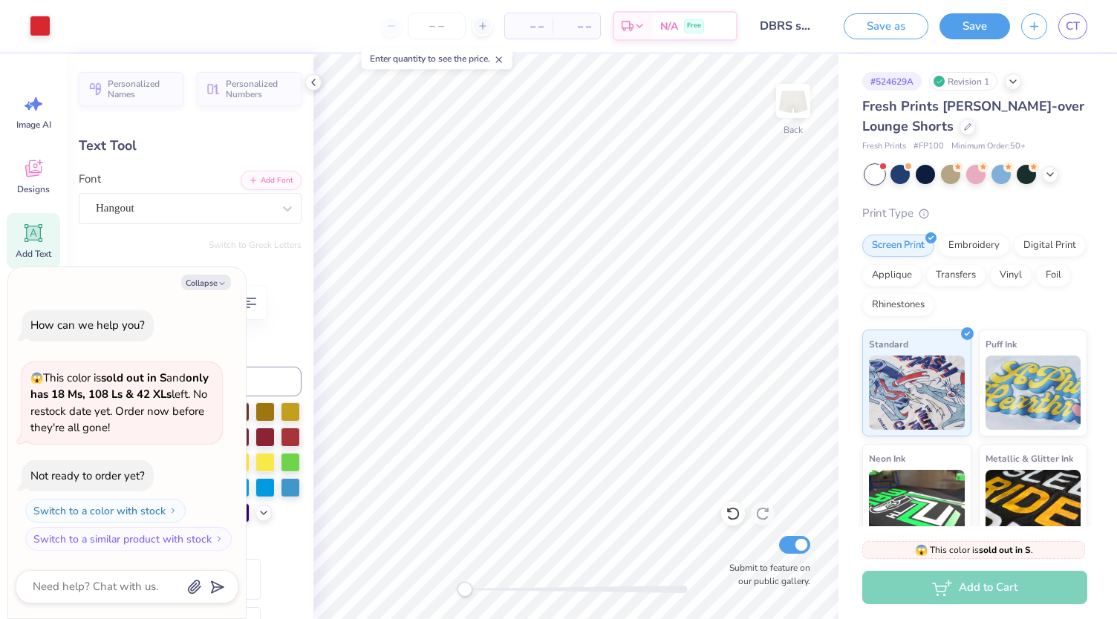
type input "7.2"
type textarea "x"
type input "0.0"
type textarea "x"
type input "0.19"
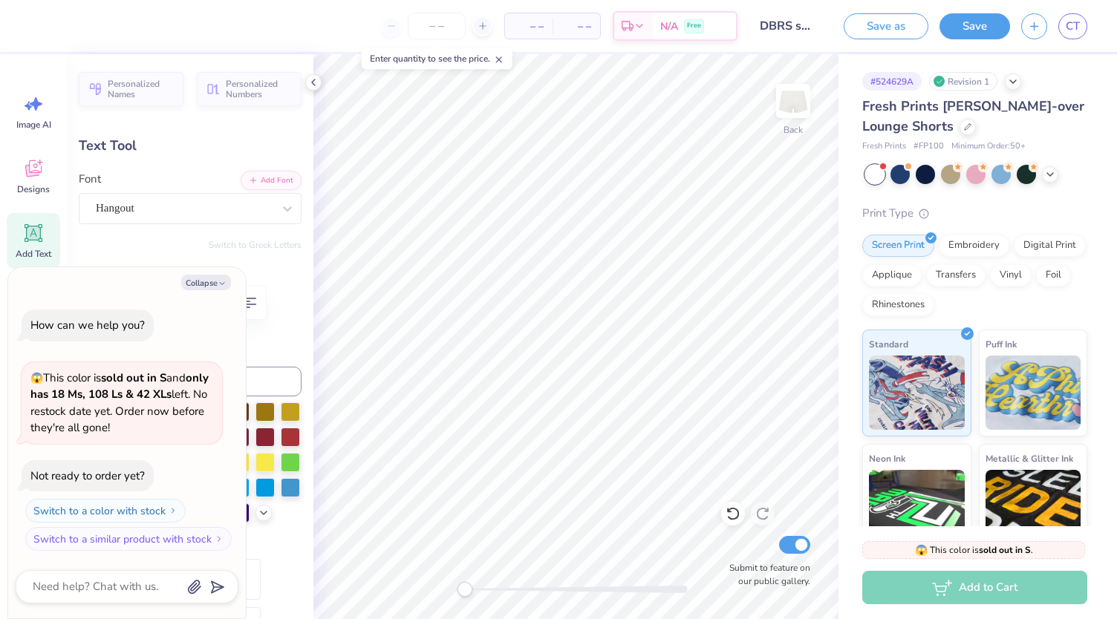
type input "0.31"
type input "5.02"
type textarea "x"
type input "0.0"
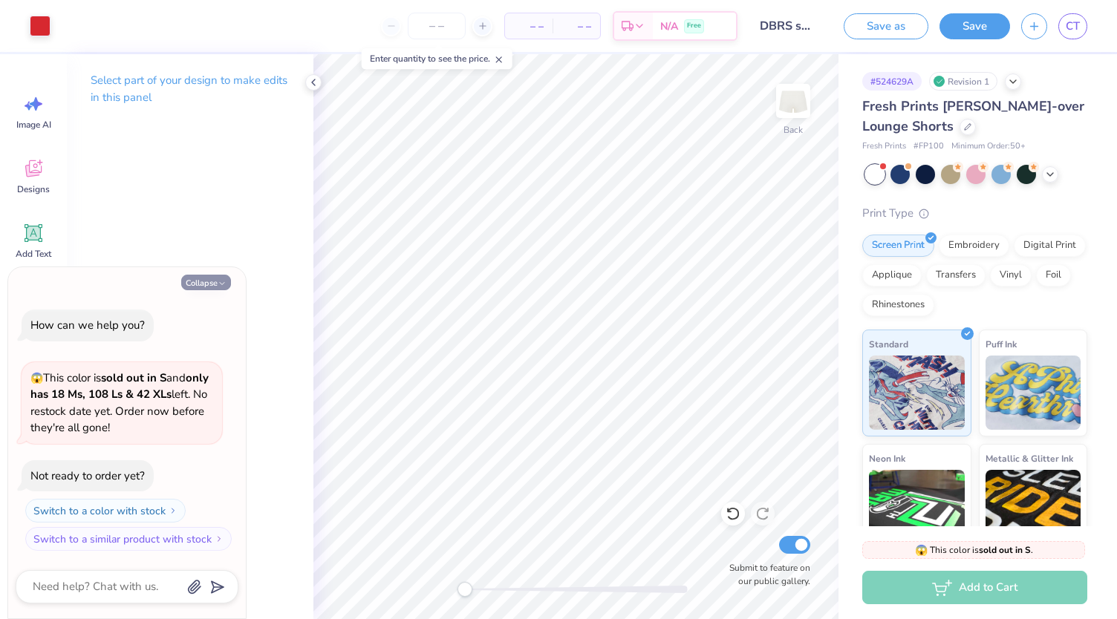
click at [209, 287] on button "Collapse" at bounding box center [206, 283] width 50 height 16
type textarea "x"
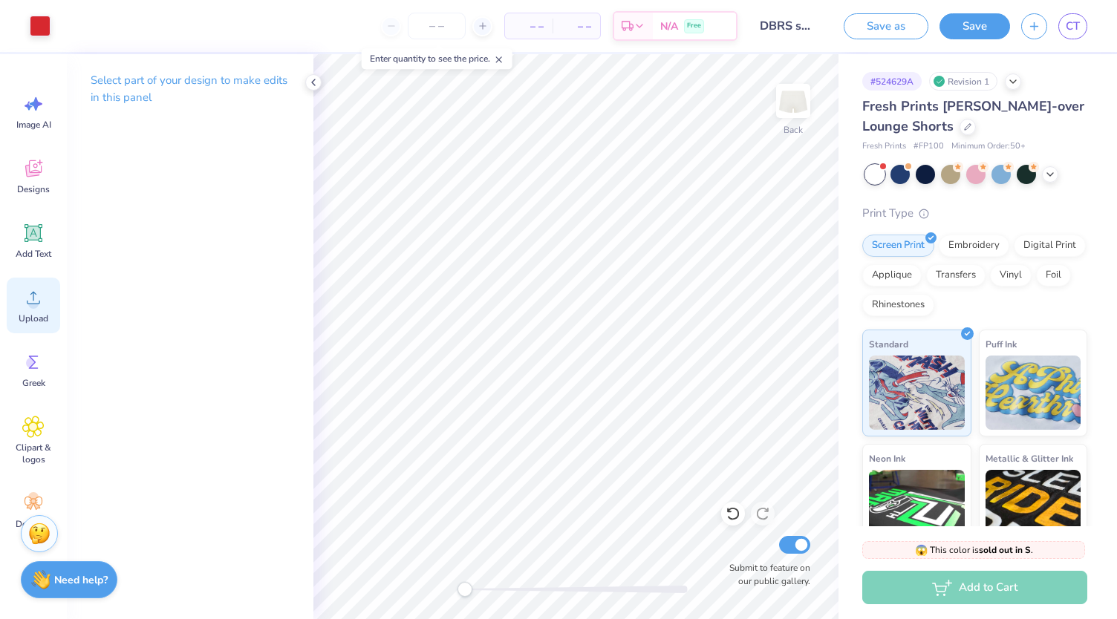
click at [29, 310] on div "Upload" at bounding box center [33, 306] width 53 height 56
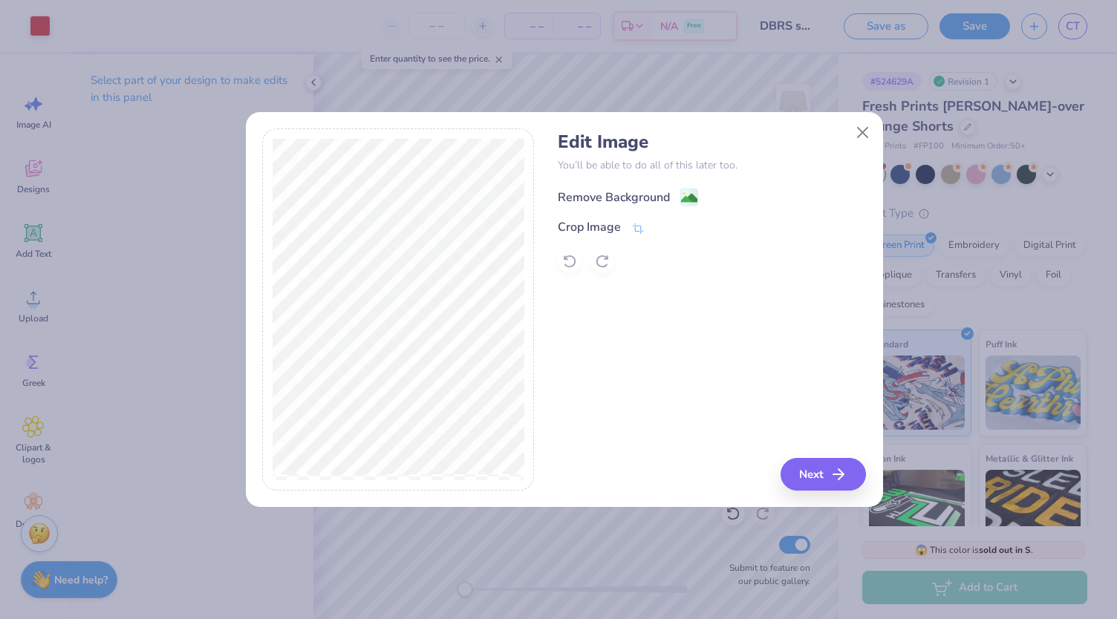
click at [605, 204] on div "Remove Background" at bounding box center [614, 198] width 112 height 18
click at [634, 178] on div "Edit Image You’ll be able to do all of this later too. Remove Background Crop I…" at bounding box center [712, 202] width 308 height 142
click at [817, 473] on button "Next" at bounding box center [825, 474] width 85 height 33
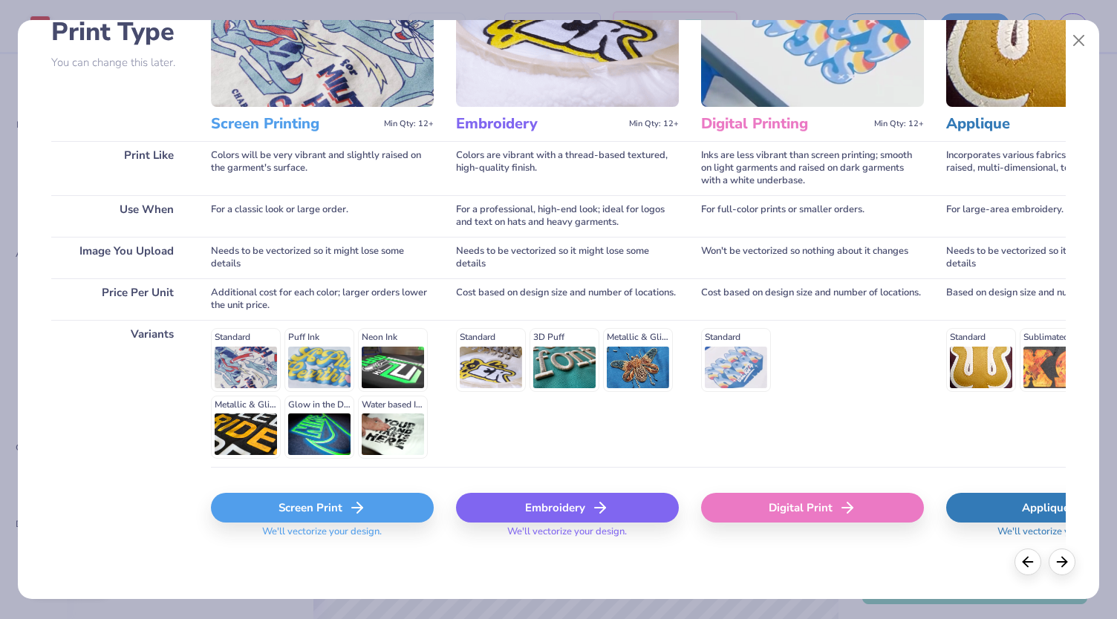
scroll to position [120, 0]
click at [599, 502] on icon at bounding box center [600, 508] width 18 height 18
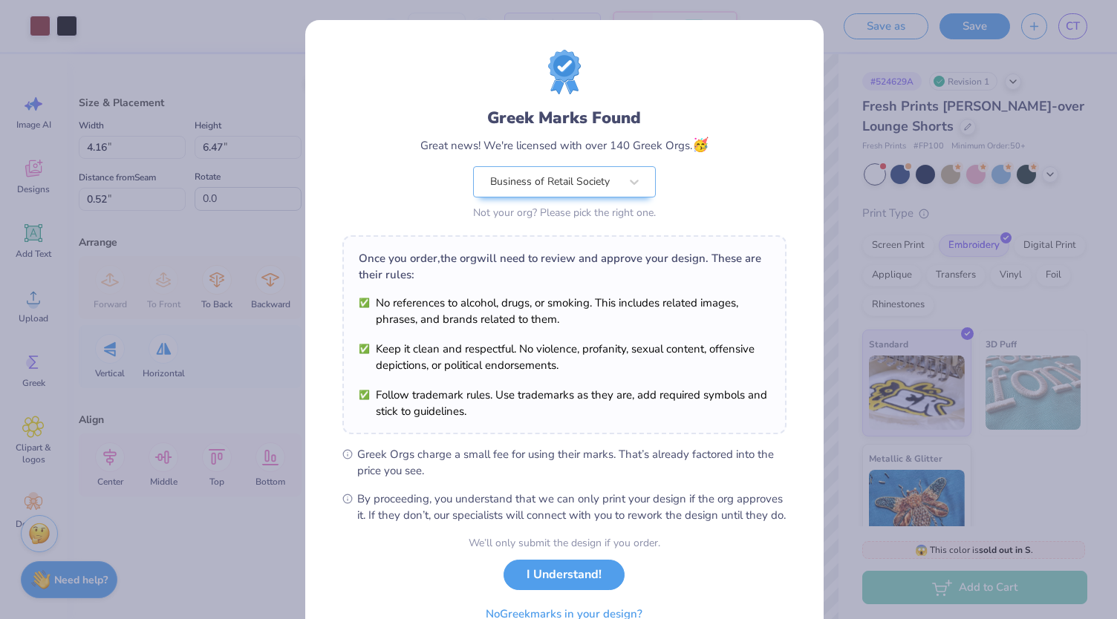
click at [722, 426] on body "Art colors – – Per Item – – Total Est. Delivery N/A Free Design Title DBRS shor…" at bounding box center [558, 309] width 1117 height 619
click at [539, 587] on button "I Understand!" at bounding box center [564, 571] width 121 height 30
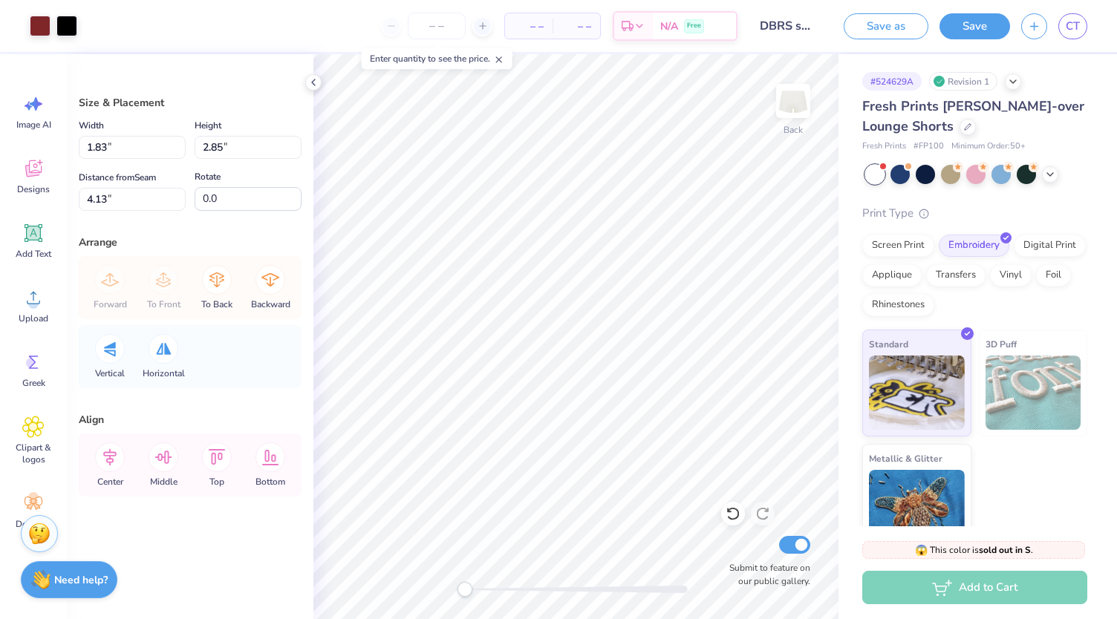
type input "1.83"
type input "2.85"
type input "4.13"
type input "1.44"
type input "2.23"
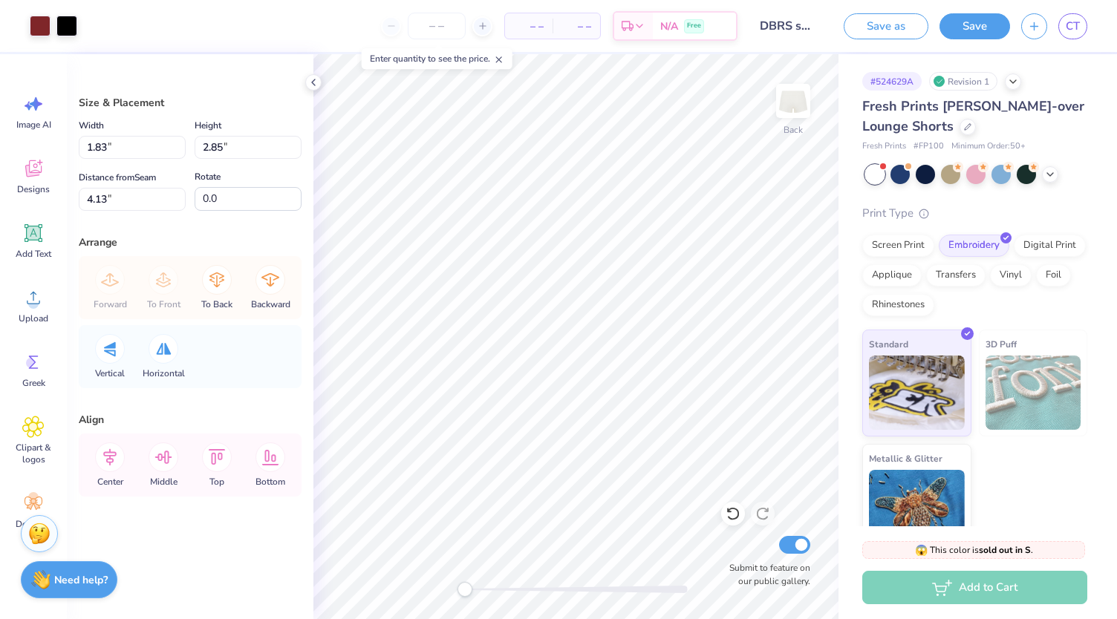
type input "3.86"
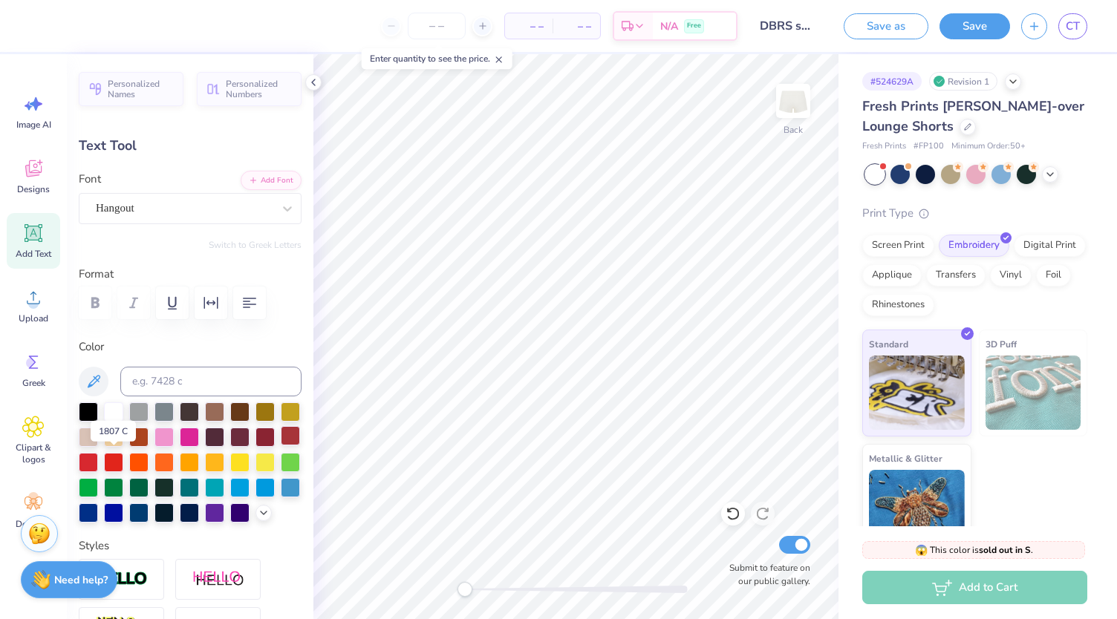
click at [281, 446] on div at bounding box center [290, 435] width 19 height 19
click at [98, 458] on div at bounding box center [88, 462] width 19 height 19
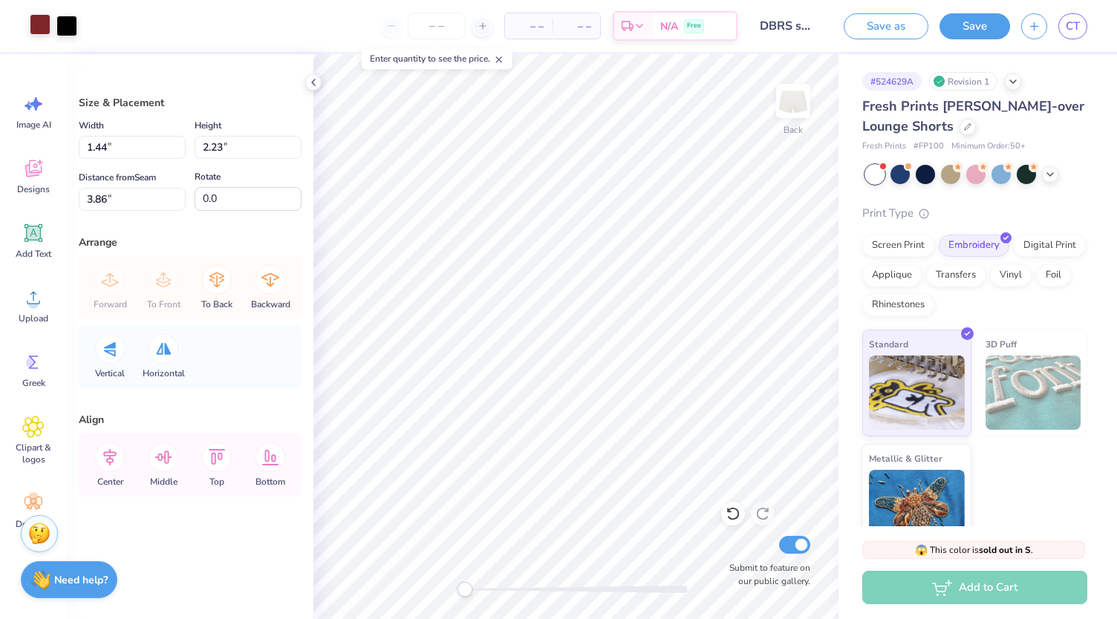
click at [42, 20] on div at bounding box center [40, 24] width 21 height 21
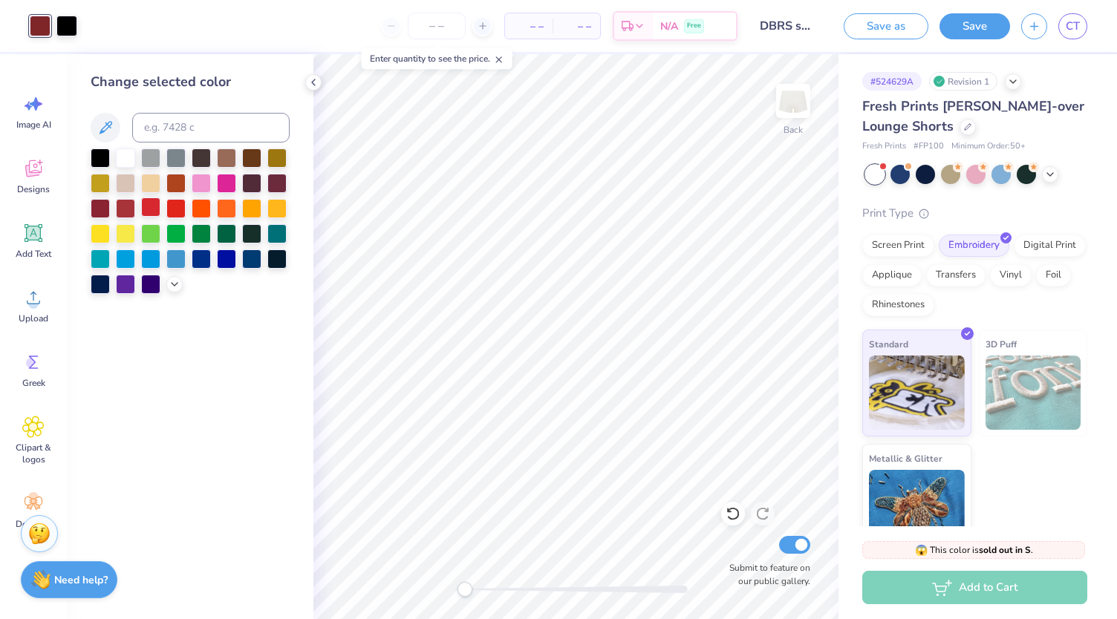
click at [150, 202] on div at bounding box center [150, 207] width 19 height 19
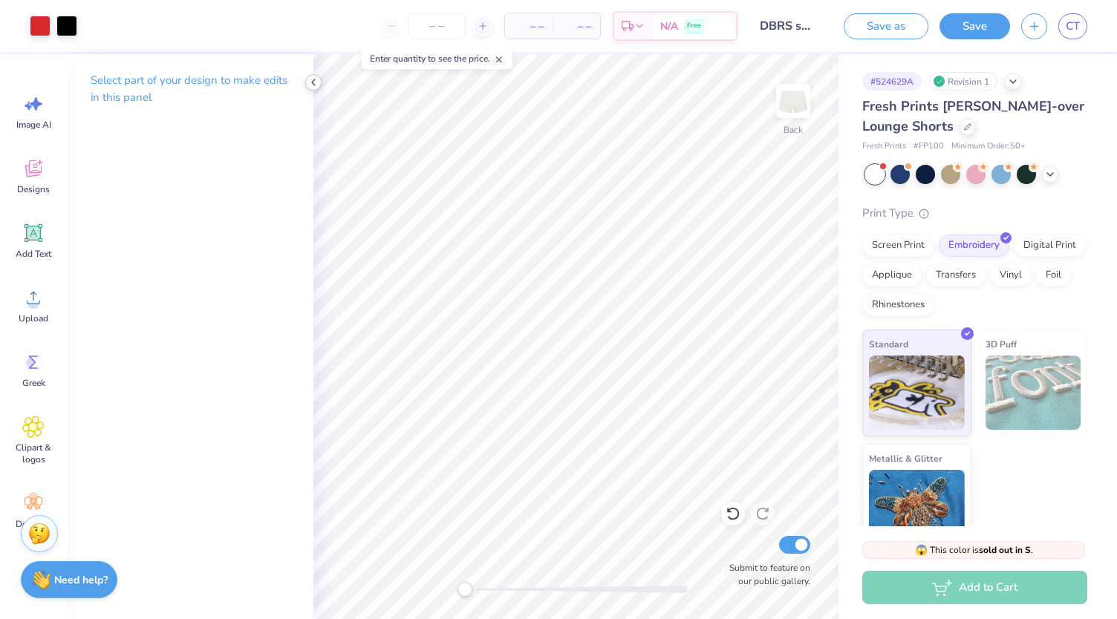
click at [315, 86] on icon at bounding box center [314, 83] width 12 height 12
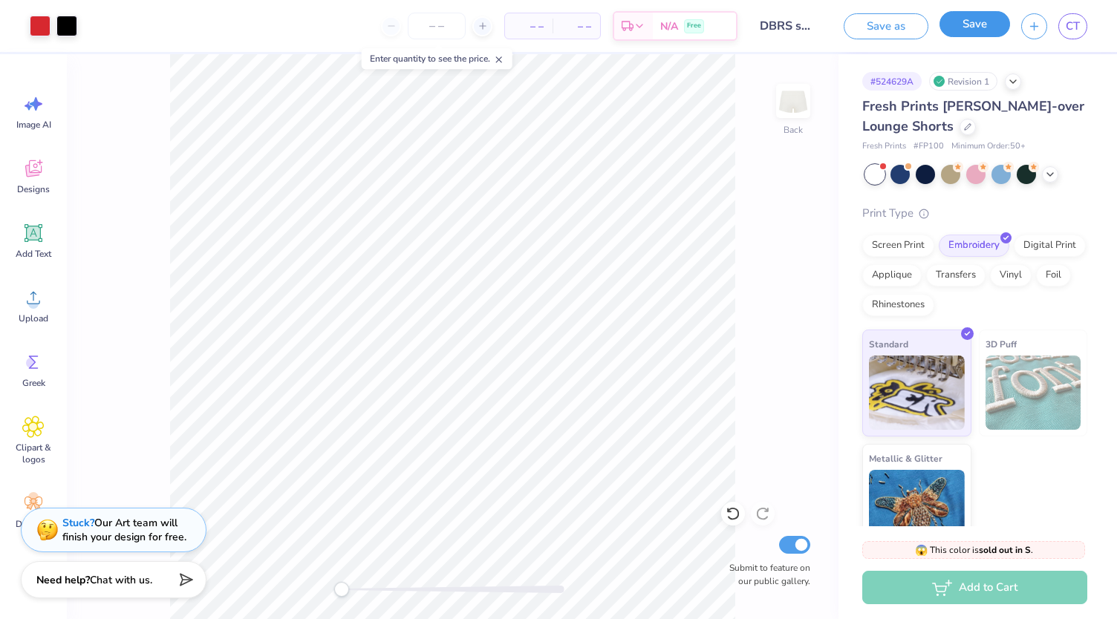
click at [968, 30] on button "Save" at bounding box center [975, 24] width 71 height 26
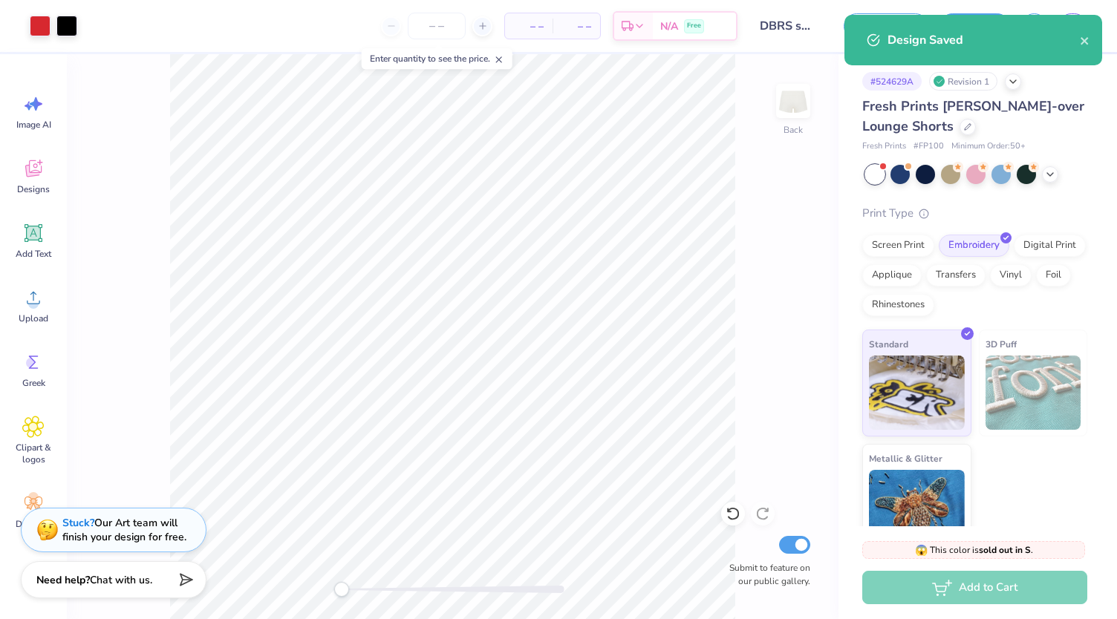
click at [1079, 48] on div "Design Saved" at bounding box center [984, 40] width 192 height 18
click at [1082, 41] on icon "close" at bounding box center [1085, 41] width 10 height 12
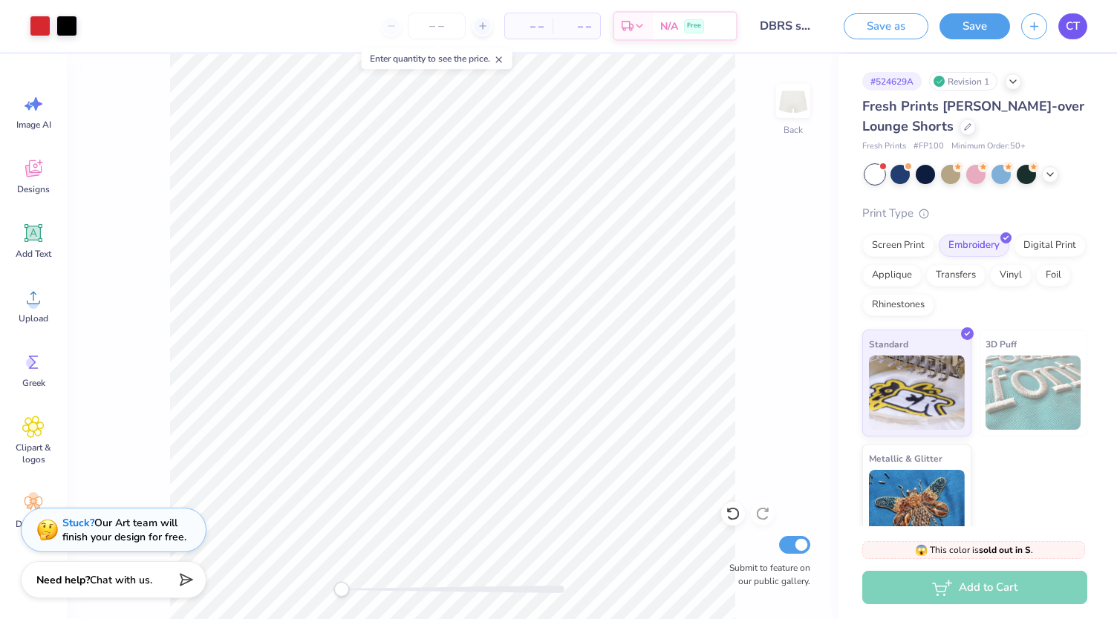
click at [1074, 29] on span "CT" at bounding box center [1073, 26] width 14 height 17
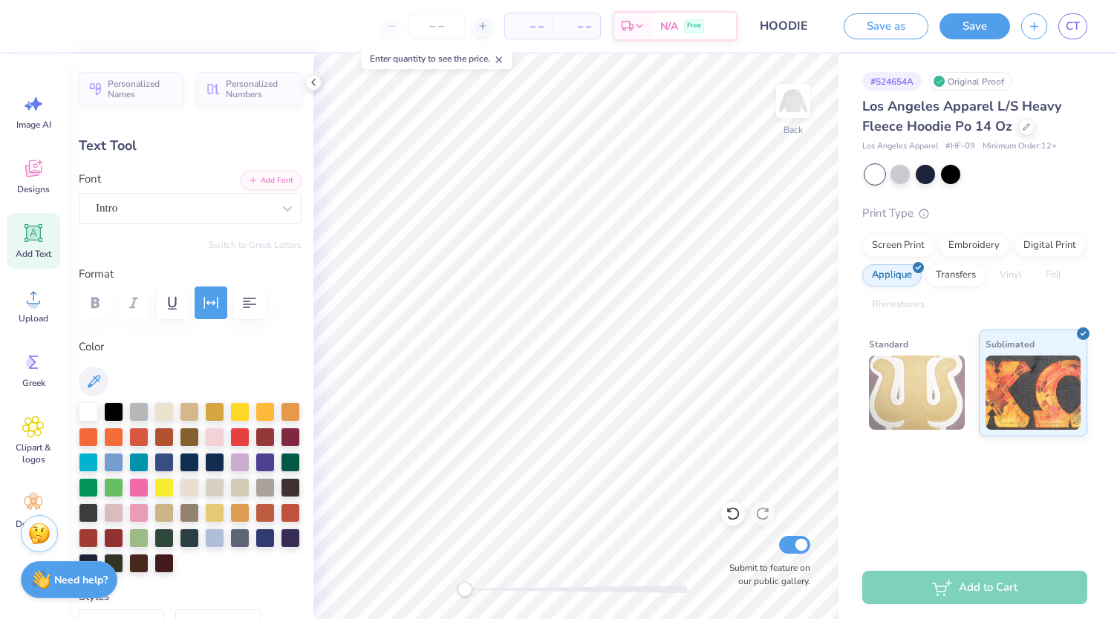
scroll to position [12, 1]
click at [255, 197] on div "Intro" at bounding box center [184, 208] width 180 height 23
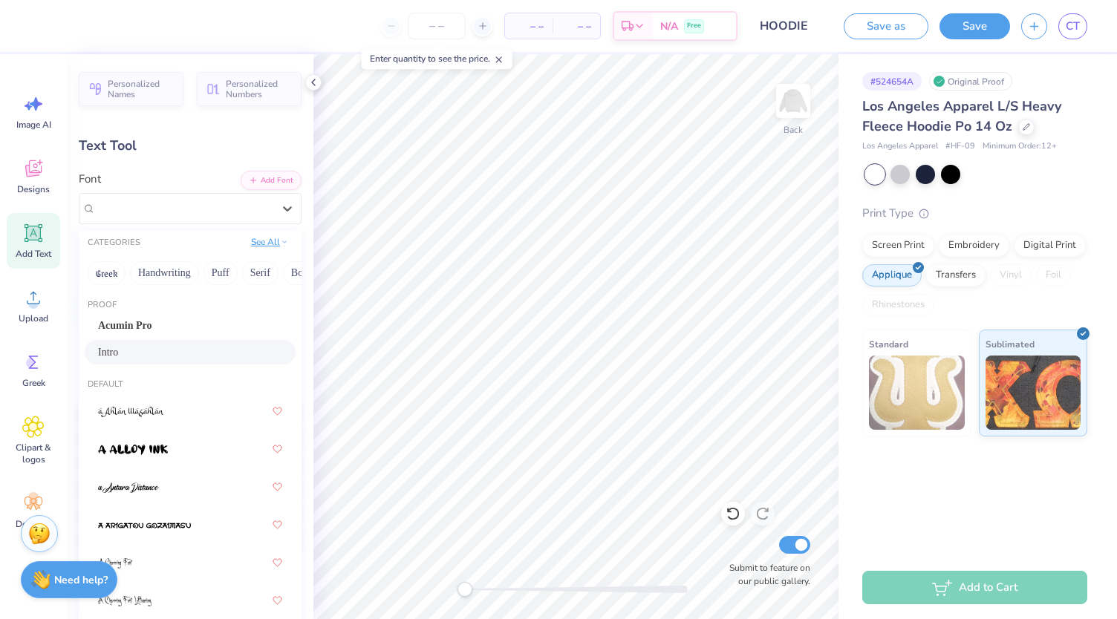
click at [257, 244] on button "See All" at bounding box center [270, 242] width 46 height 15
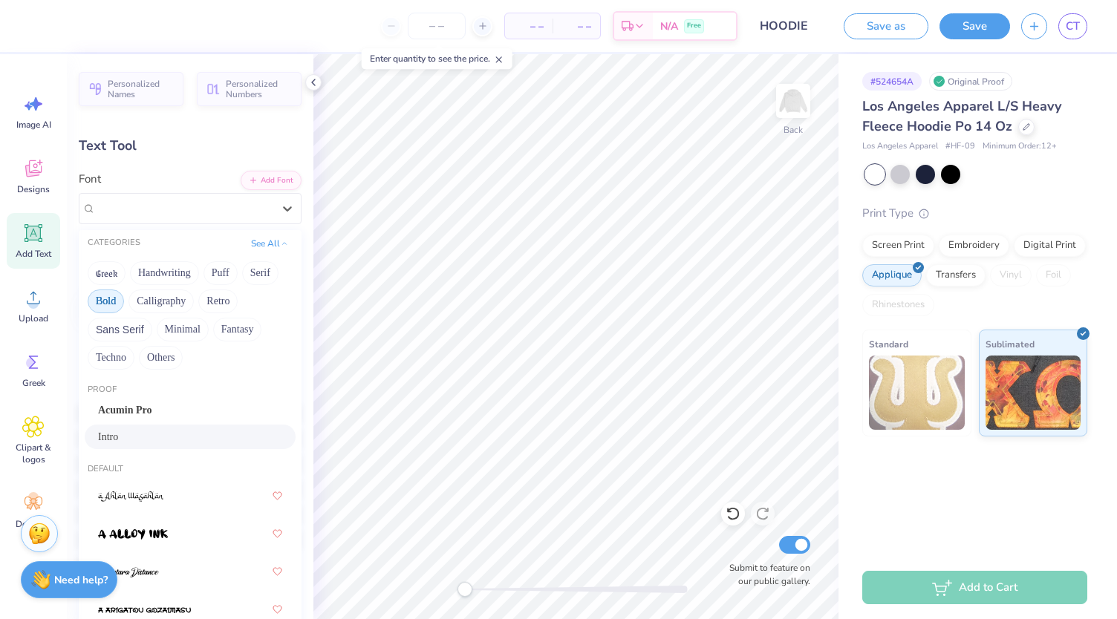
click at [114, 302] on button "Bold" at bounding box center [106, 302] width 36 height 24
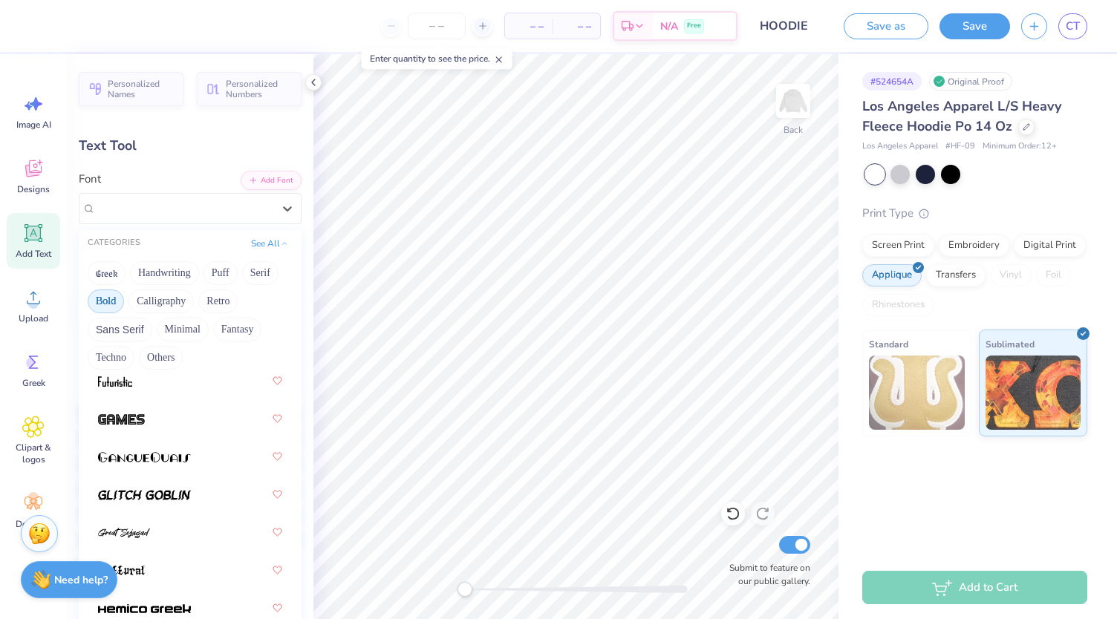
scroll to position [796, 0]
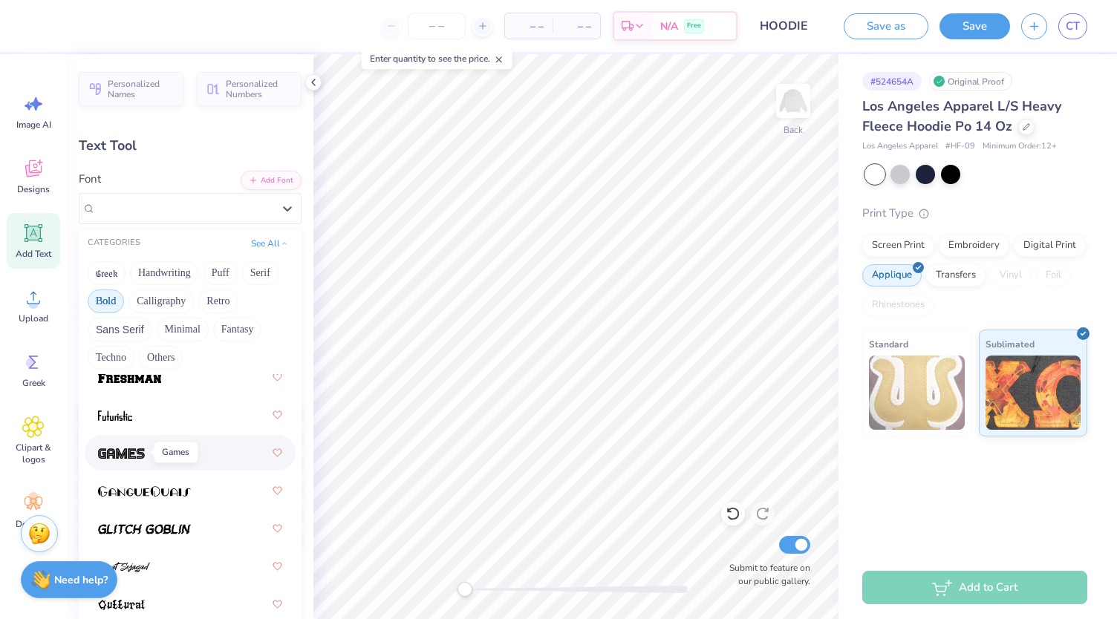
click at [132, 449] on img at bounding box center [121, 454] width 47 height 10
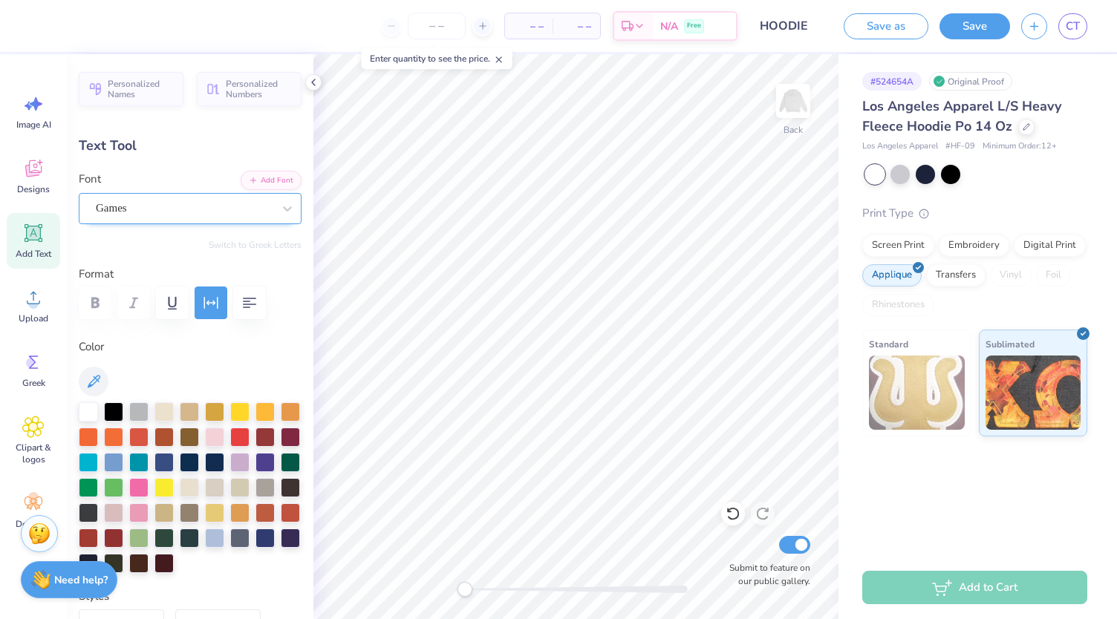
click at [248, 212] on div "Games" at bounding box center [184, 208] width 180 height 23
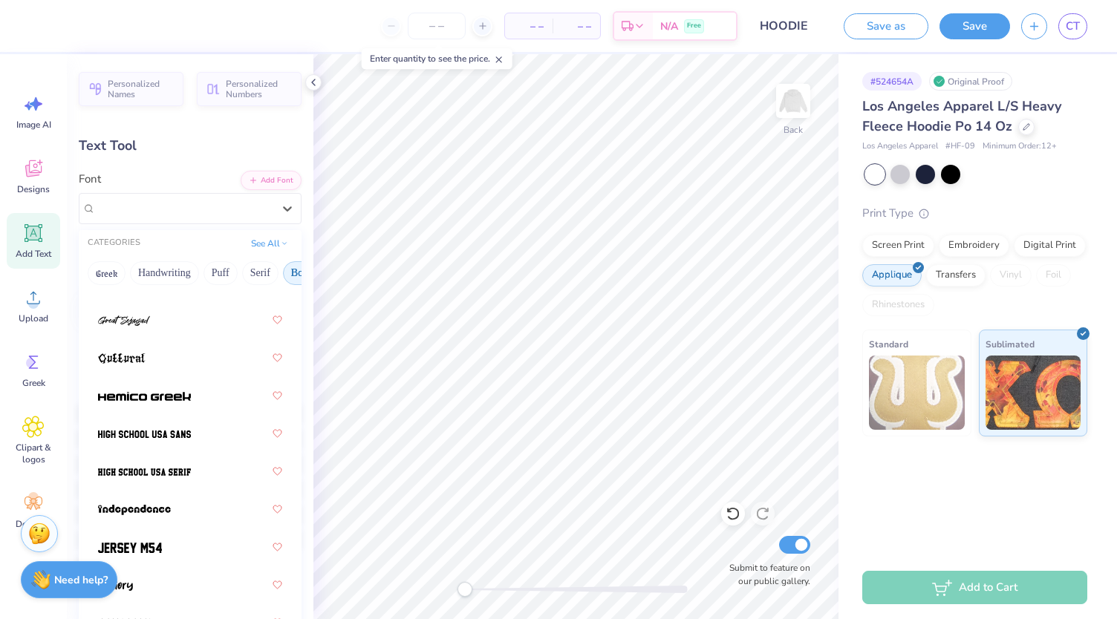
scroll to position [934, 0]
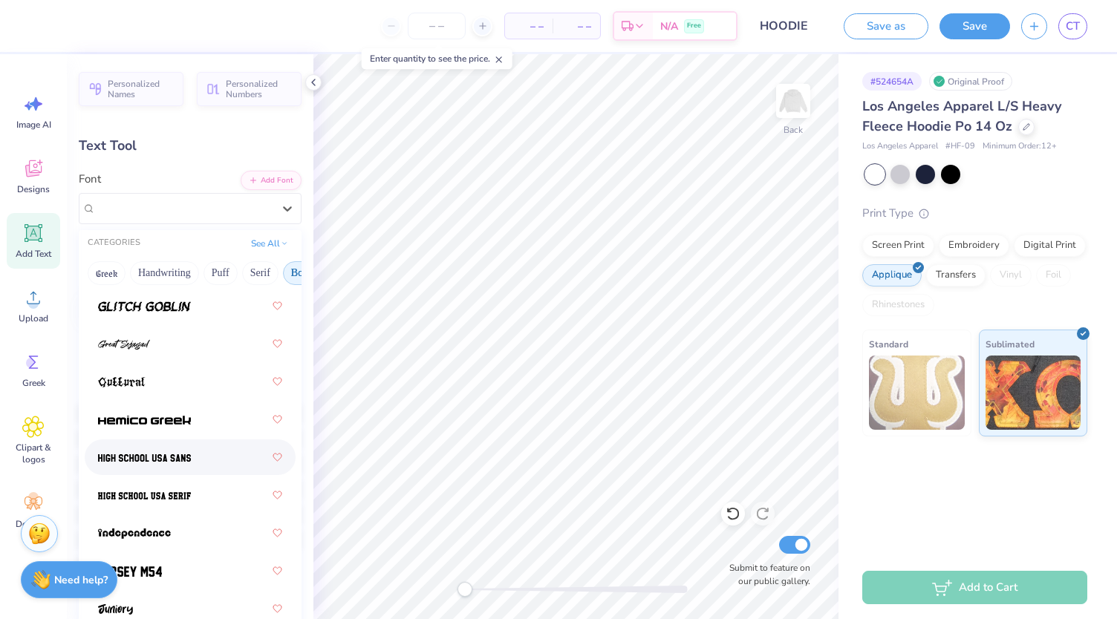
click at [177, 453] on img at bounding box center [144, 458] width 93 height 10
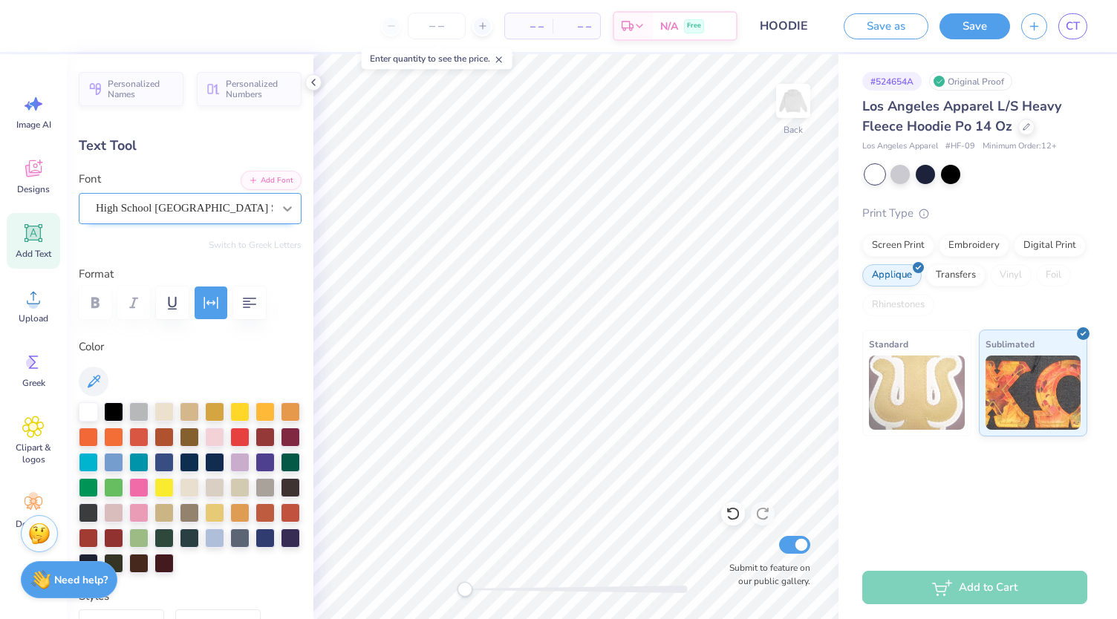
click at [283, 206] on icon at bounding box center [287, 208] width 9 height 5
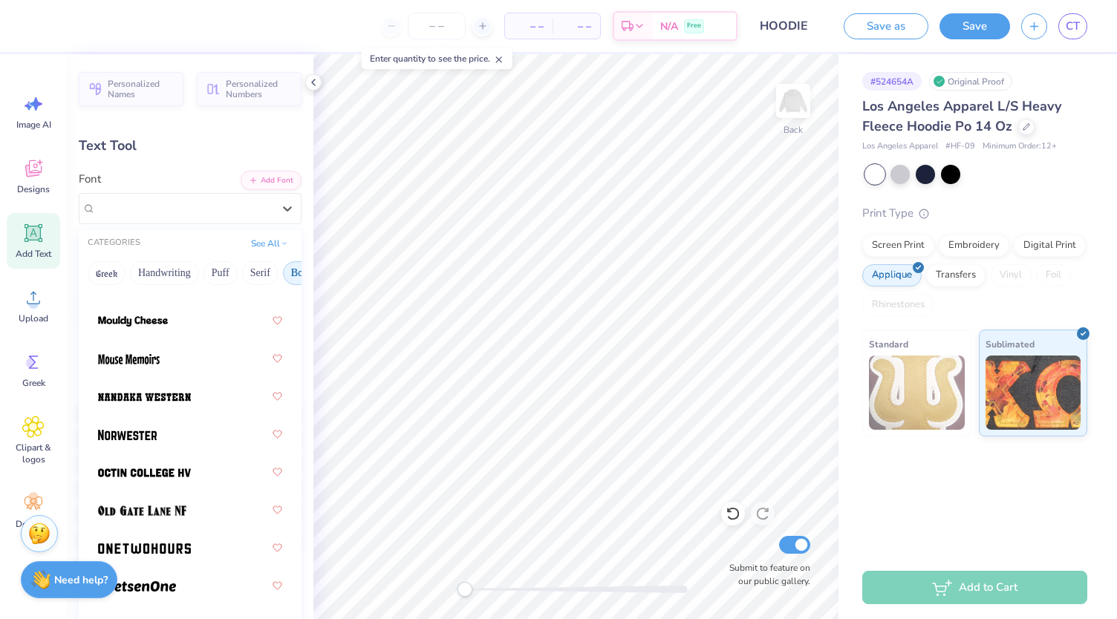
scroll to position [1812, 0]
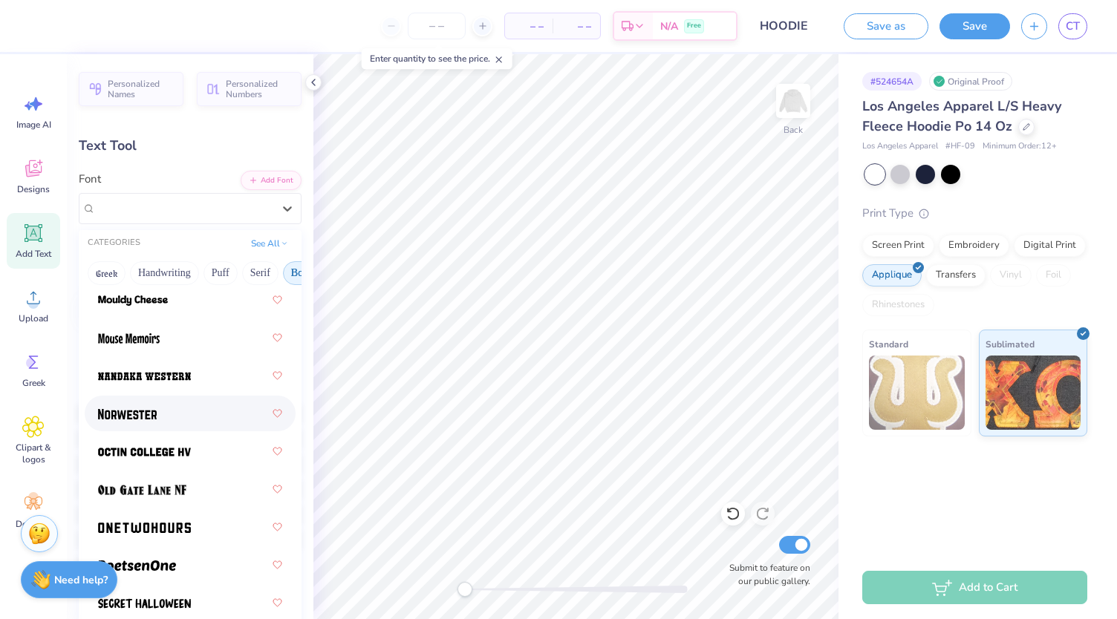
click at [173, 413] on div at bounding box center [190, 413] width 184 height 27
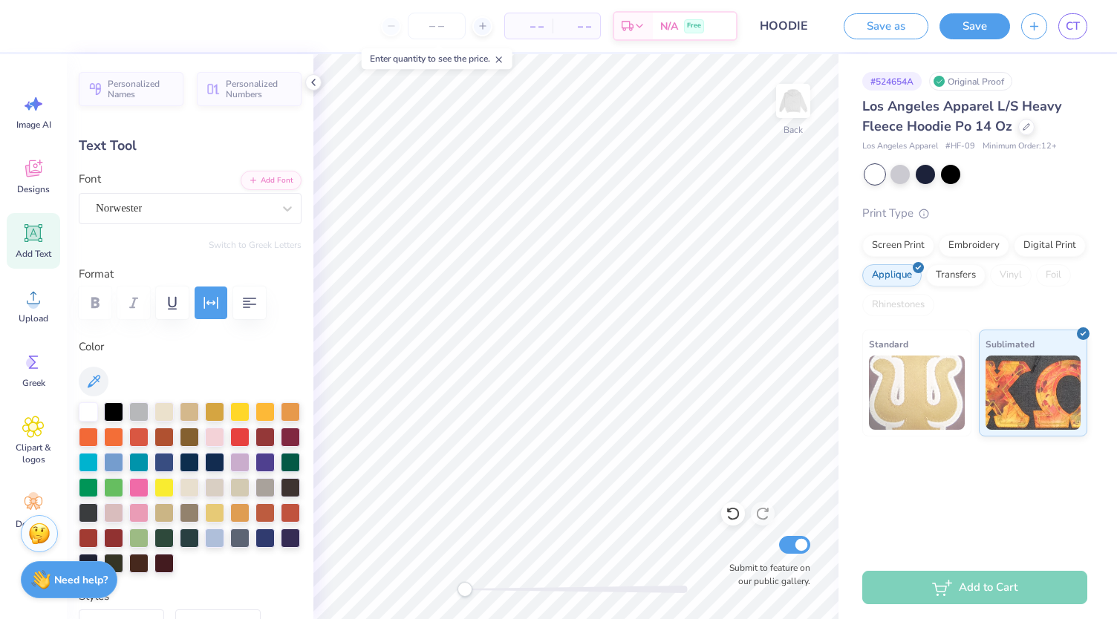
type input "8.18"
type input "3.32"
type input "7.86"
type input "10.25"
type input "4.16"
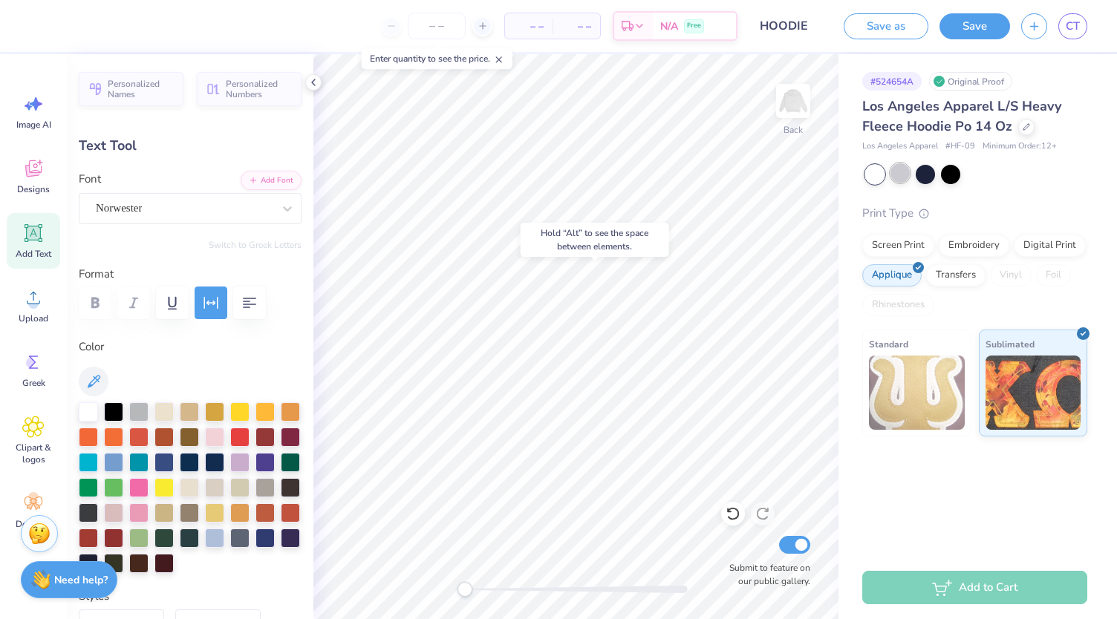
click at [898, 170] on div at bounding box center [900, 172] width 19 height 19
type input "6.67"
click at [1024, 129] on icon at bounding box center [1027, 126] width 6 height 6
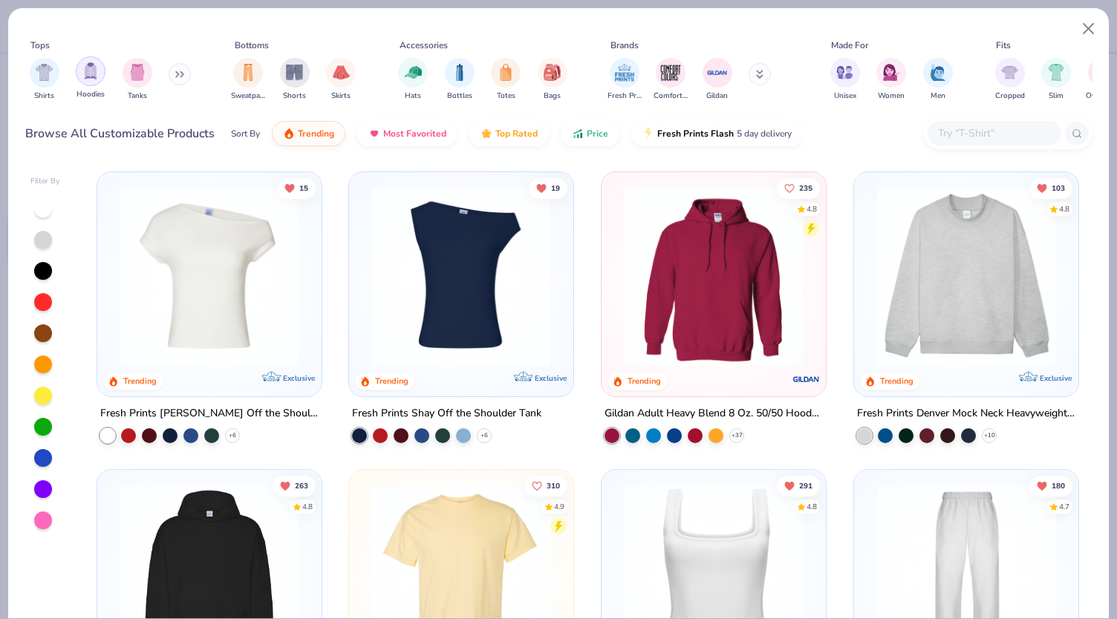
click at [88, 77] on img "filter for Hoodies" at bounding box center [90, 70] width 16 height 17
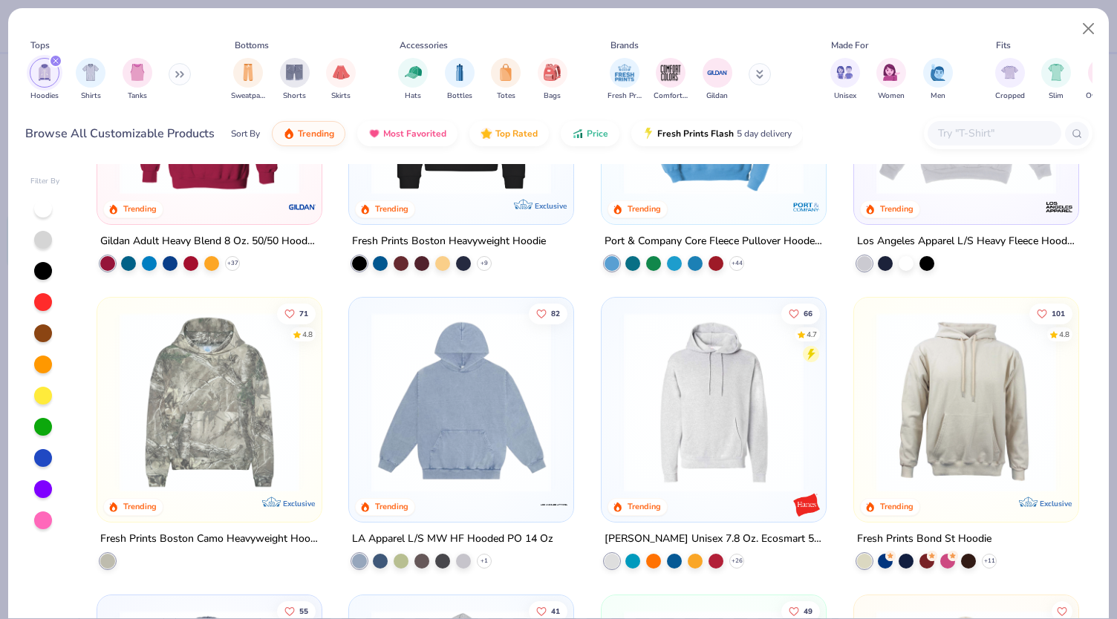
scroll to position [174, 0]
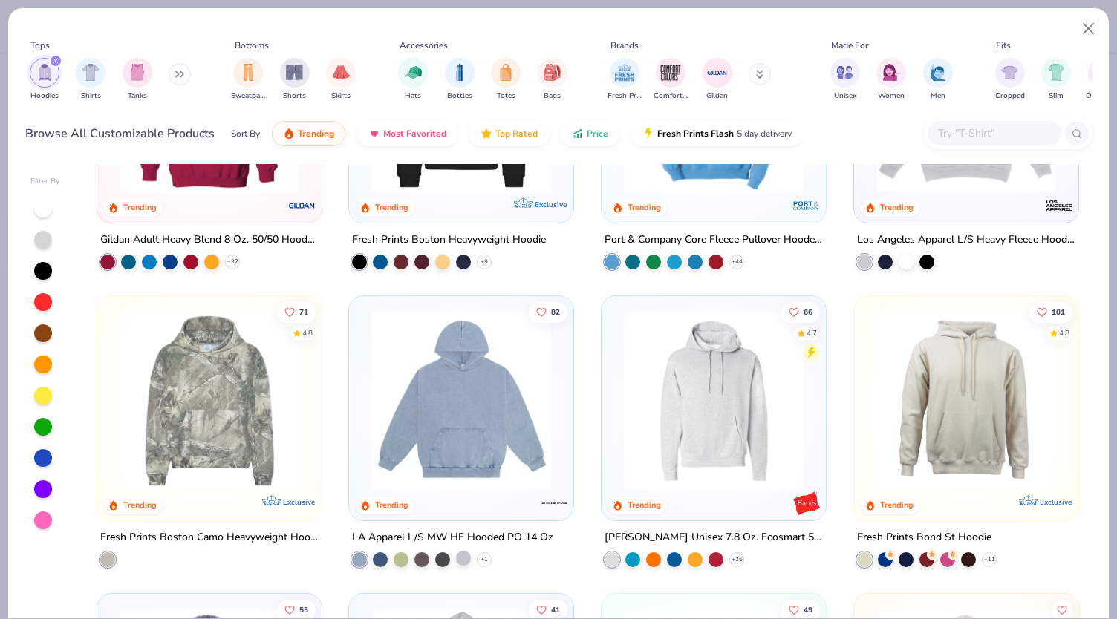
click at [463, 553] on div at bounding box center [463, 557] width 15 height 15
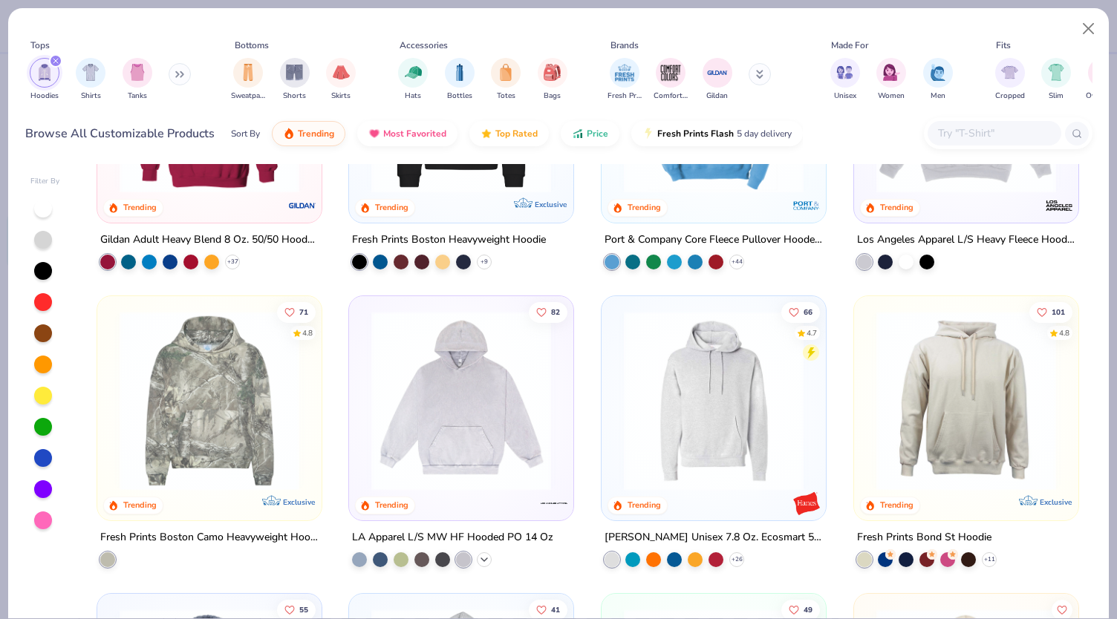
click at [480, 555] on icon at bounding box center [484, 559] width 12 height 12
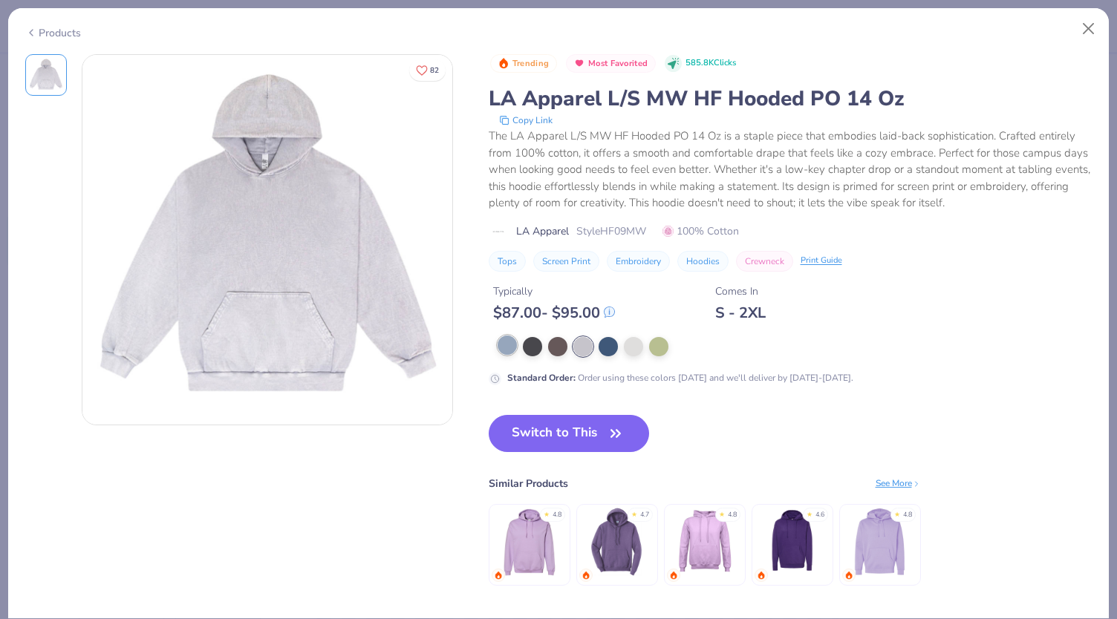
click at [510, 345] on div at bounding box center [507, 345] width 19 height 19
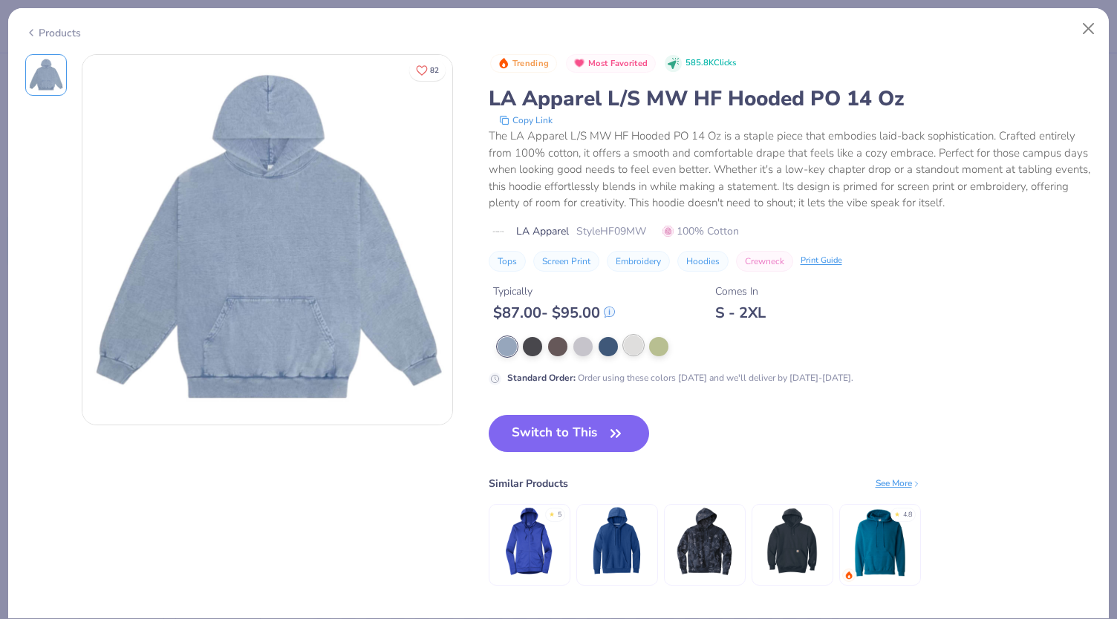
click at [638, 345] on div at bounding box center [633, 345] width 19 height 19
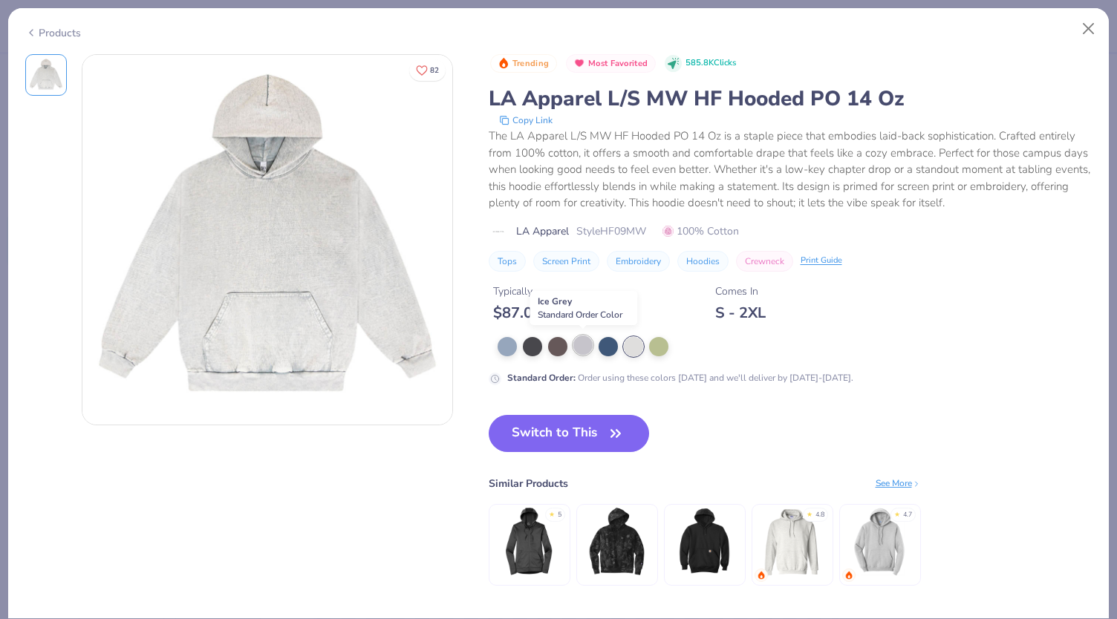
click at [588, 347] on div at bounding box center [582, 345] width 19 height 19
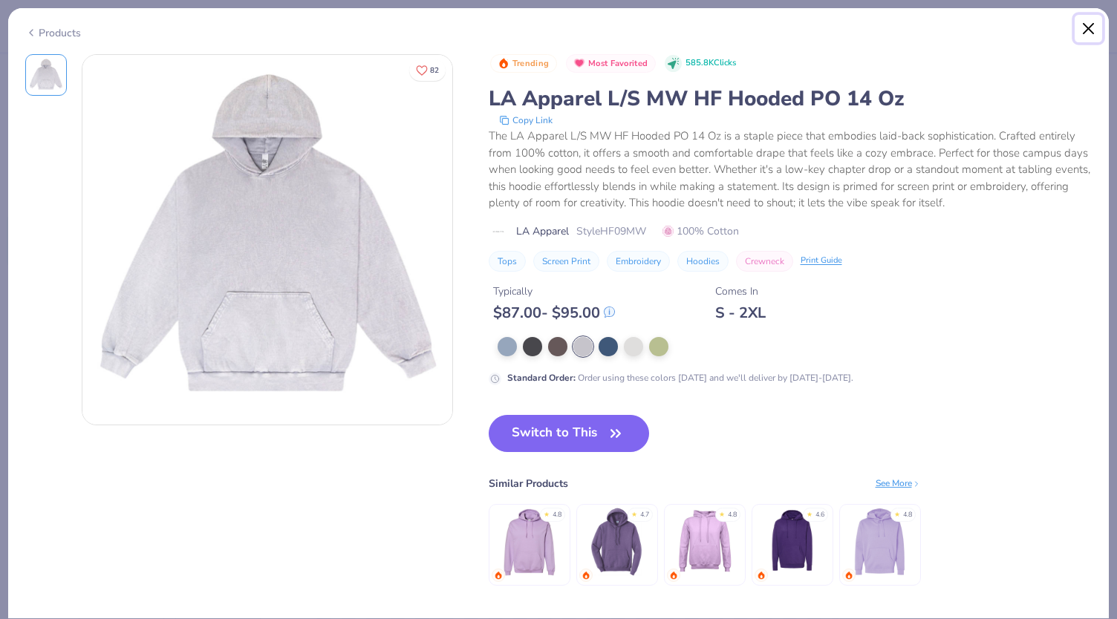
click at [1083, 36] on button "Close" at bounding box center [1089, 29] width 28 height 28
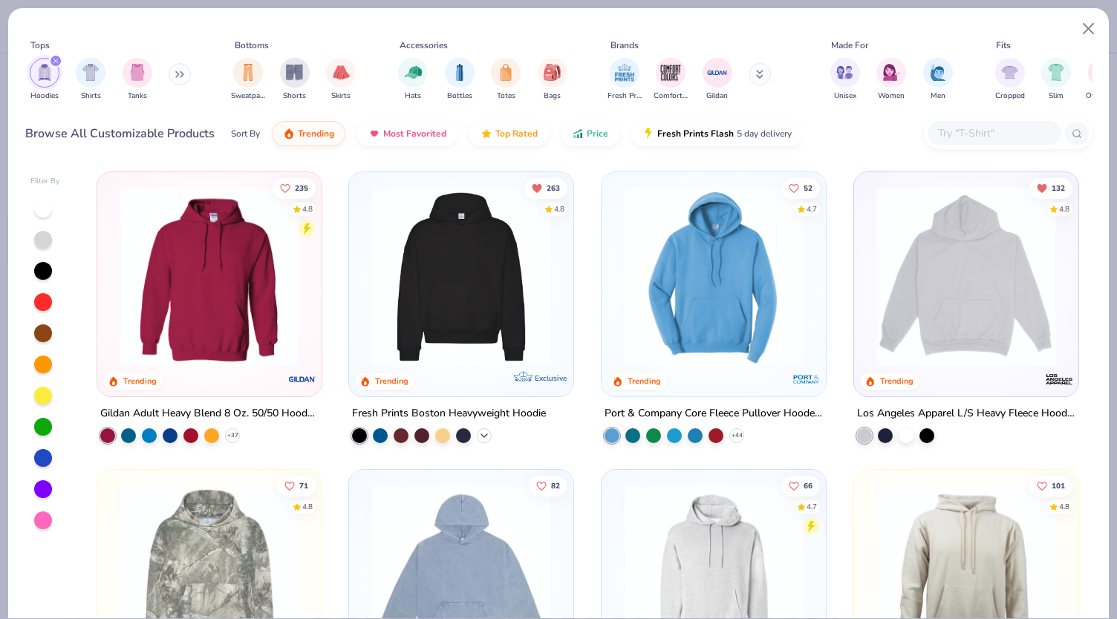
click at [478, 435] on icon at bounding box center [484, 436] width 12 height 12
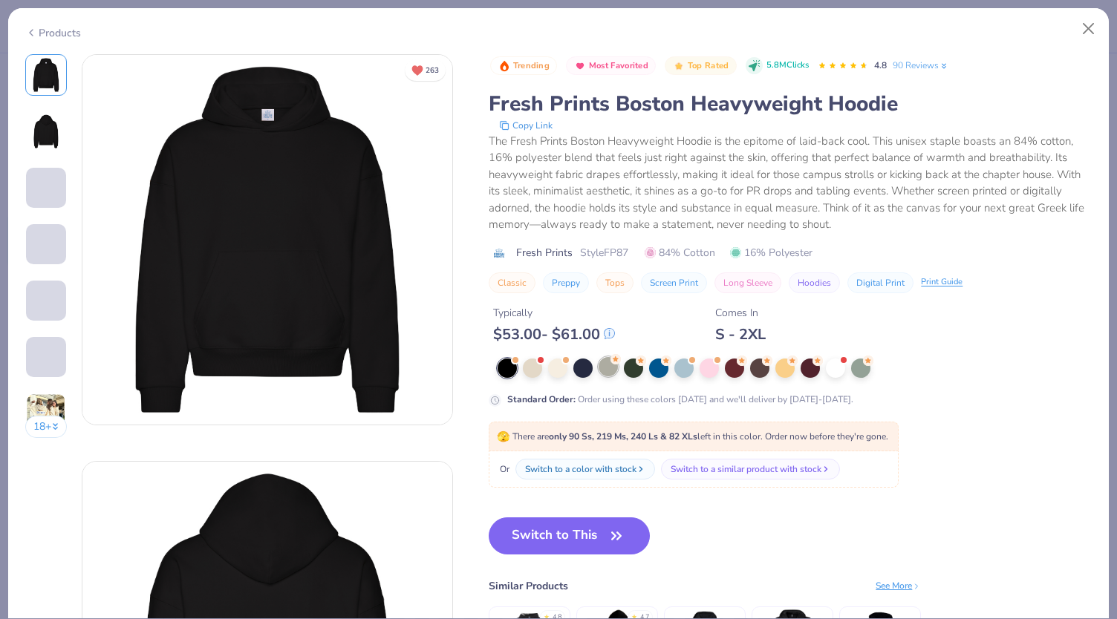
click at [605, 375] on div at bounding box center [608, 366] width 19 height 19
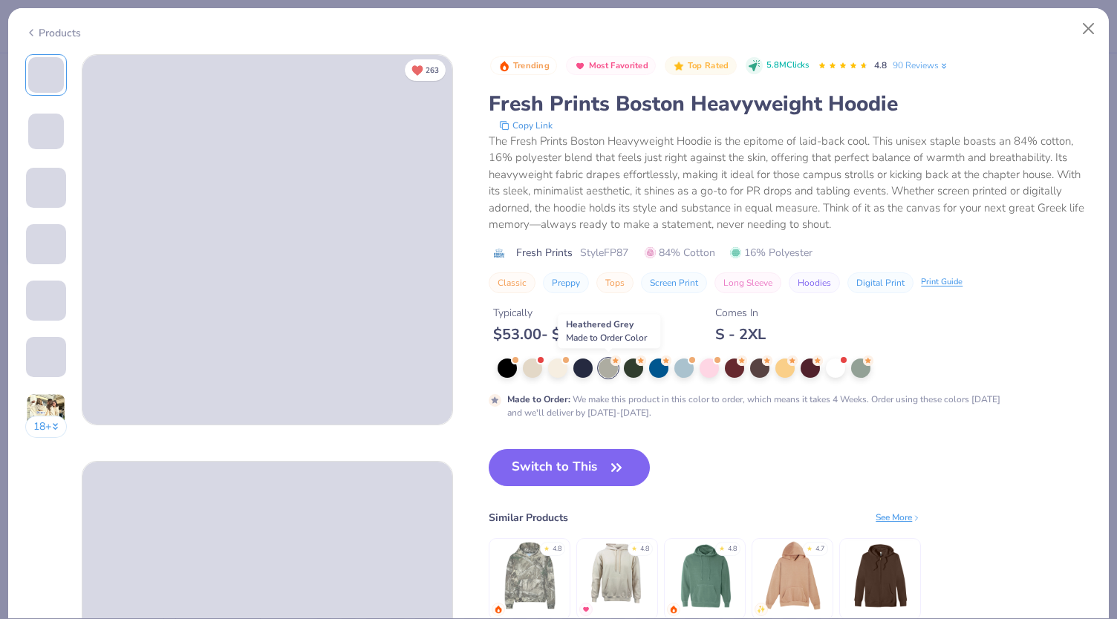
click at [612, 360] on circle at bounding box center [616, 361] width 10 height 10
click at [611, 472] on icon "button" at bounding box center [616, 468] width 21 height 21
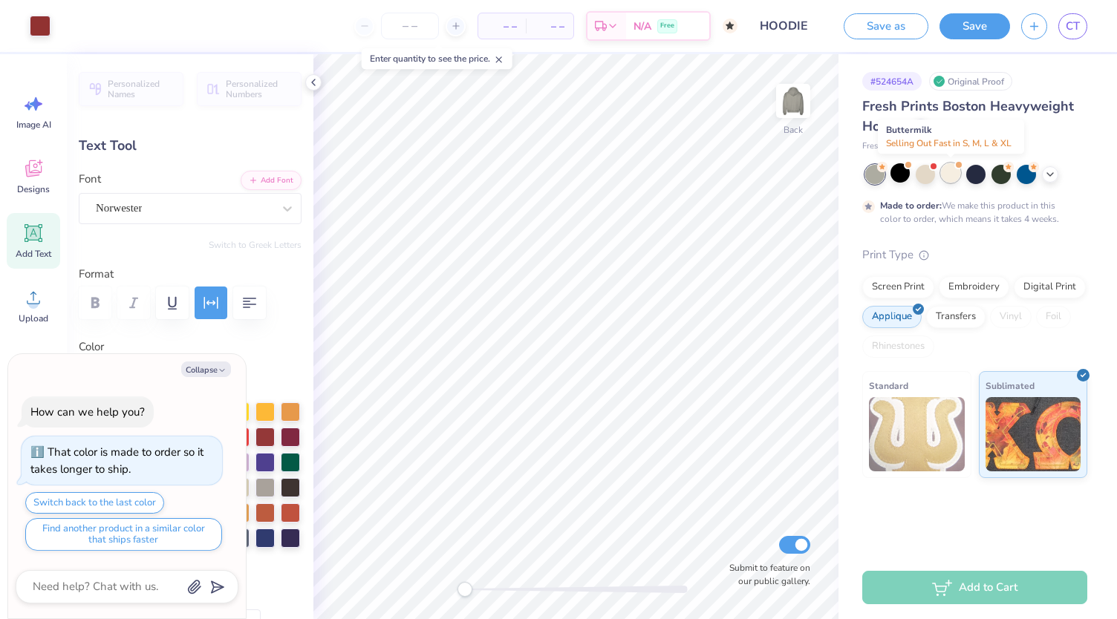
click at [958, 173] on div at bounding box center [950, 172] width 19 height 19
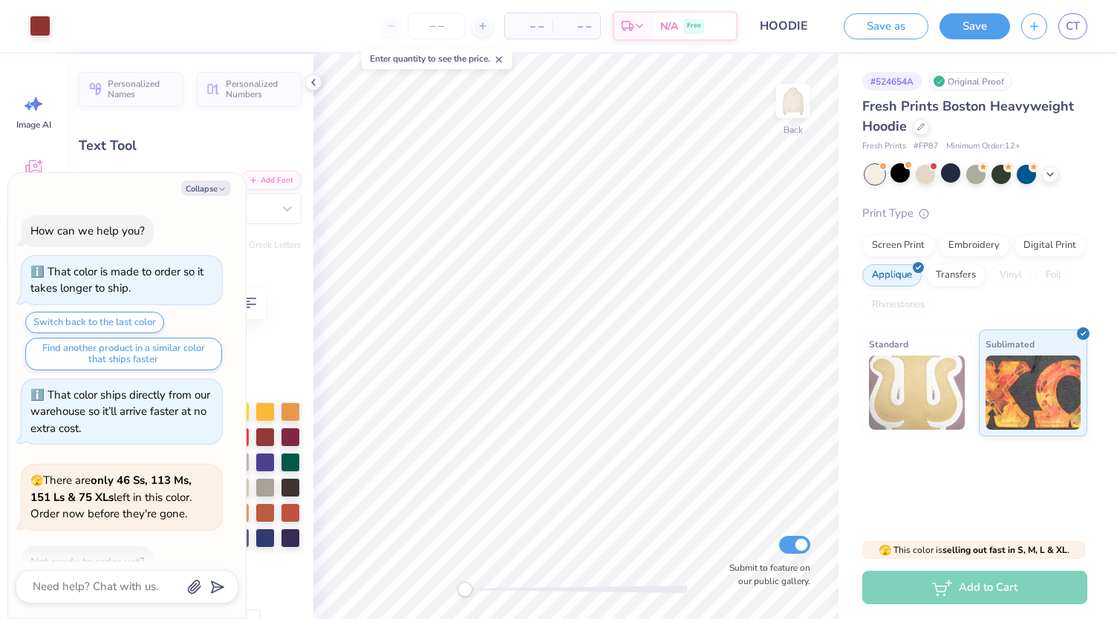
scroll to position [278, 0]
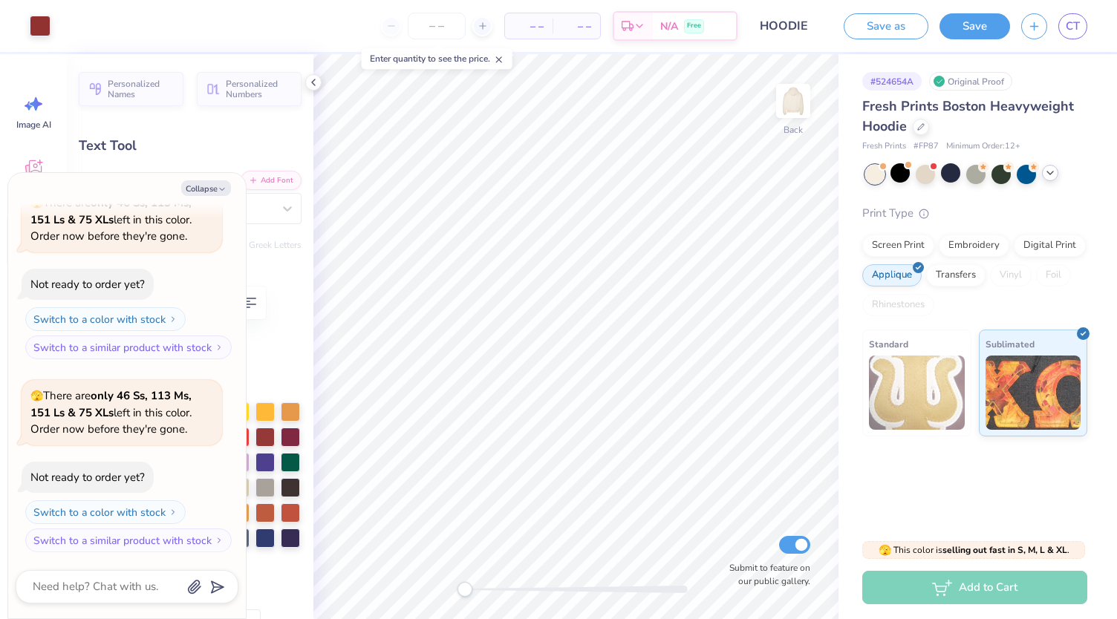
click at [1050, 170] on icon at bounding box center [1050, 173] width 12 height 12
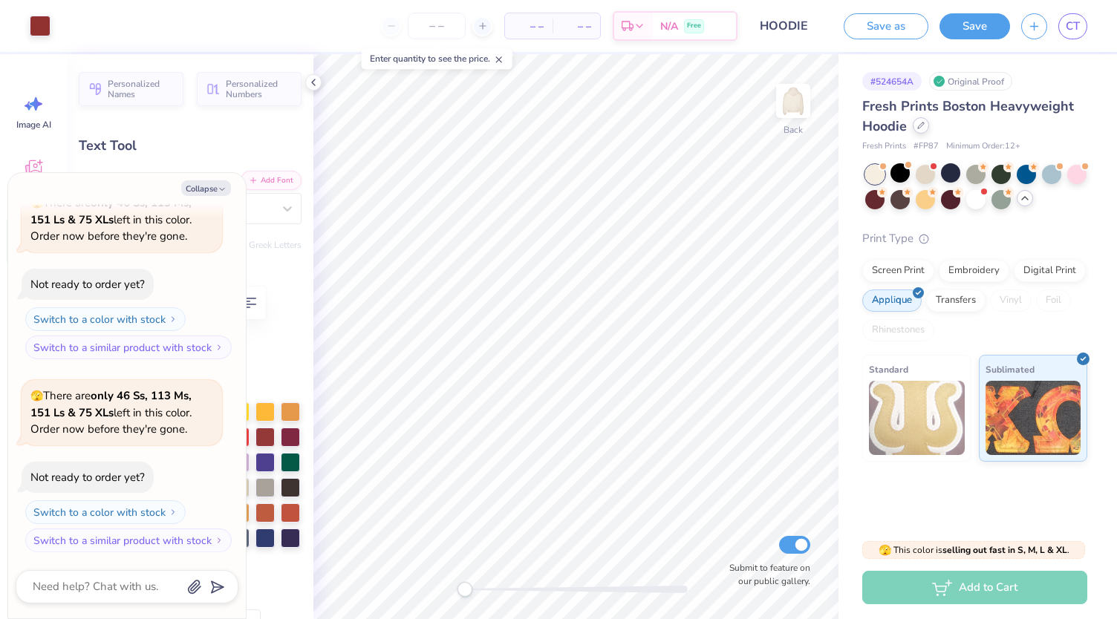
click at [917, 133] on div "Fresh Prints Boston Heavyweight Hoodie" at bounding box center [974, 117] width 225 height 40
click at [920, 124] on icon at bounding box center [921, 126] width 6 height 6
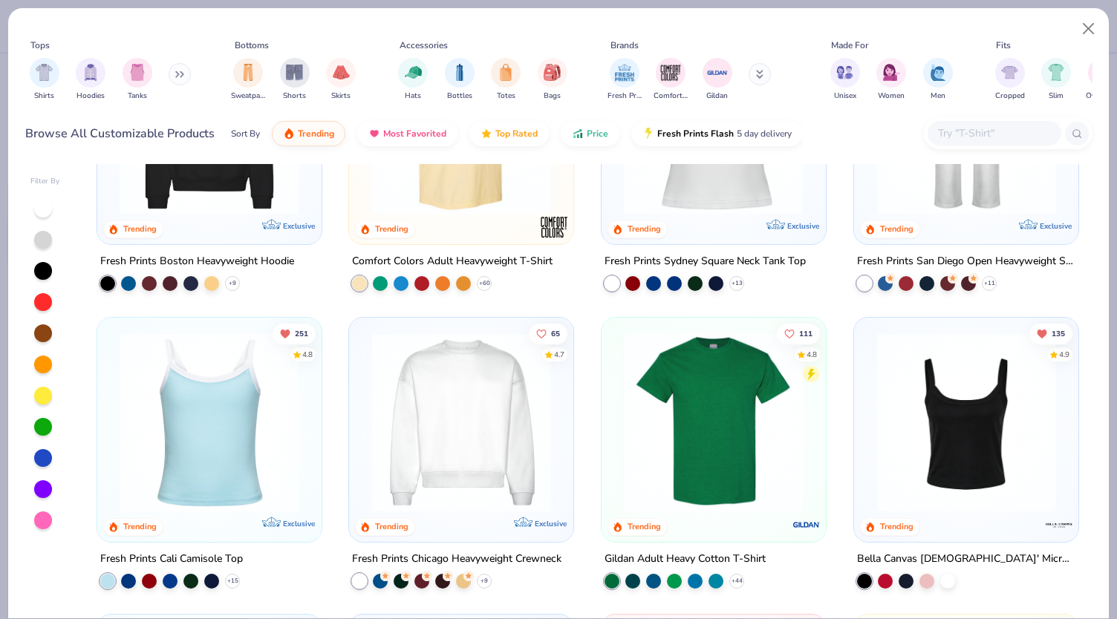
scroll to position [455, 0]
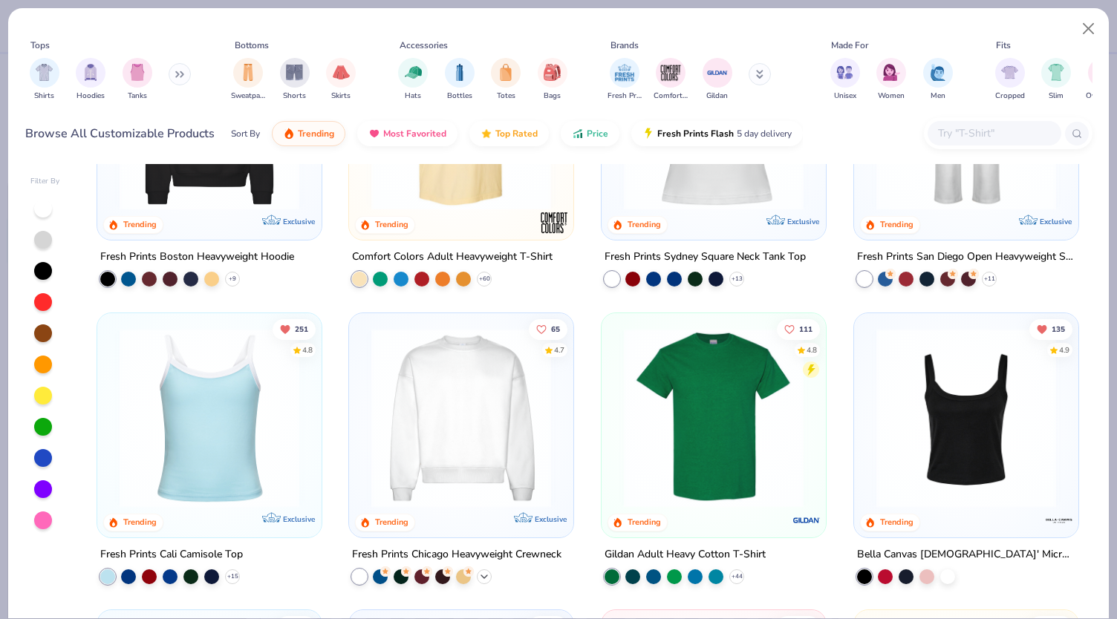
click at [480, 576] on icon at bounding box center [484, 576] width 12 height 12
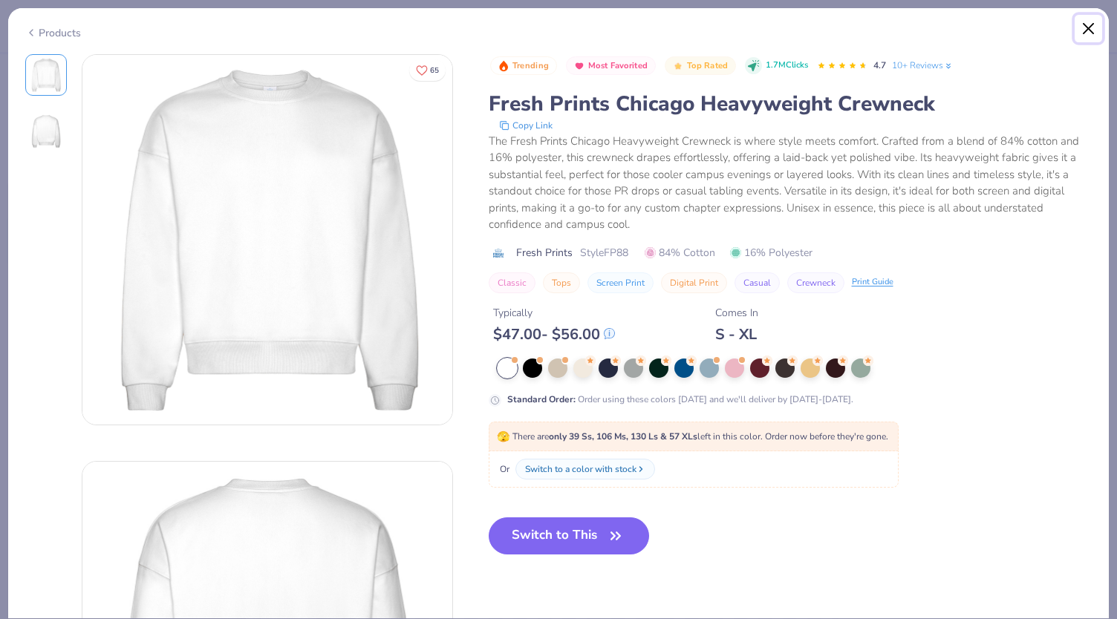
click at [1085, 30] on button "Close" at bounding box center [1089, 29] width 28 height 28
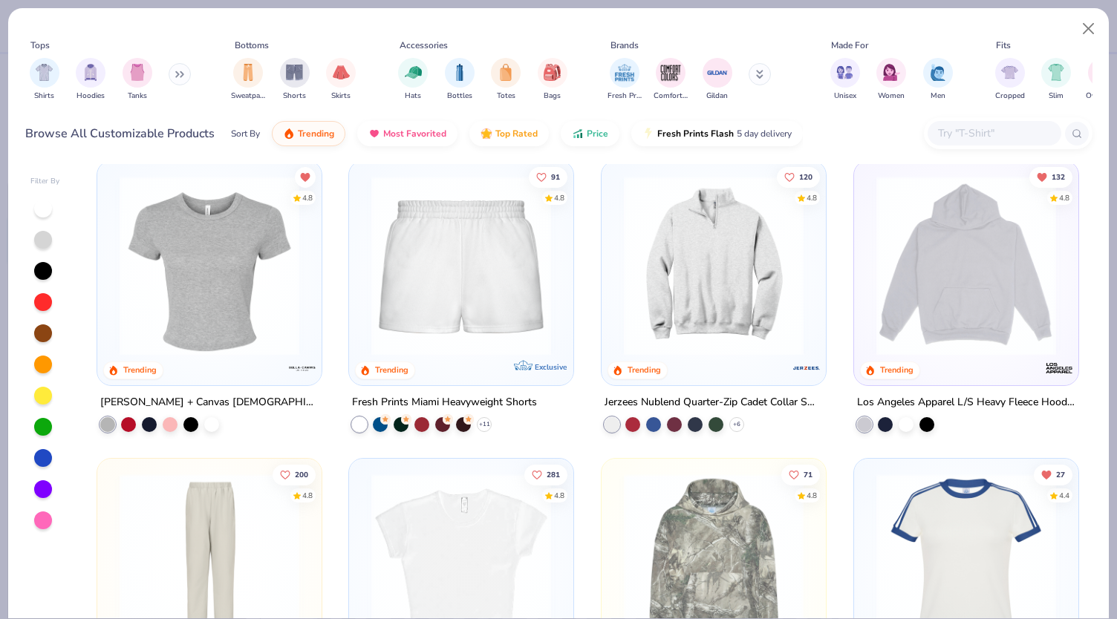
scroll to position [1214, 0]
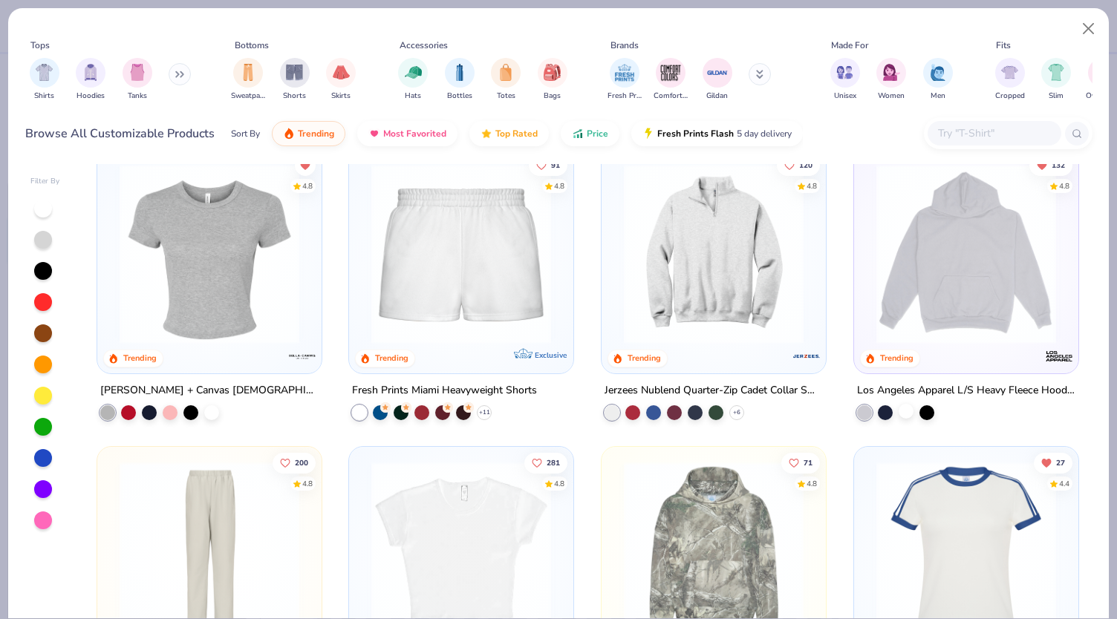
click at [900, 418] on div "132 4.8 Trending Los Angeles Apparel L/S Heavy Fleece Hoodie Po 14 Oz" at bounding box center [966, 285] width 226 height 272
click at [908, 411] on div at bounding box center [906, 411] width 15 height 15
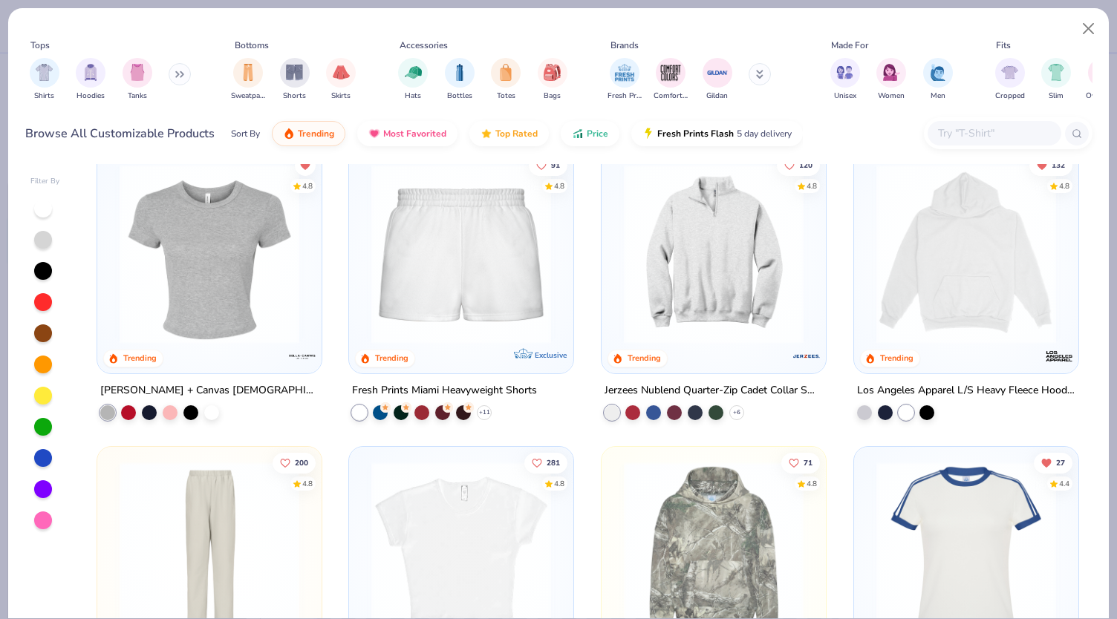
click at [940, 338] on img at bounding box center [966, 254] width 195 height 180
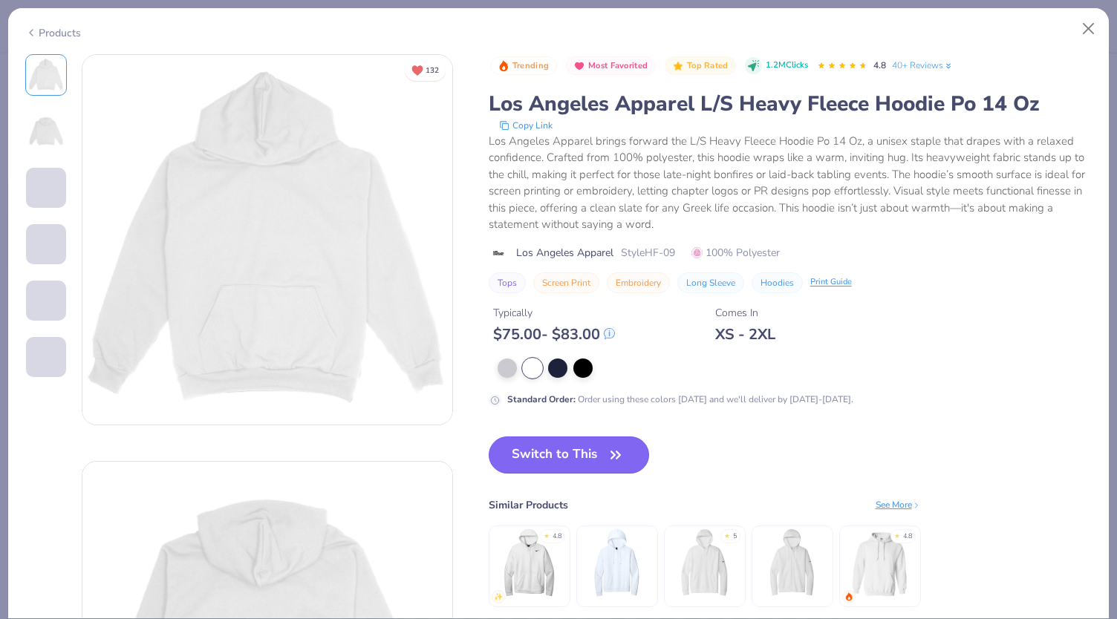
click at [582, 458] on button "Switch to This" at bounding box center [569, 455] width 161 height 37
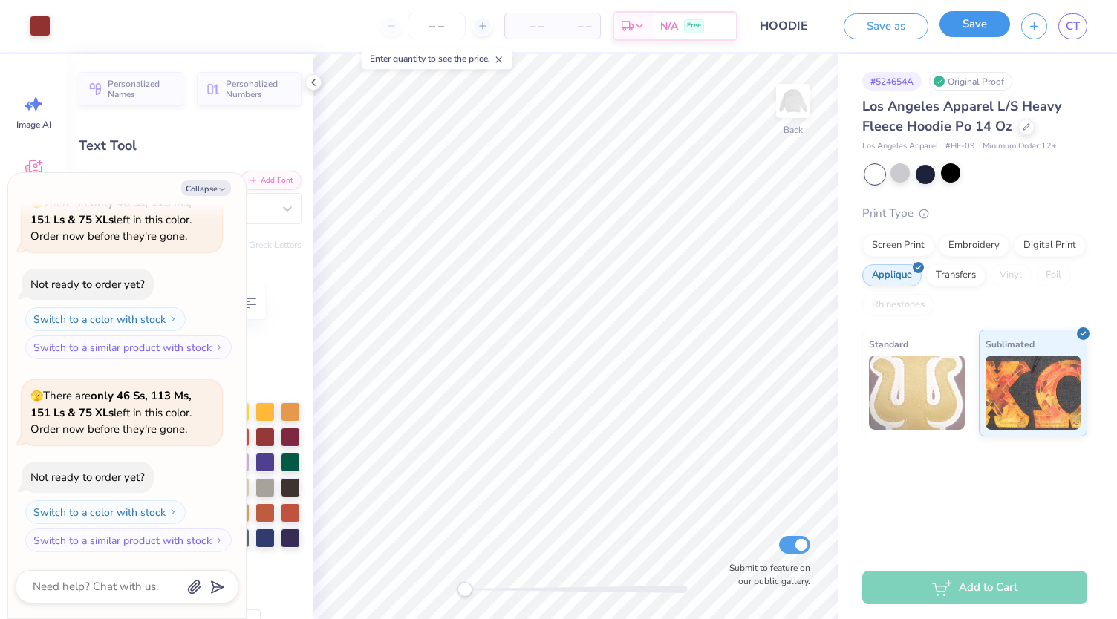
click at [988, 25] on button "Save" at bounding box center [975, 24] width 71 height 26
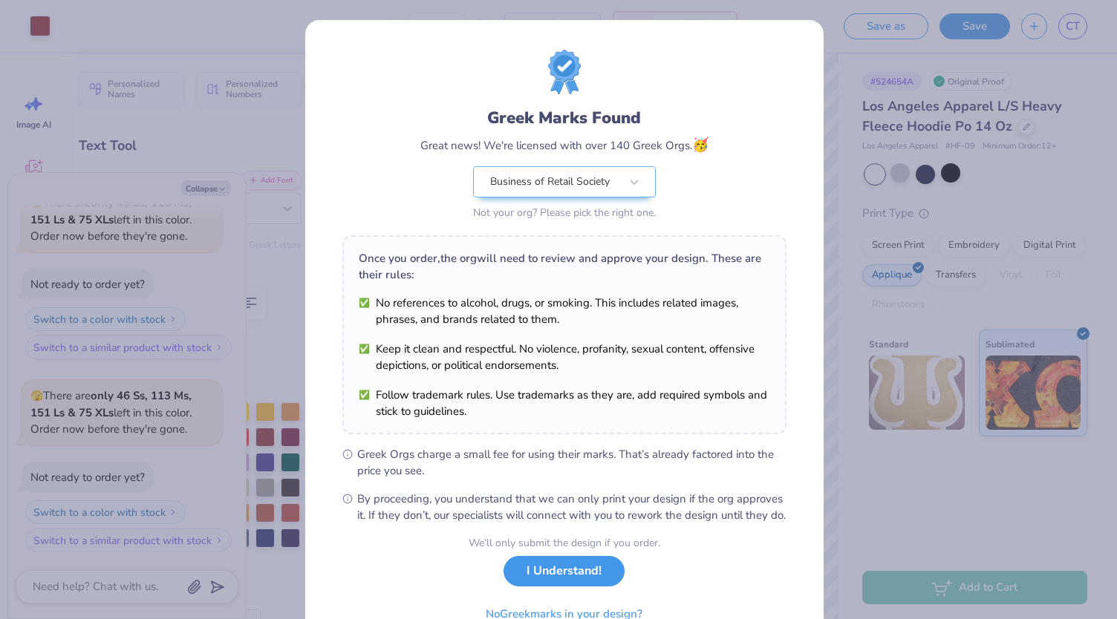
click at [593, 583] on button "I Understand!" at bounding box center [564, 571] width 121 height 30
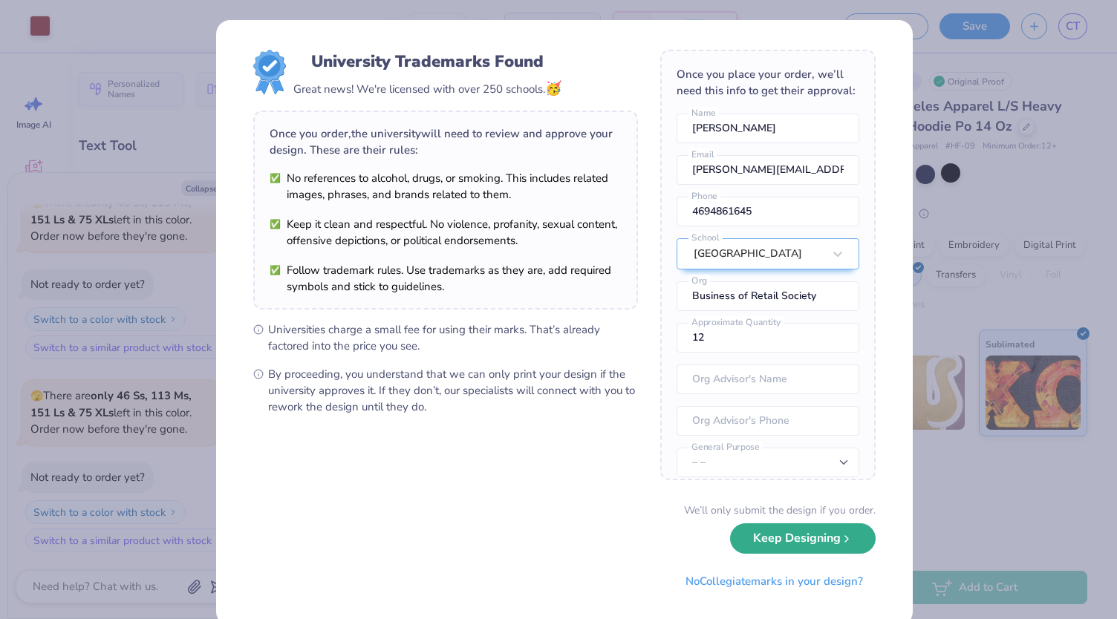
click at [794, 544] on button "Keep Designing" at bounding box center [803, 539] width 146 height 30
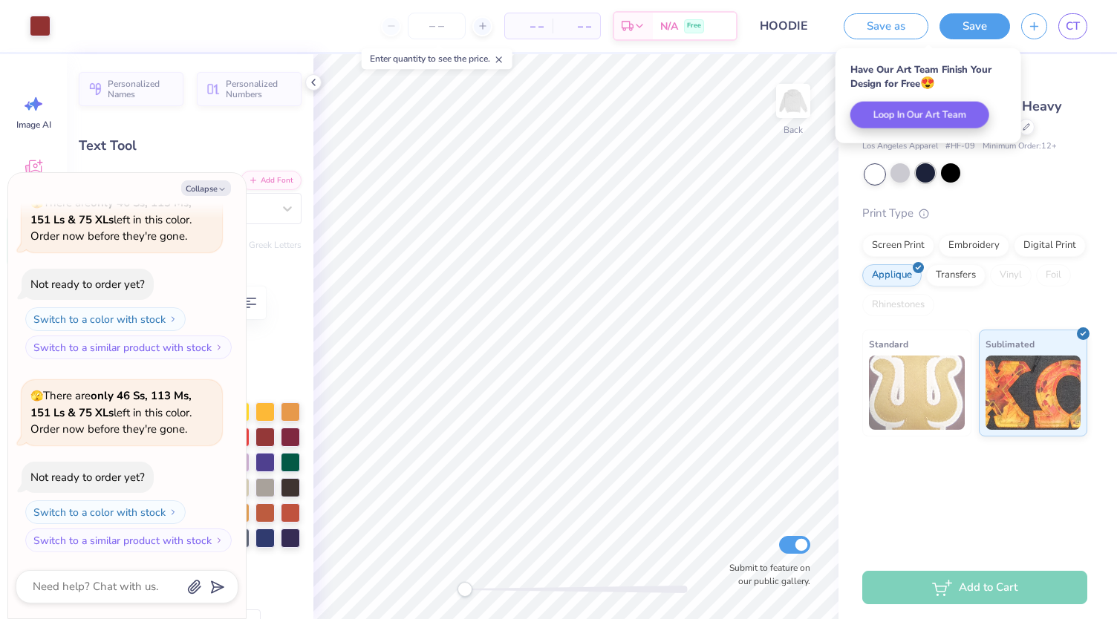
type textarea "x"
click at [1077, 17] on link "CT" at bounding box center [1072, 26] width 29 height 26
